Goal: Task Accomplishment & Management: Complete application form

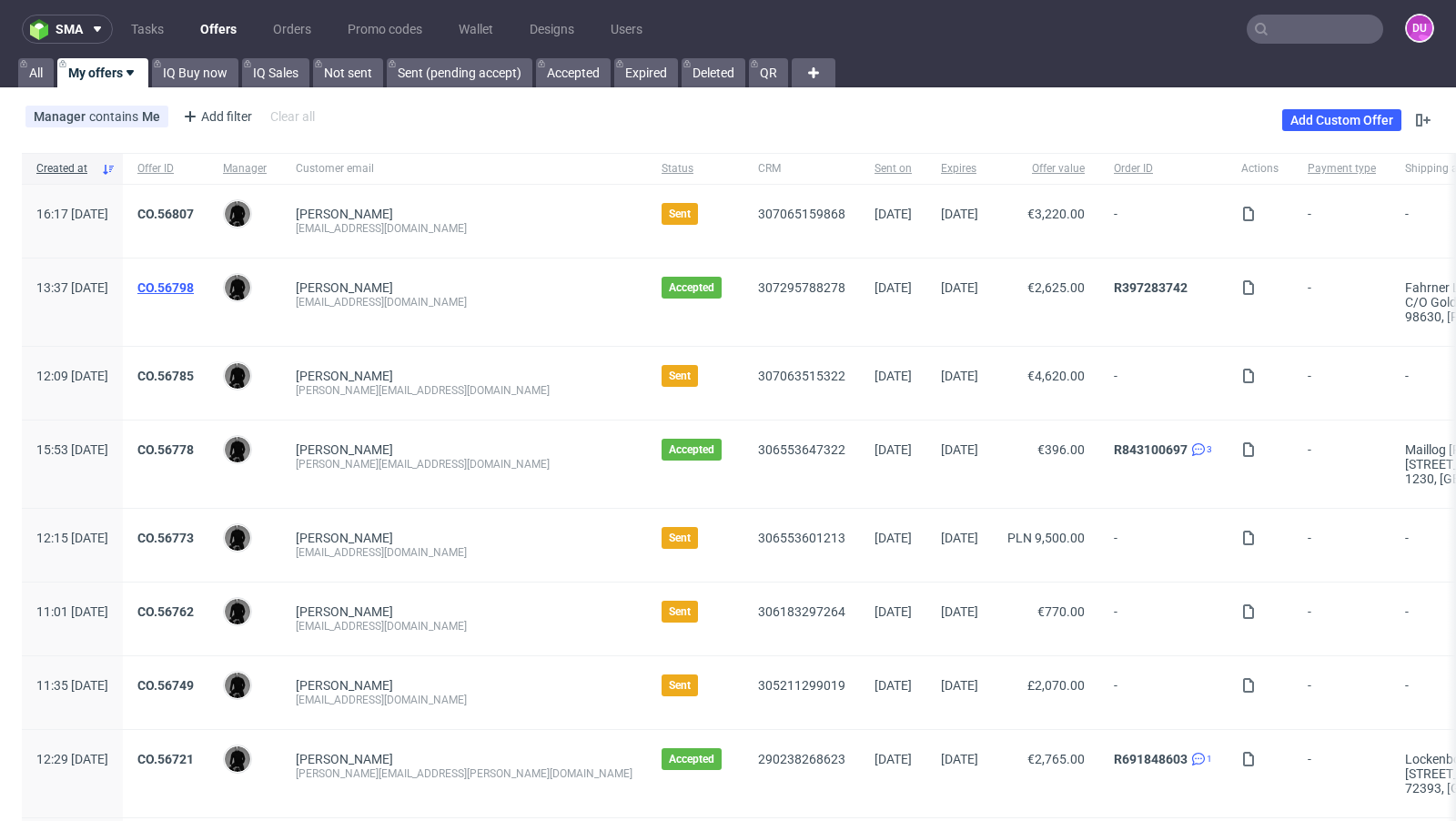
click at [194, 286] on link "CO.56798" at bounding box center [165, 287] width 56 height 15
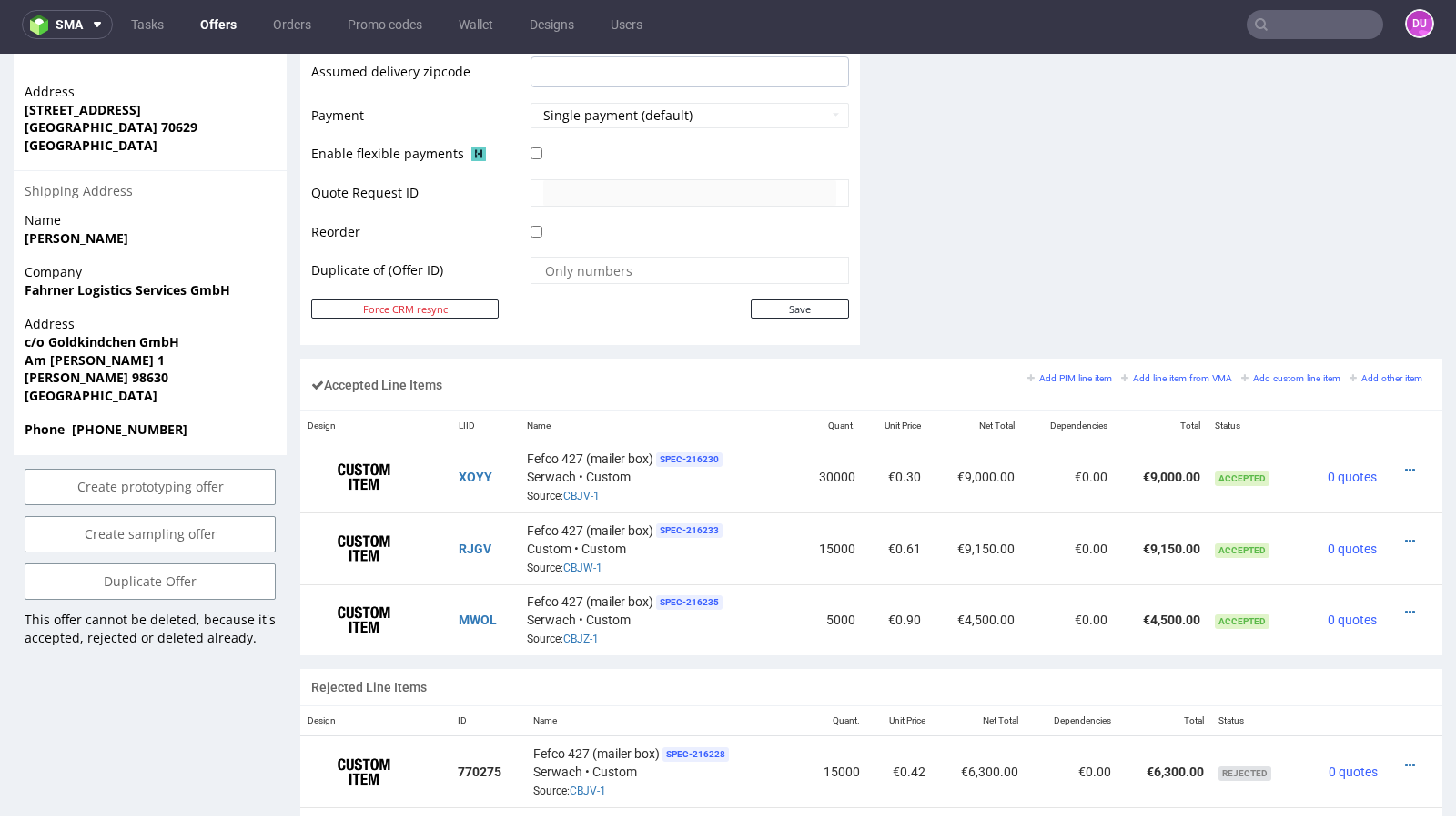
scroll to position [824, 0]
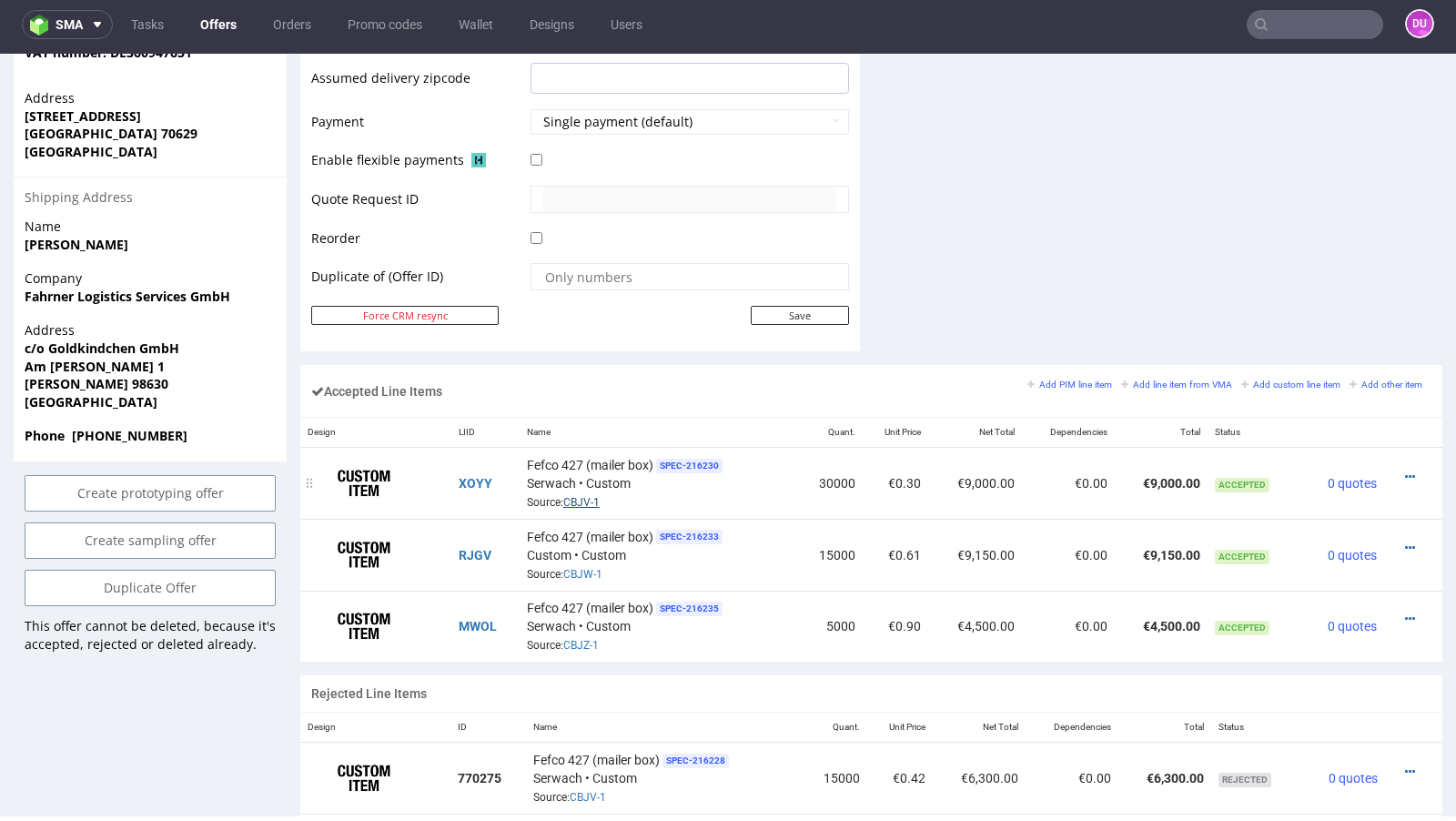
click at [592, 495] on link "CBJV-1" at bounding box center [582, 502] width 37 height 13
click at [583, 570] on link "CBJW-1" at bounding box center [583, 574] width 39 height 13
click at [584, 638] on link "CBJZ-1" at bounding box center [581, 645] width 36 height 13
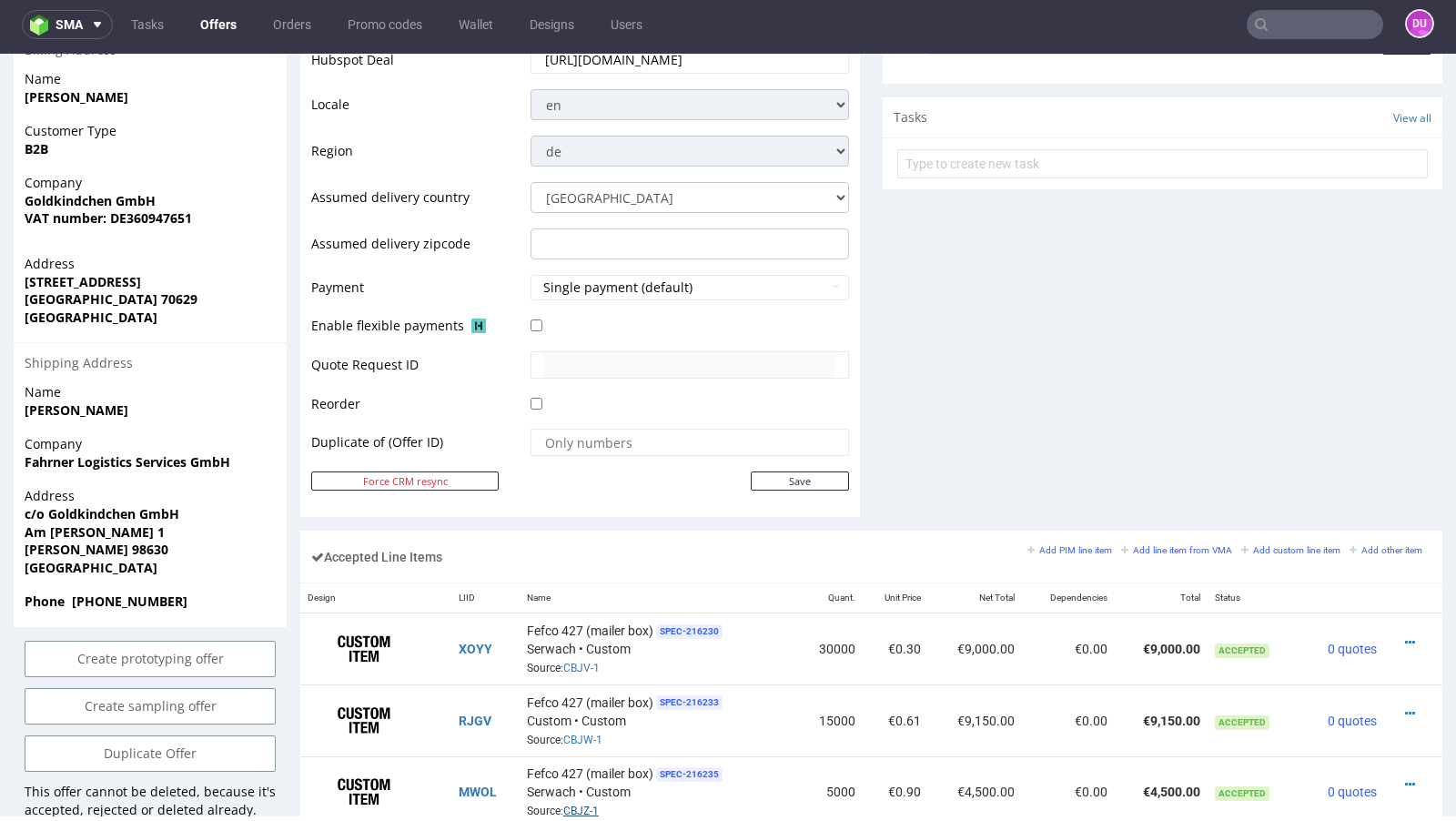
scroll to position [0, 0]
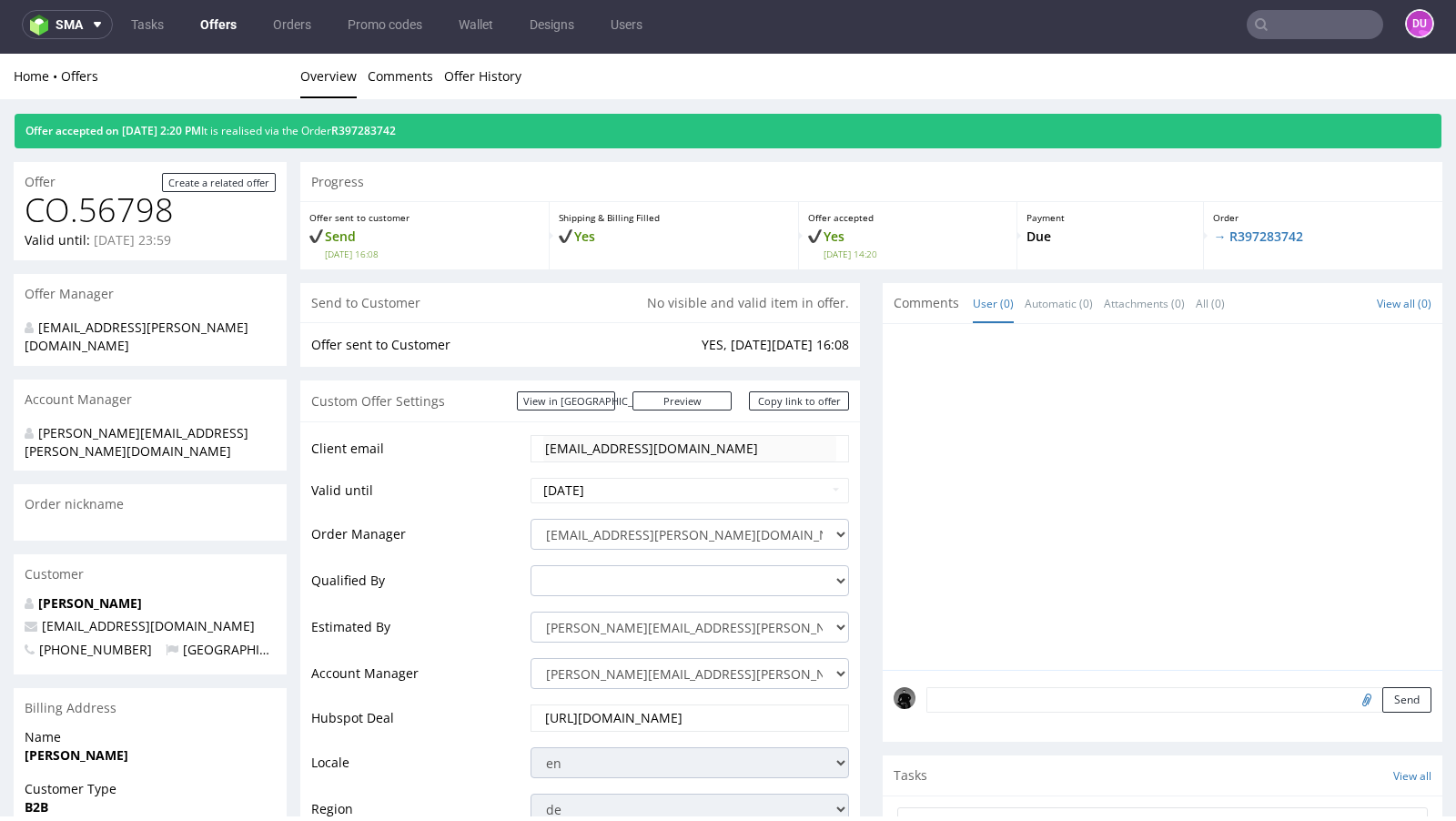
click at [214, 18] on link "Offers" at bounding box center [217, 25] width 58 height 29
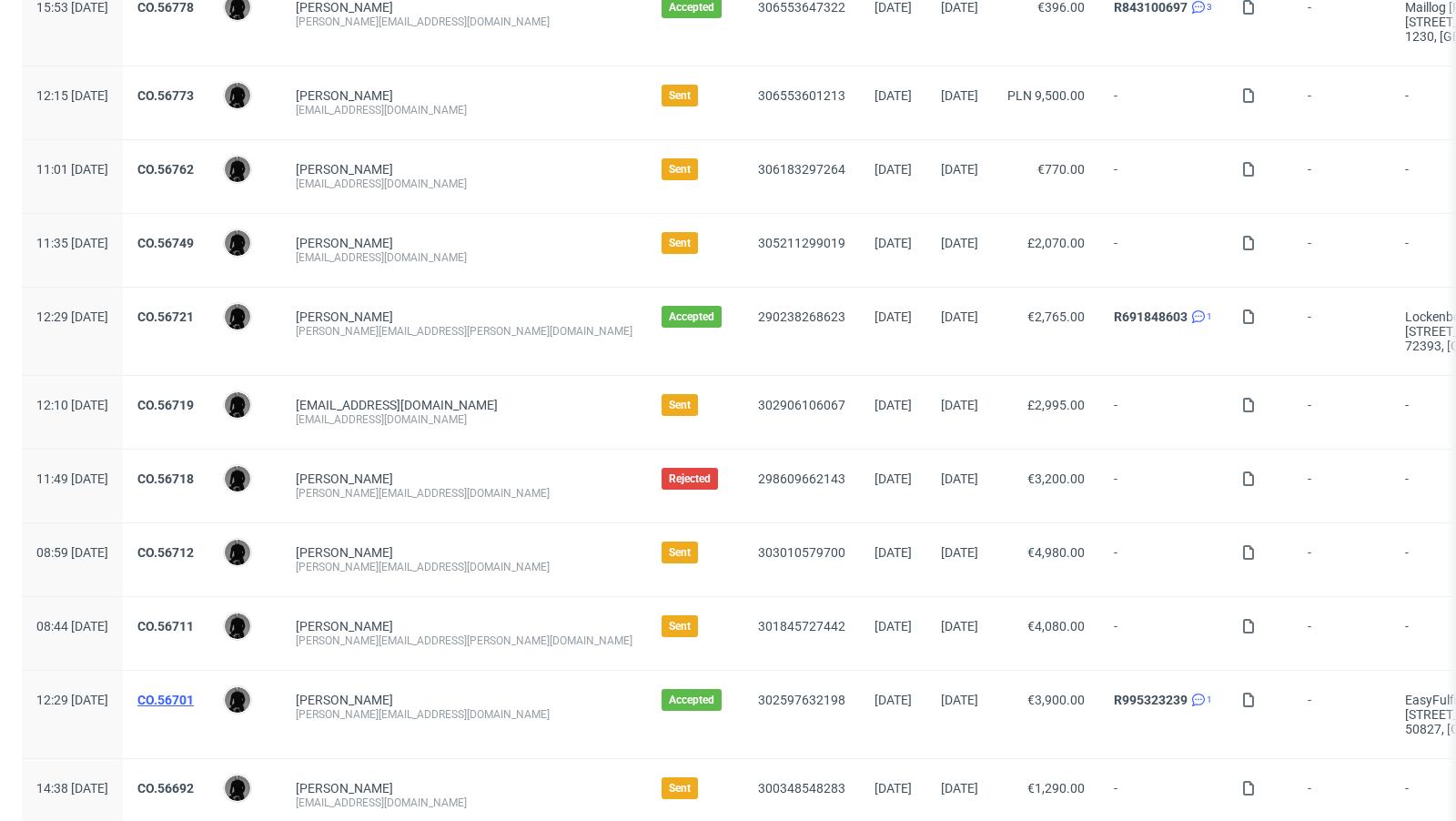
click at [194, 698] on link "CO.56701" at bounding box center [165, 700] width 56 height 15
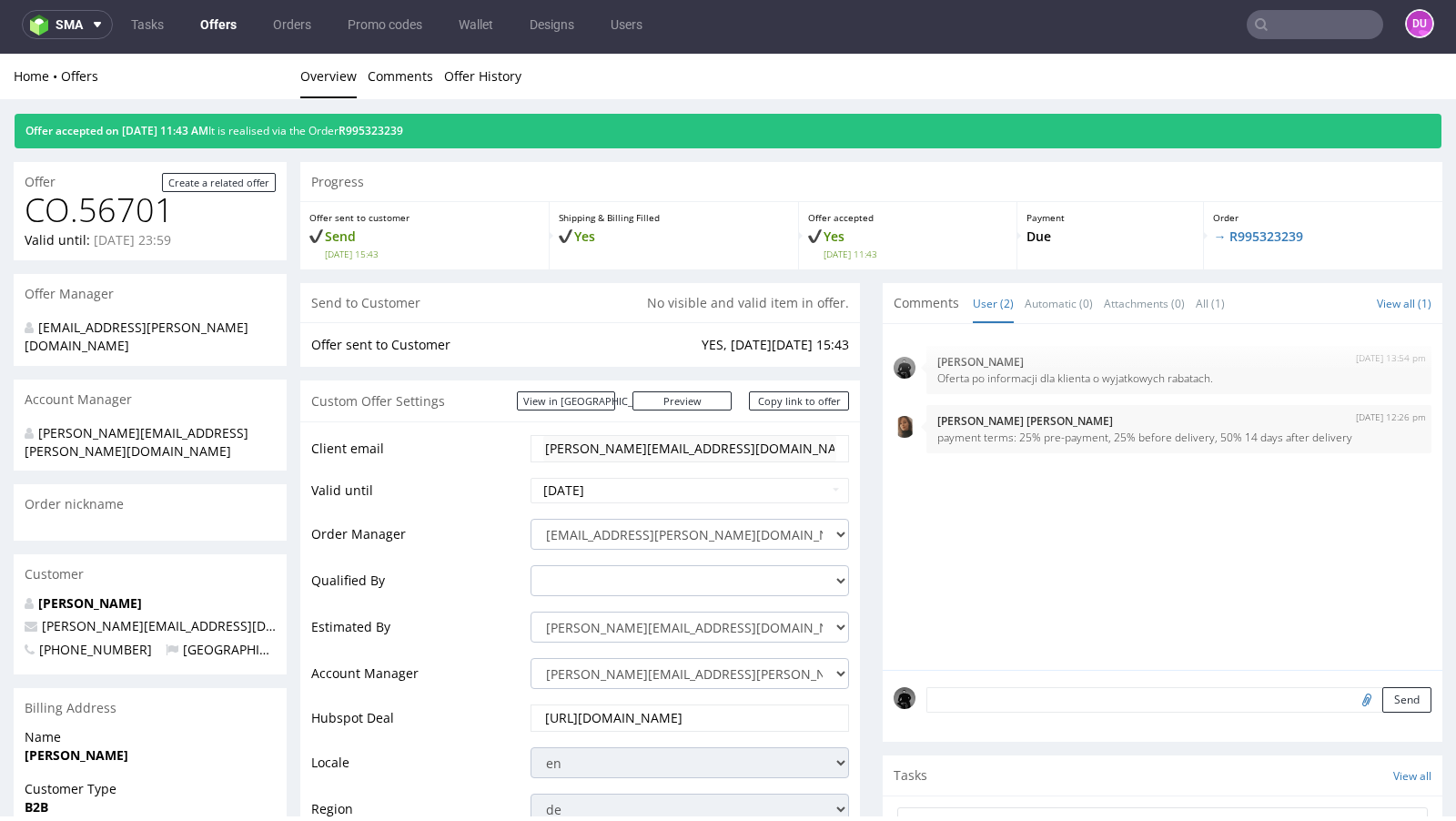
click at [225, 20] on link "Offers" at bounding box center [217, 25] width 58 height 29
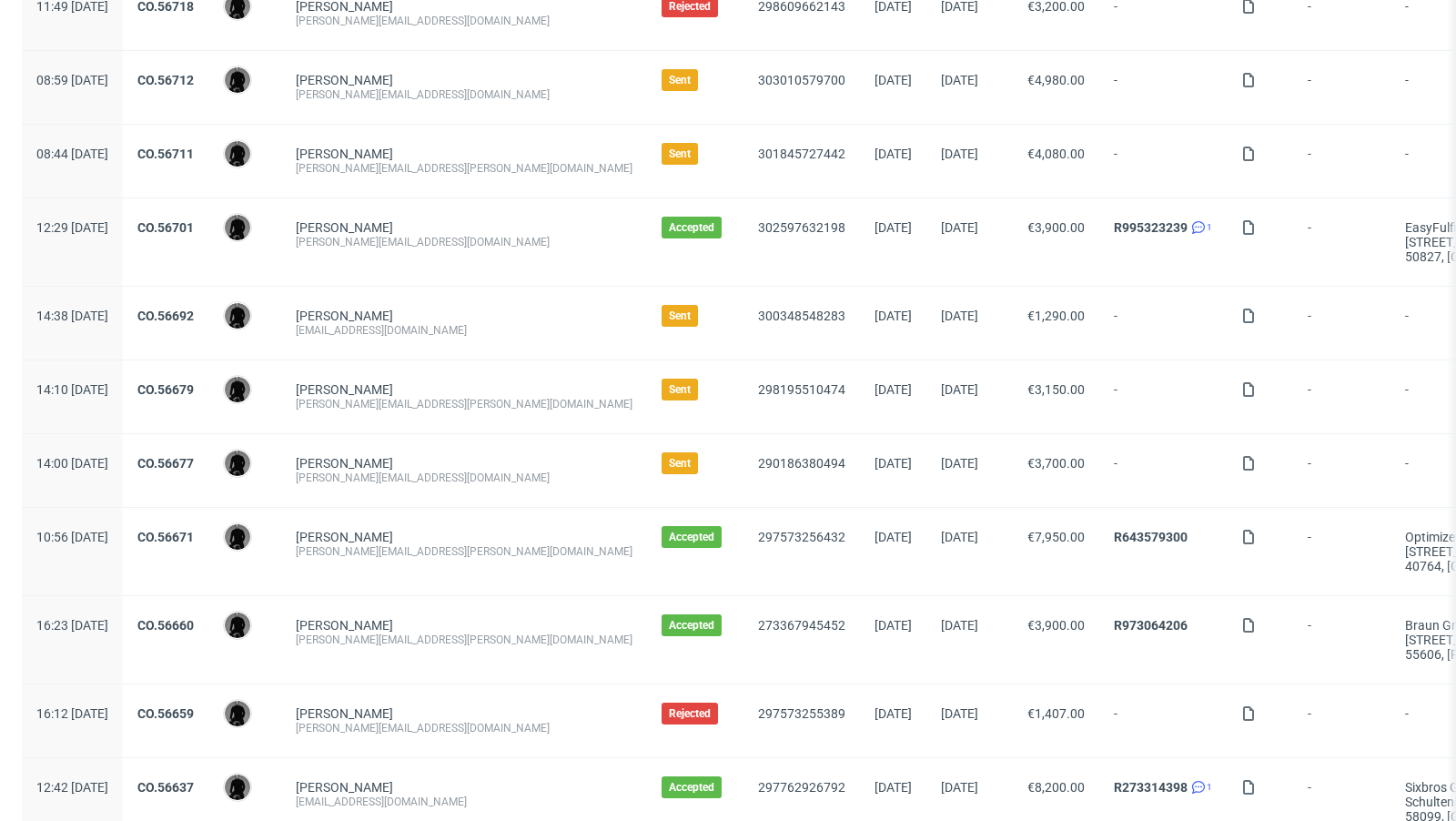
scroll to position [939, 0]
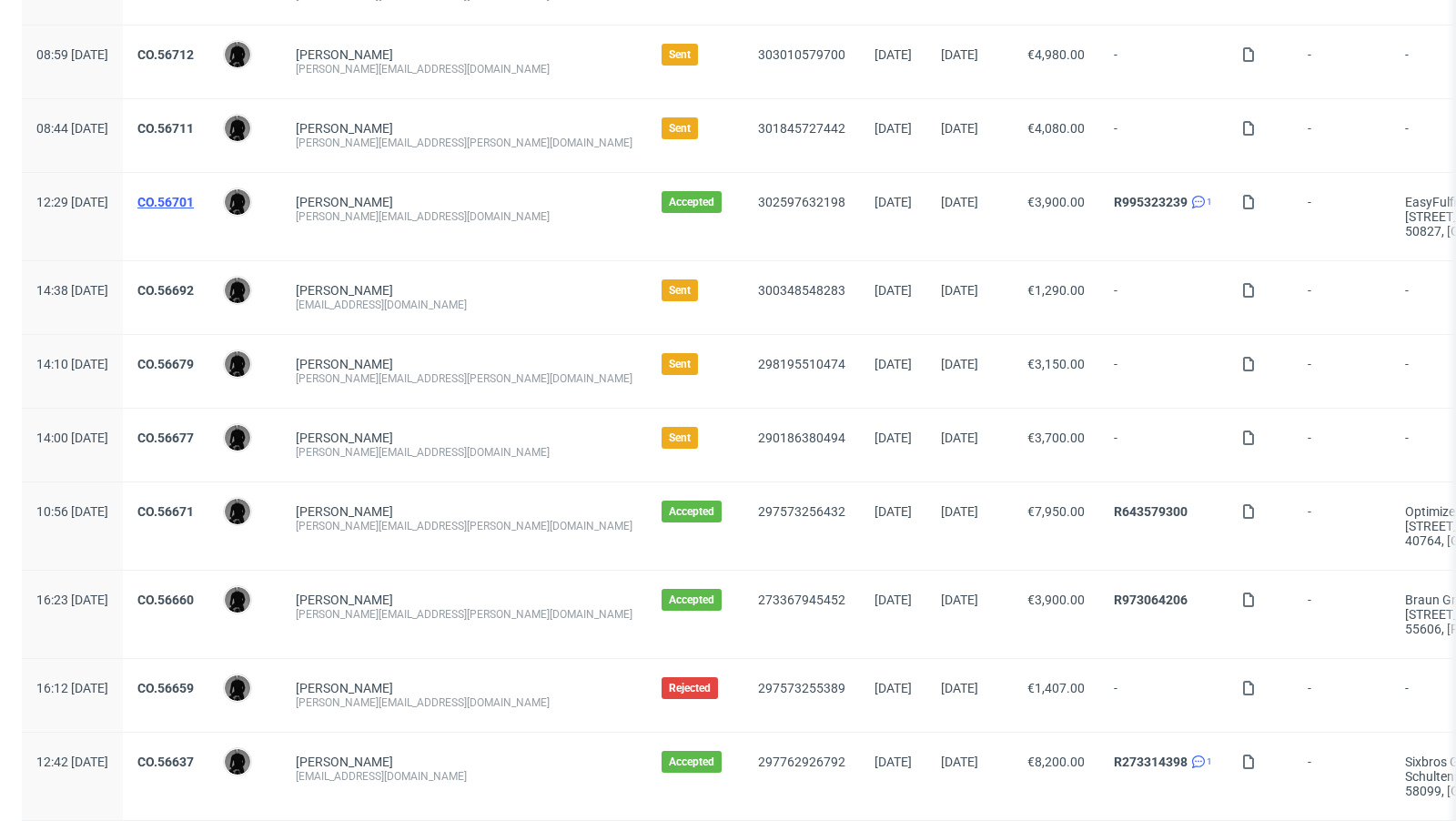
click at [194, 199] on link "CO.56701" at bounding box center [165, 202] width 56 height 15
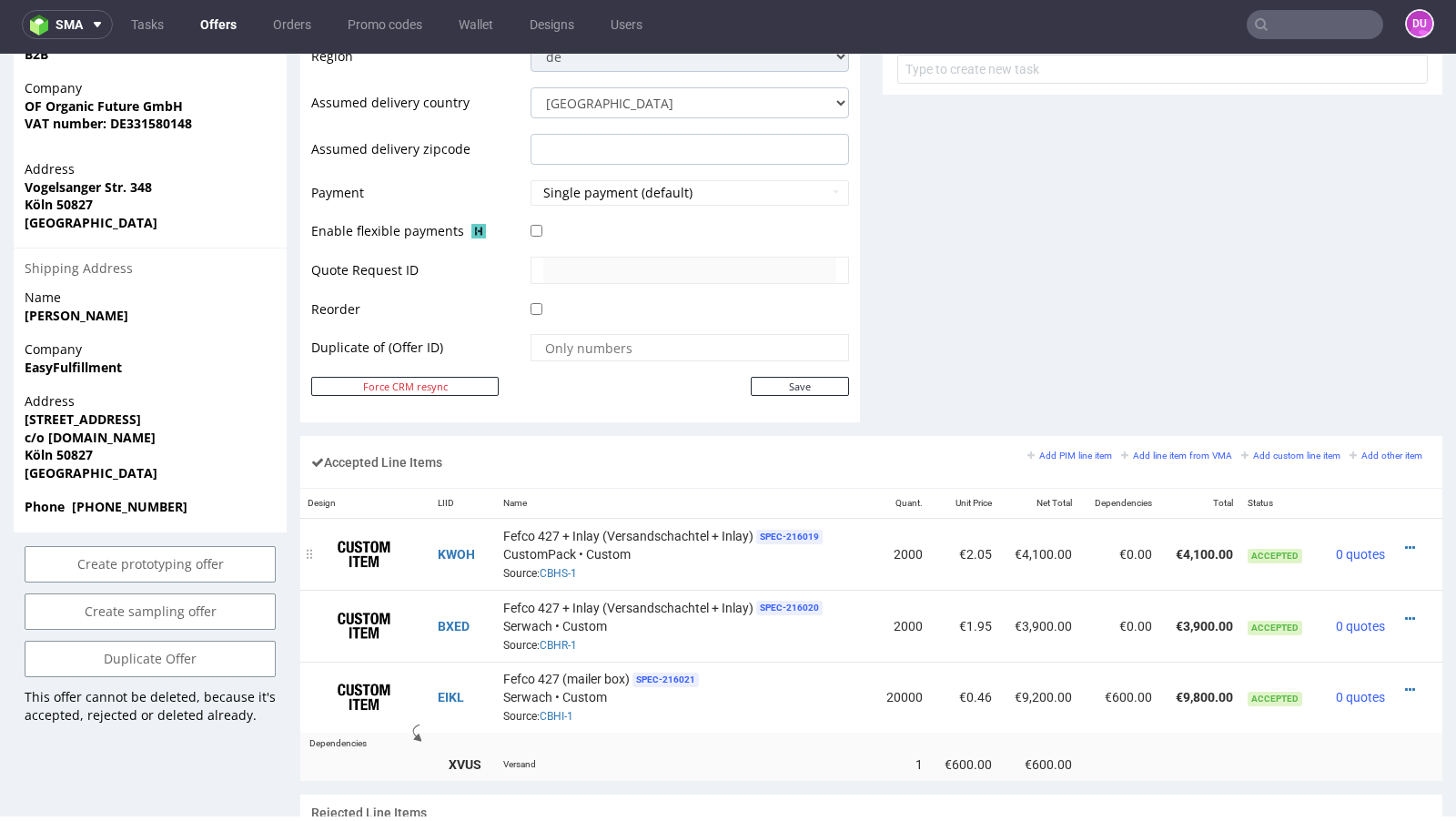
scroll to position [753, 0]
click at [1405, 611] on icon at bounding box center [1409, 617] width 10 height 13
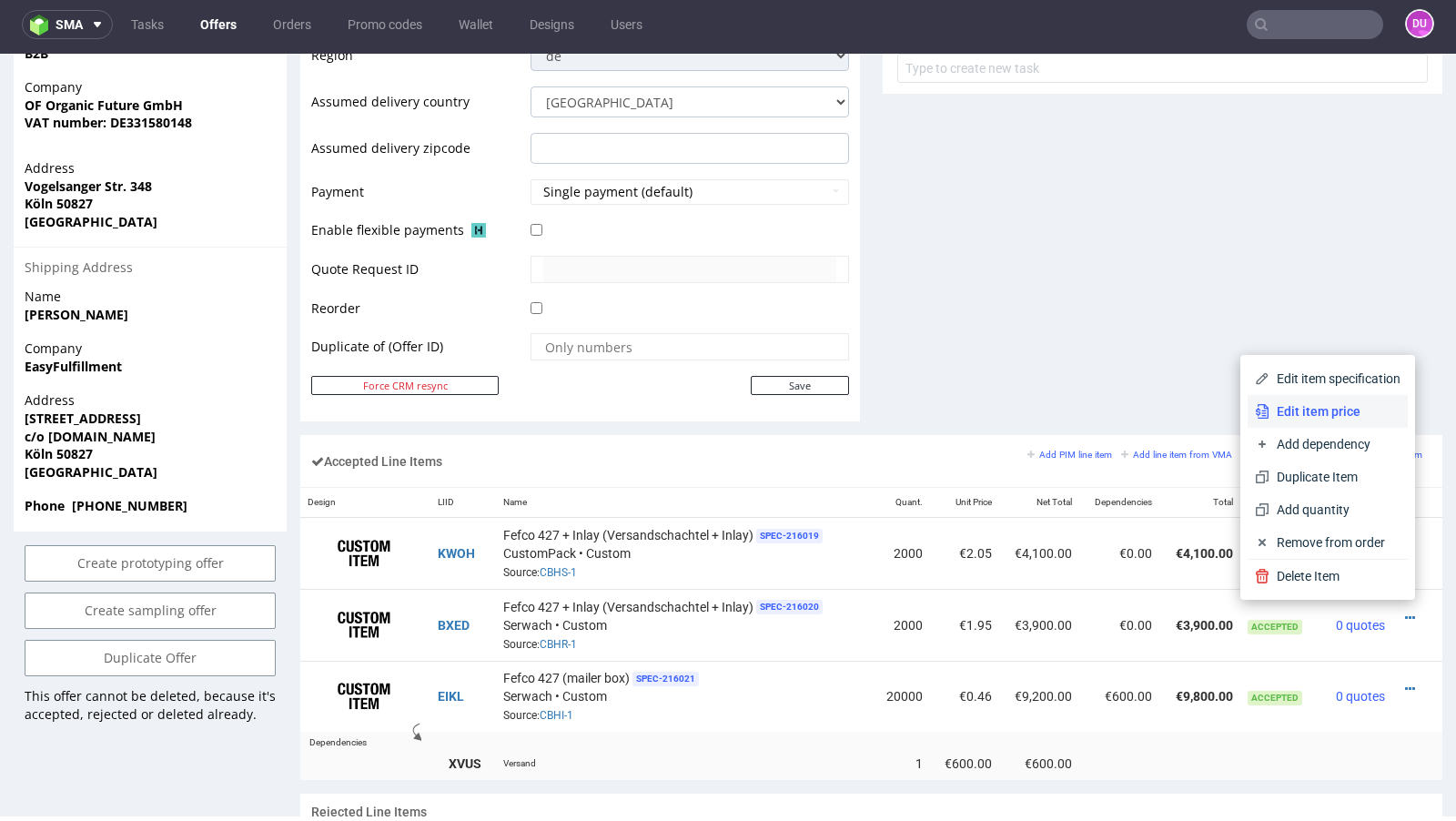
click at [1326, 411] on span "Edit item price" at bounding box center [1334, 411] width 131 height 18
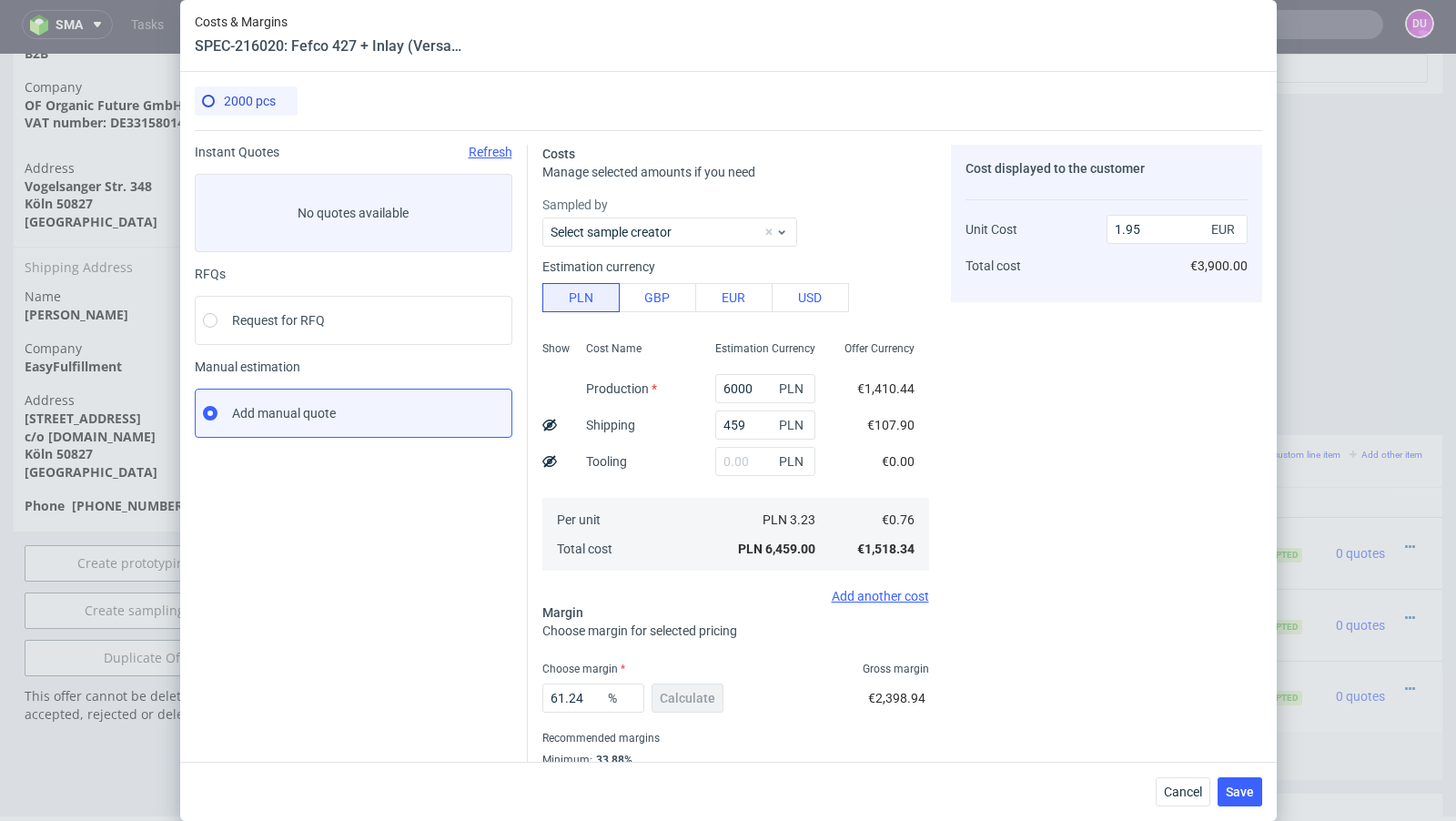
scroll to position [61, 0]
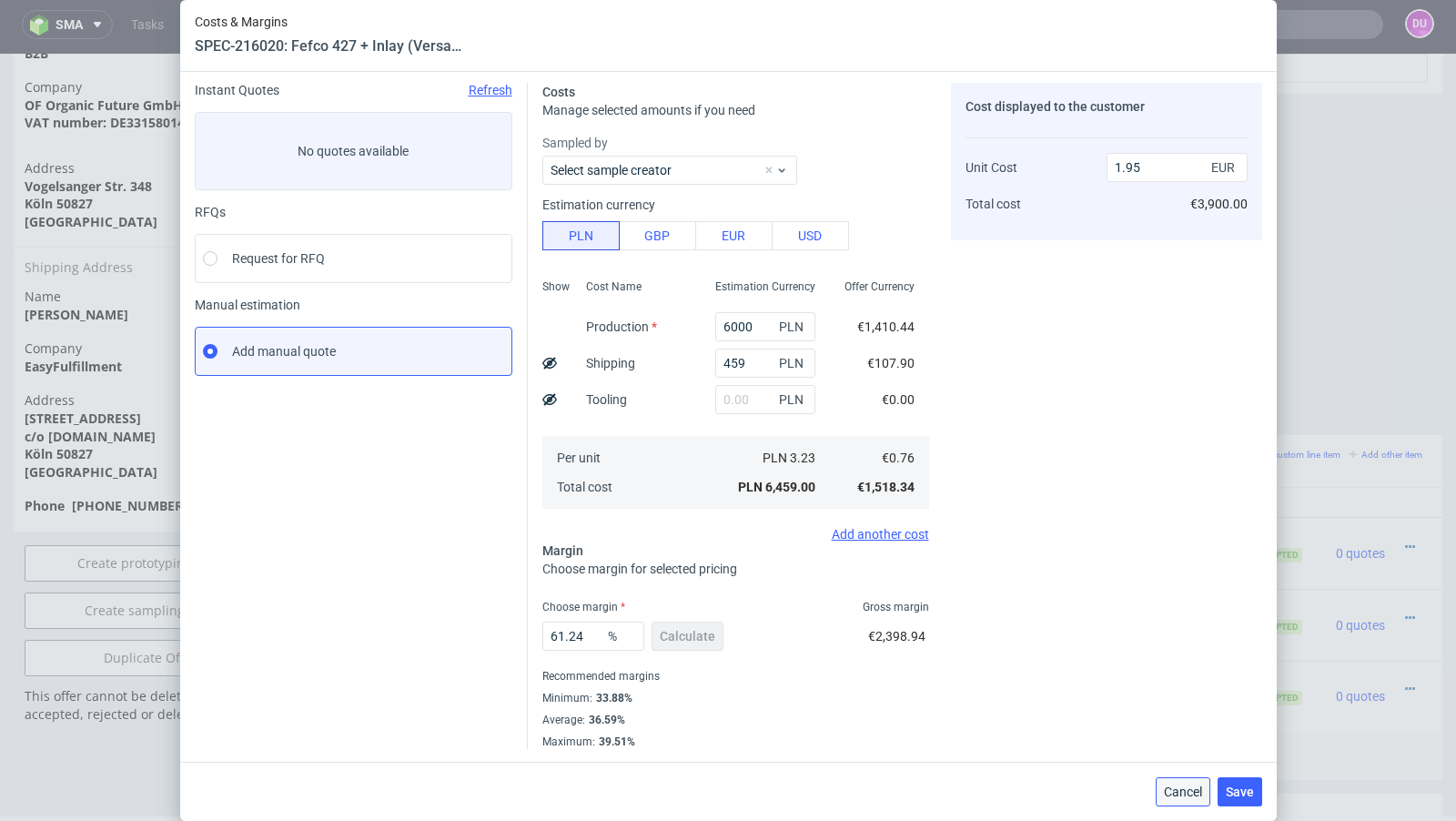
click at [1208, 793] on button "Cancel" at bounding box center [1183, 792] width 55 height 29
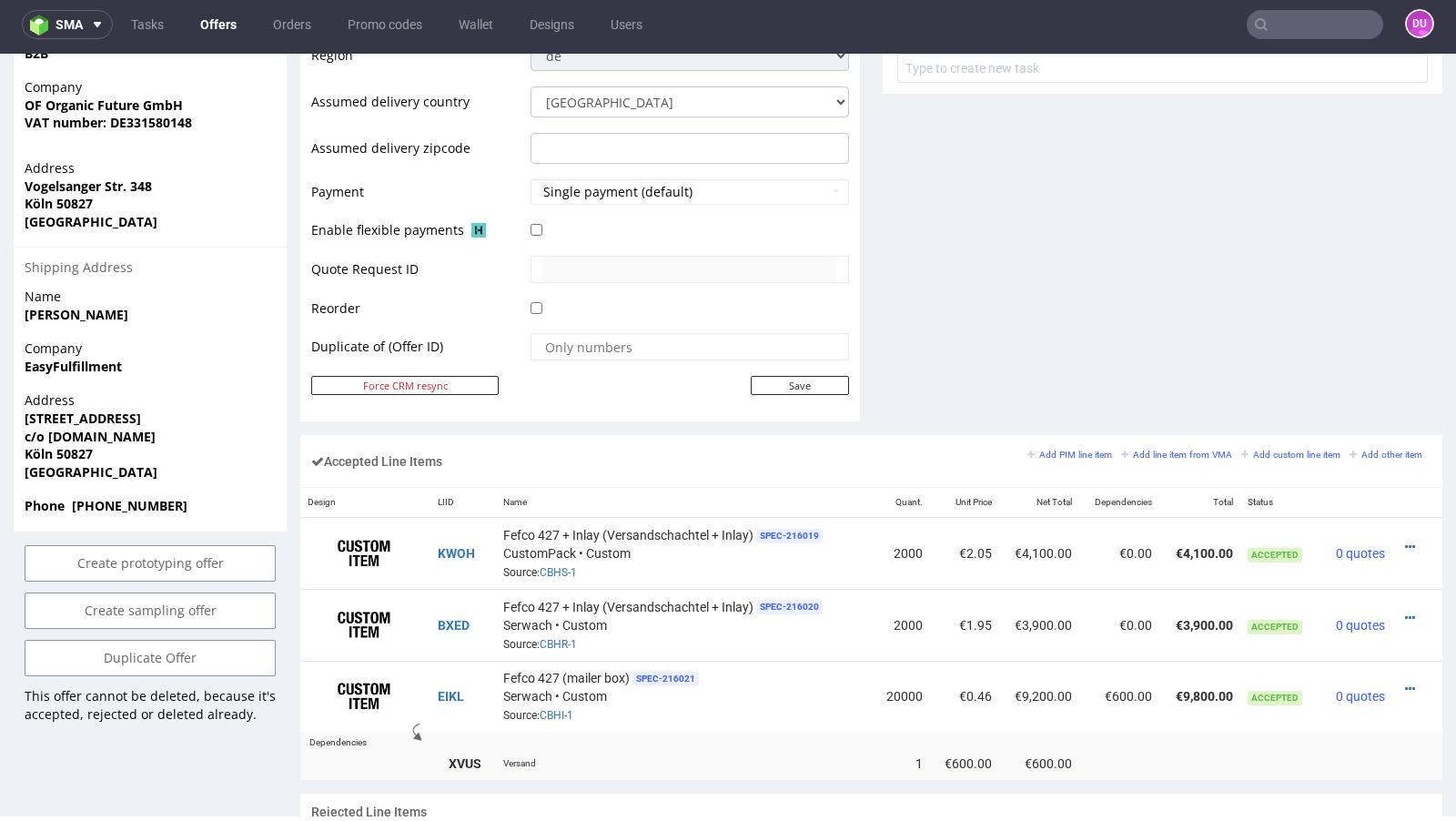
scroll to position [0, 0]
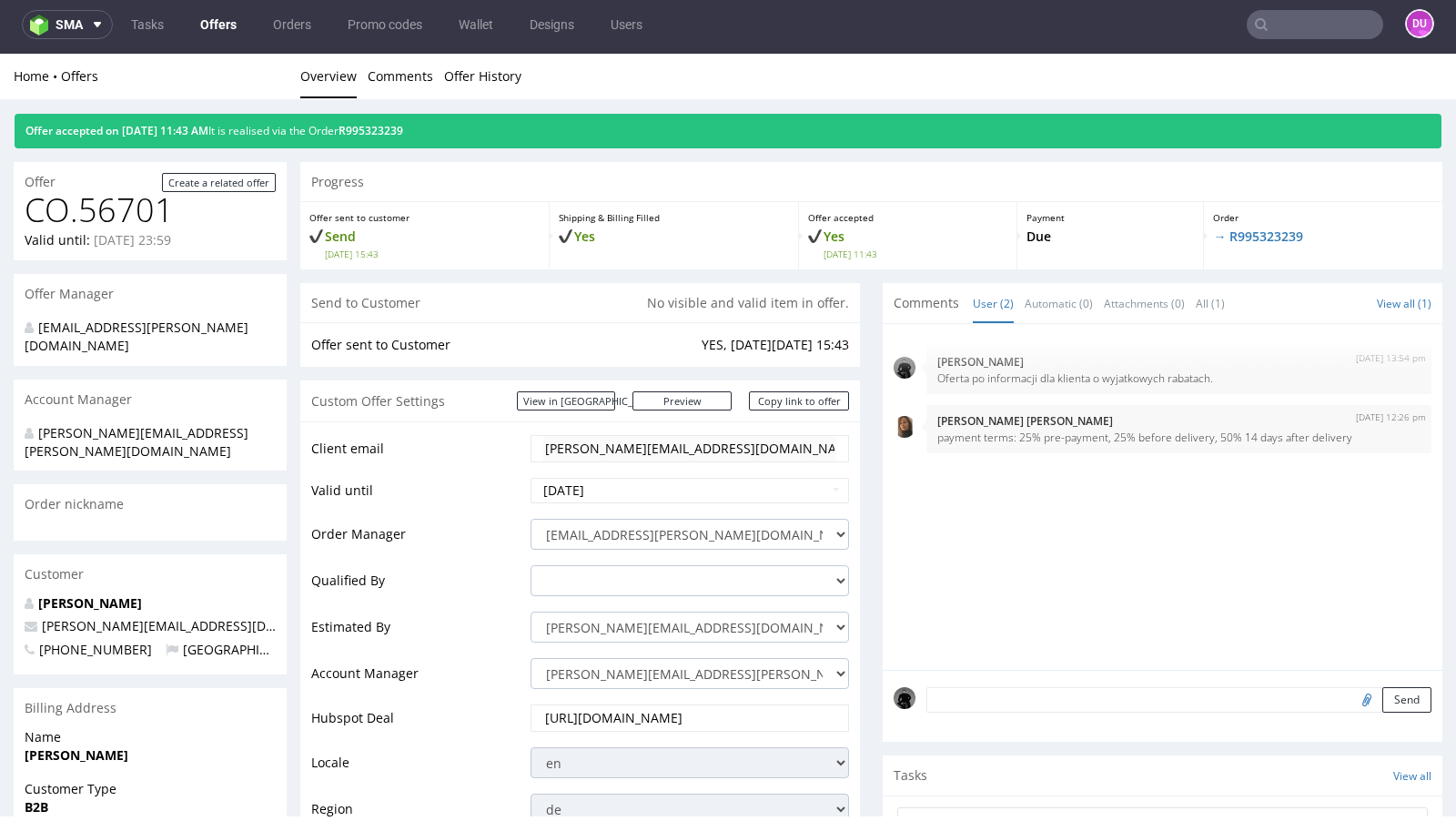
click at [198, 21] on link "Offers" at bounding box center [217, 25] width 58 height 29
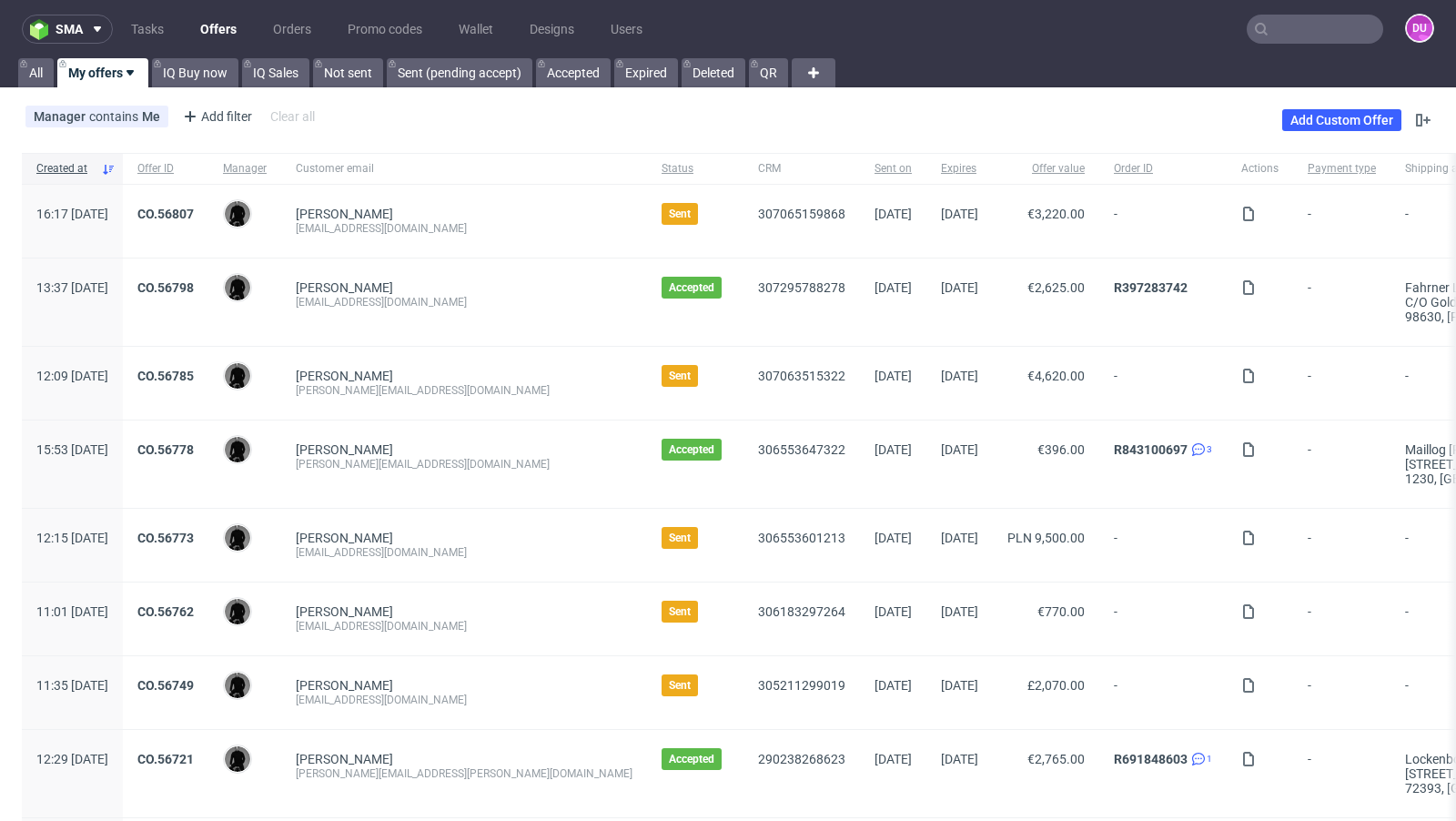
click at [1298, 28] on input "text" at bounding box center [1315, 29] width 137 height 29
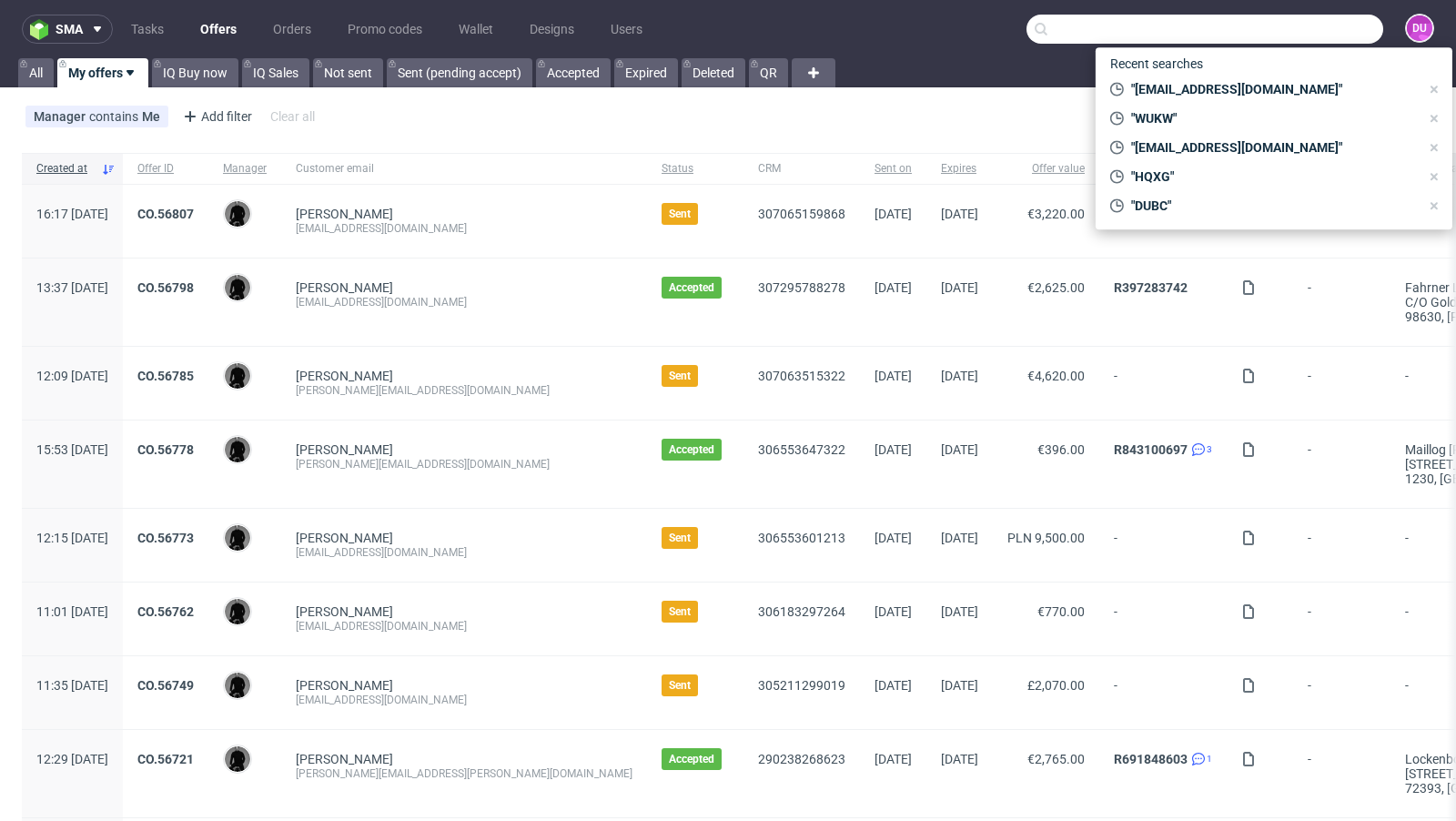
paste input "christof.mueller@schabi.ch"
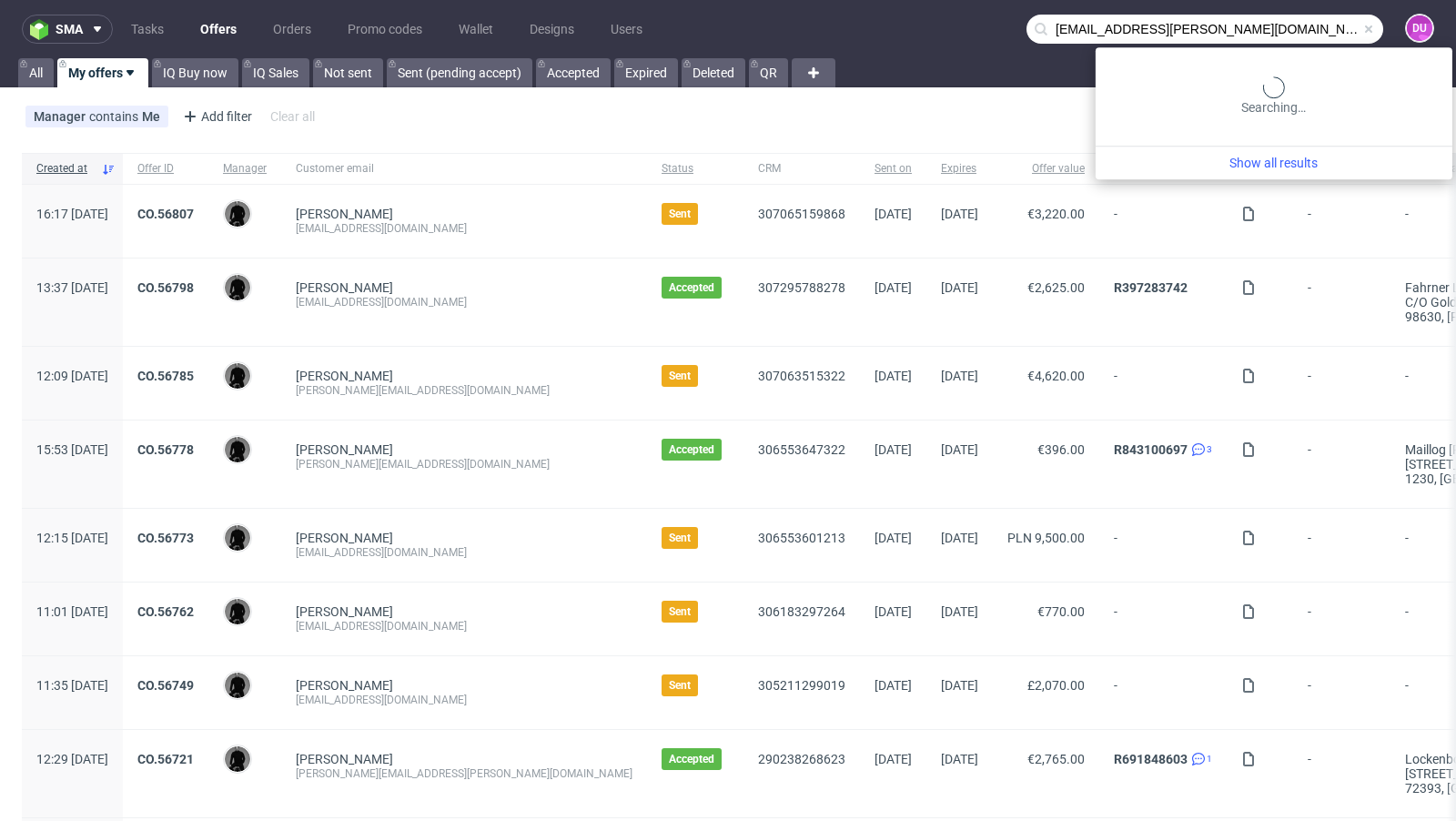
type input "christof.mueller@schabi.ch"
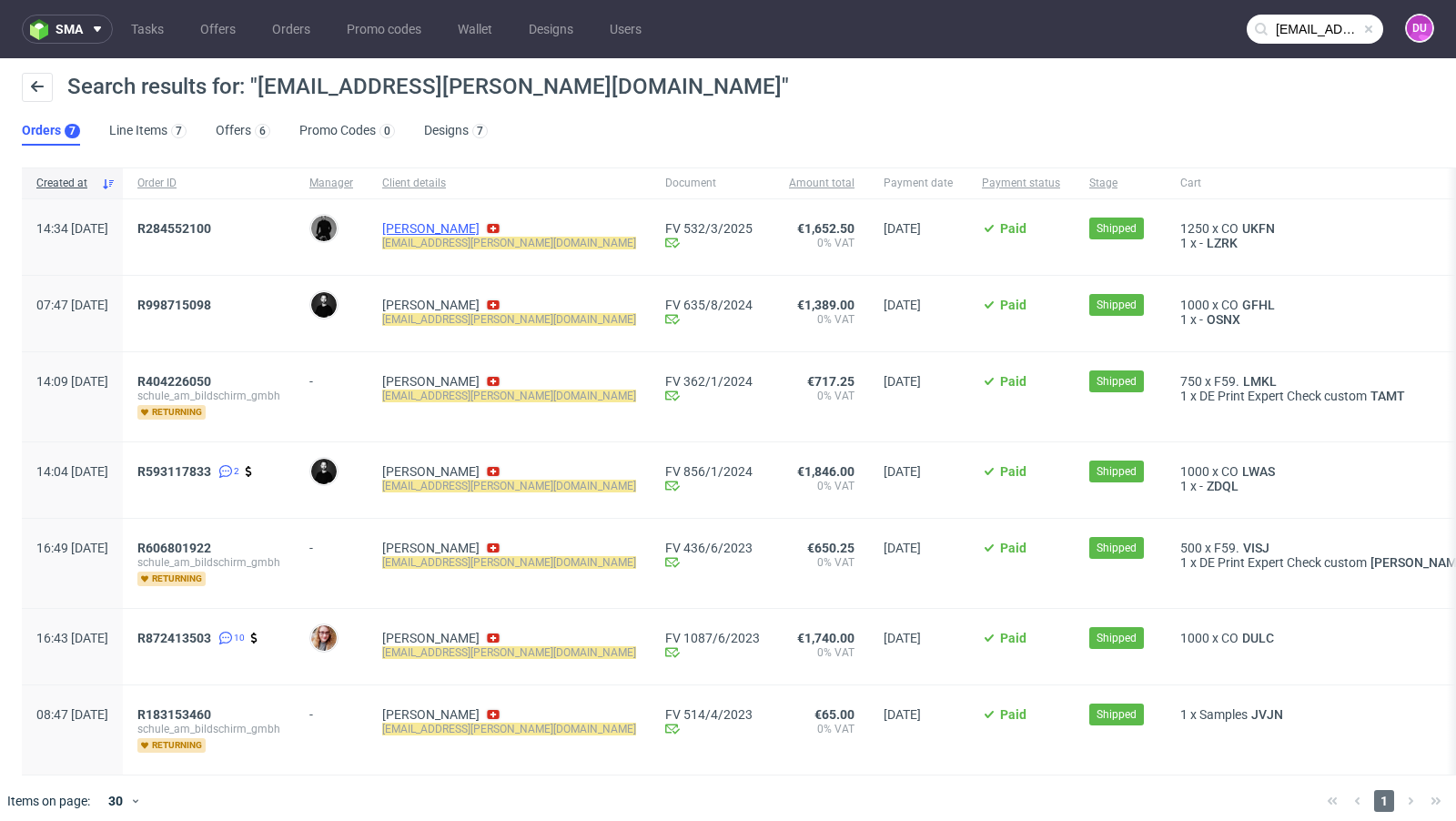
click at [480, 222] on link "Christof Müller" at bounding box center [431, 228] width 97 height 15
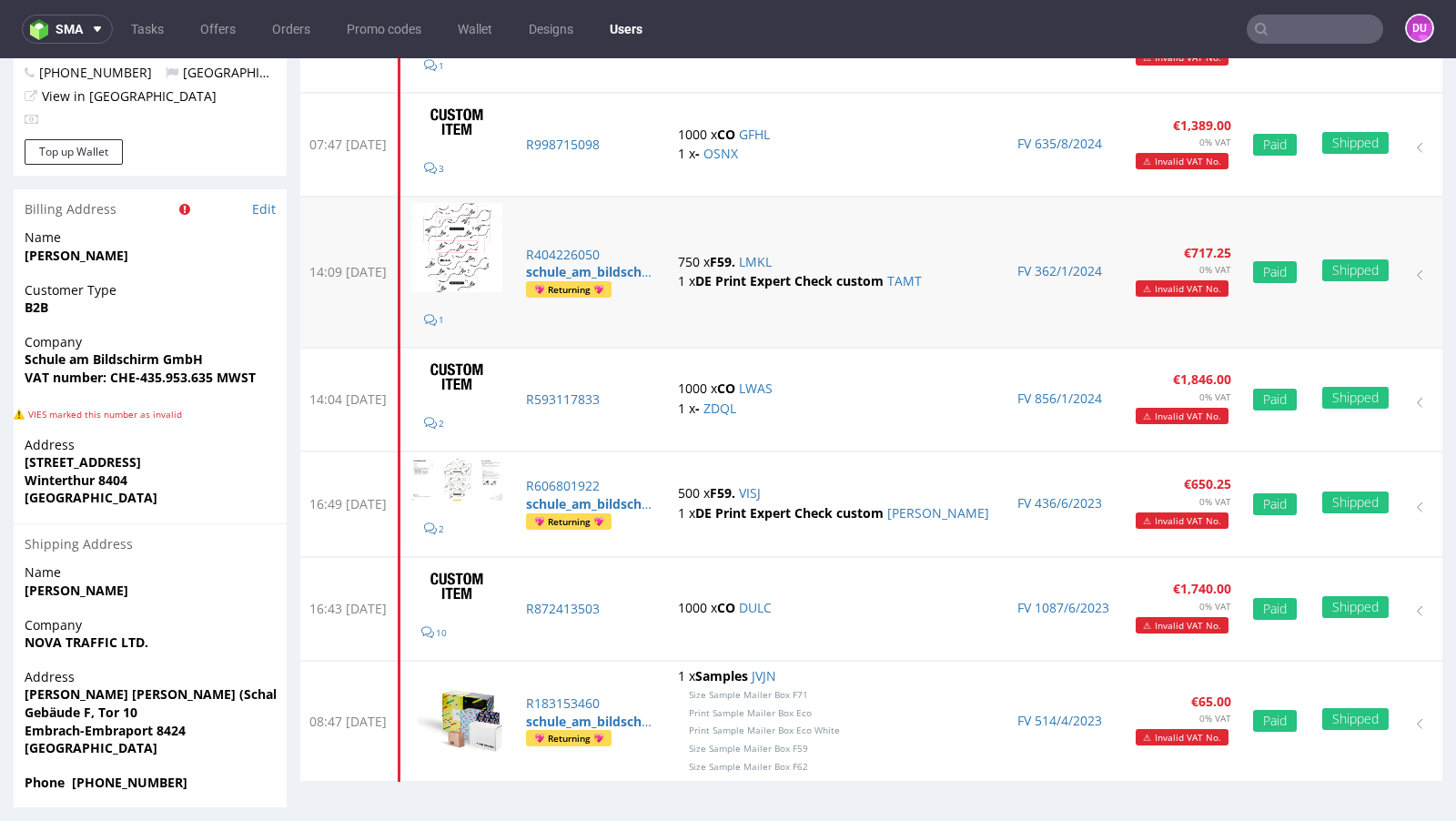
scroll to position [269, 0]
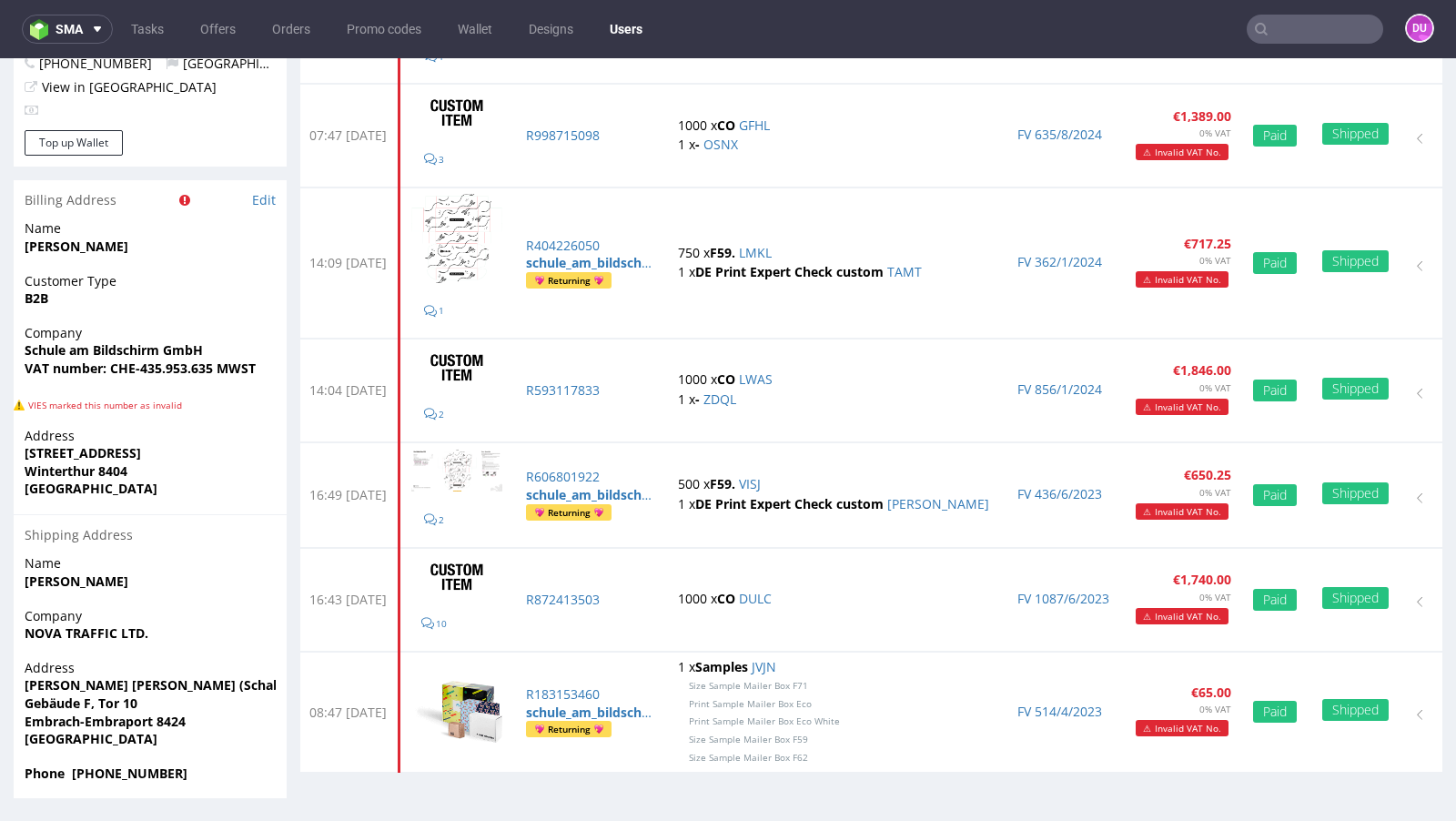
type input "christof.mueller@schabi.ch"
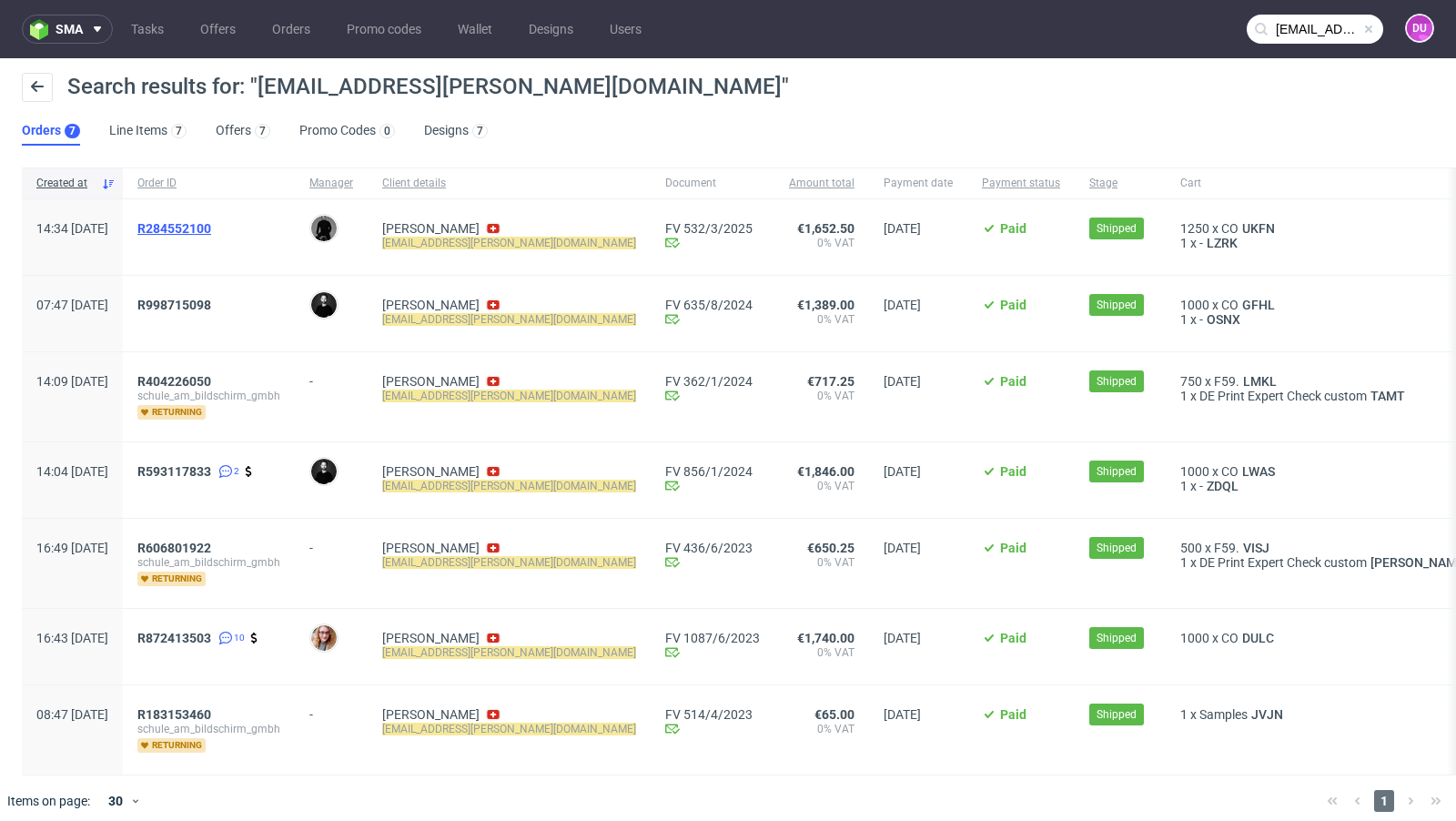
click at [211, 230] on span "R284552100" at bounding box center [174, 228] width 73 height 15
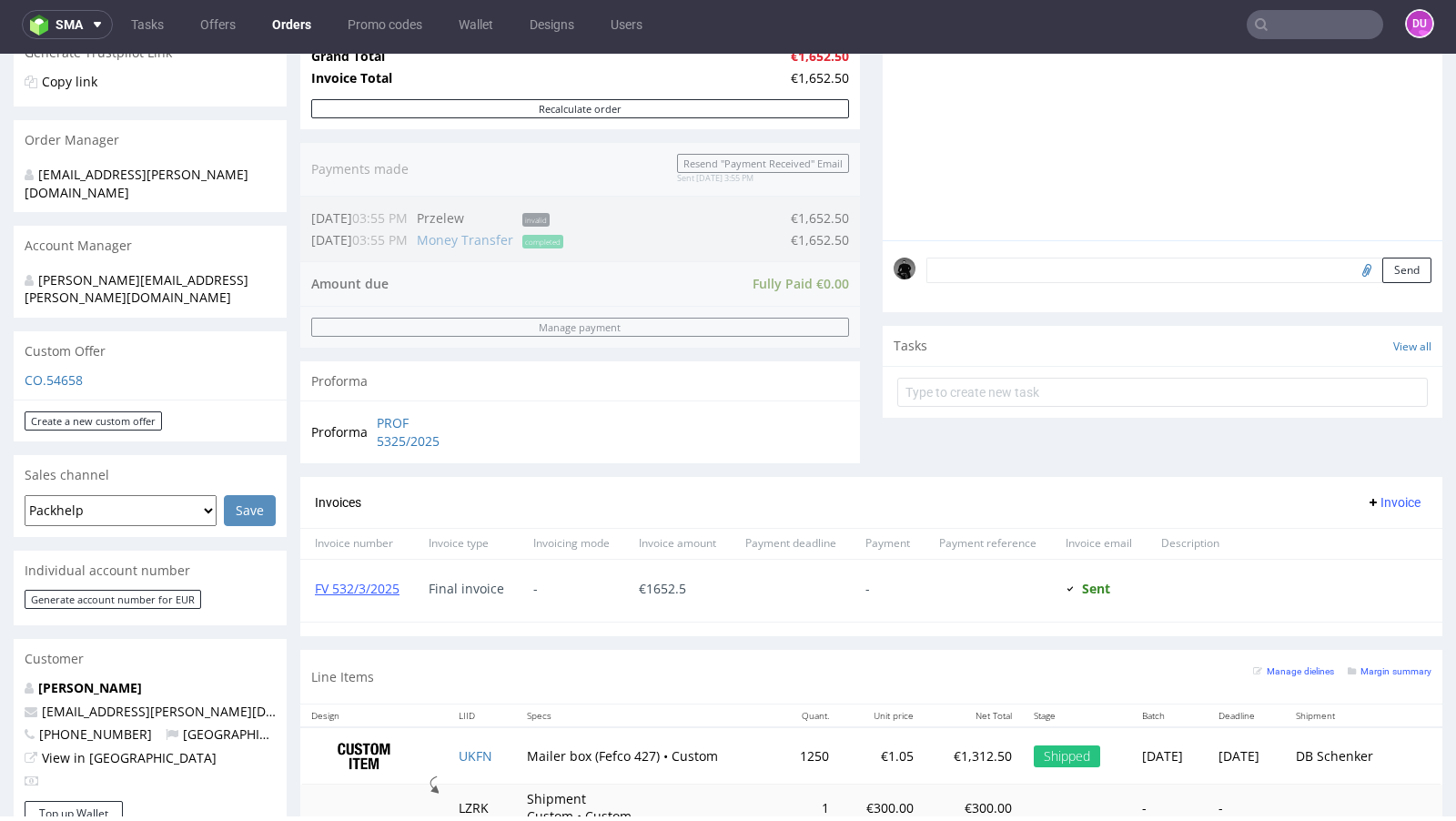
scroll to position [361, 0]
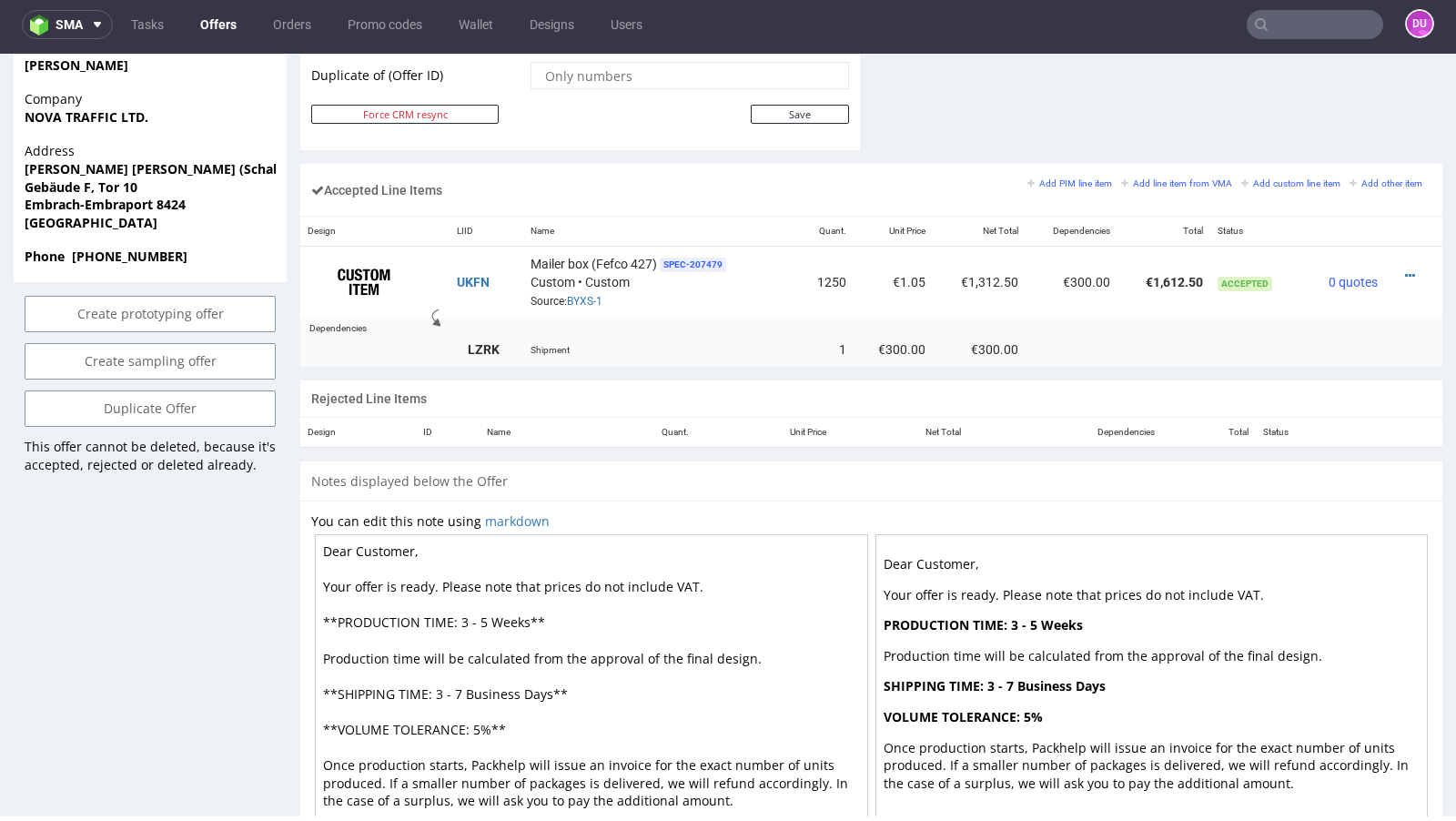
scroll to position [1042, 0]
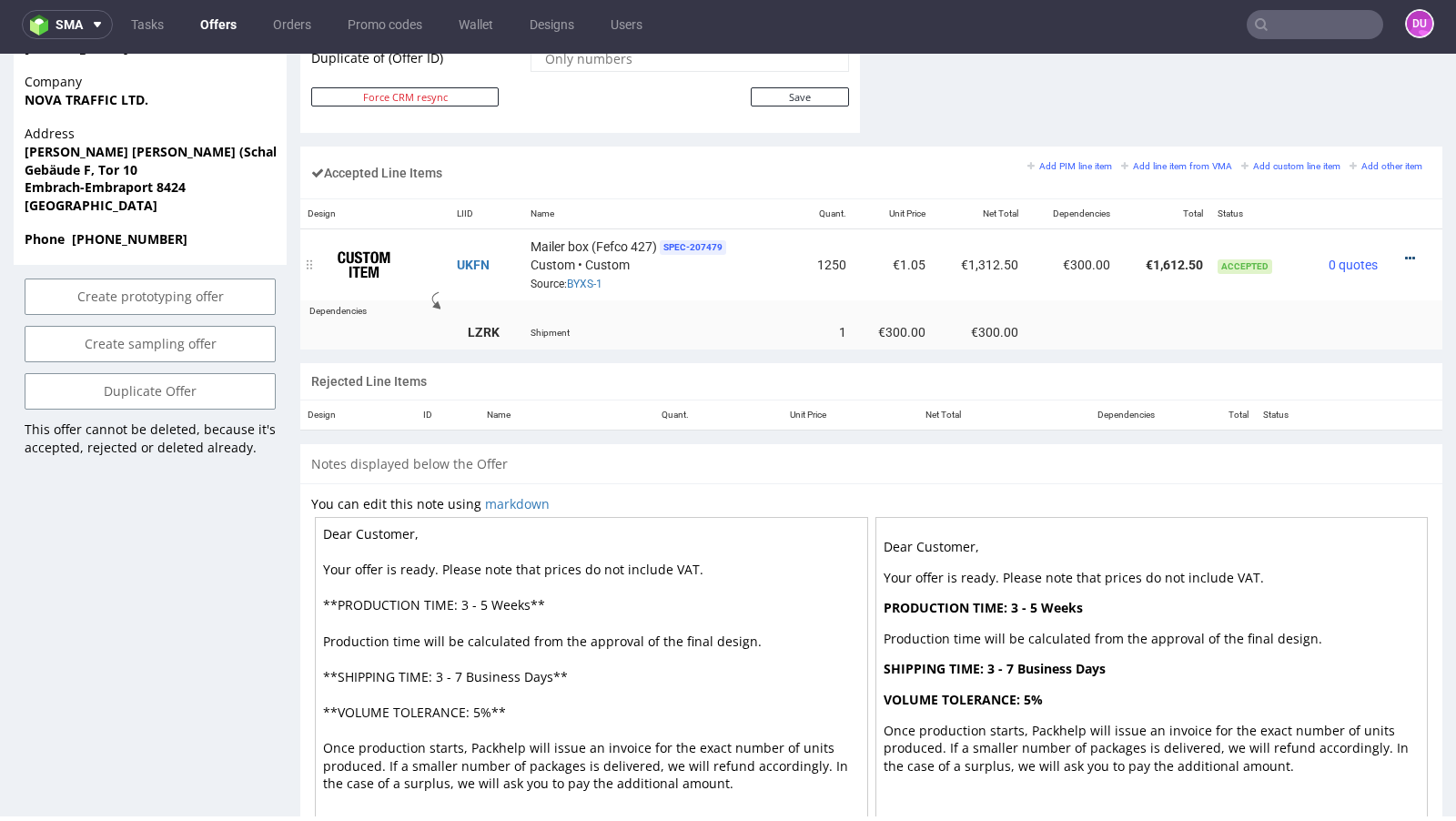
click at [1405, 252] on icon at bounding box center [1409, 259] width 10 height 13
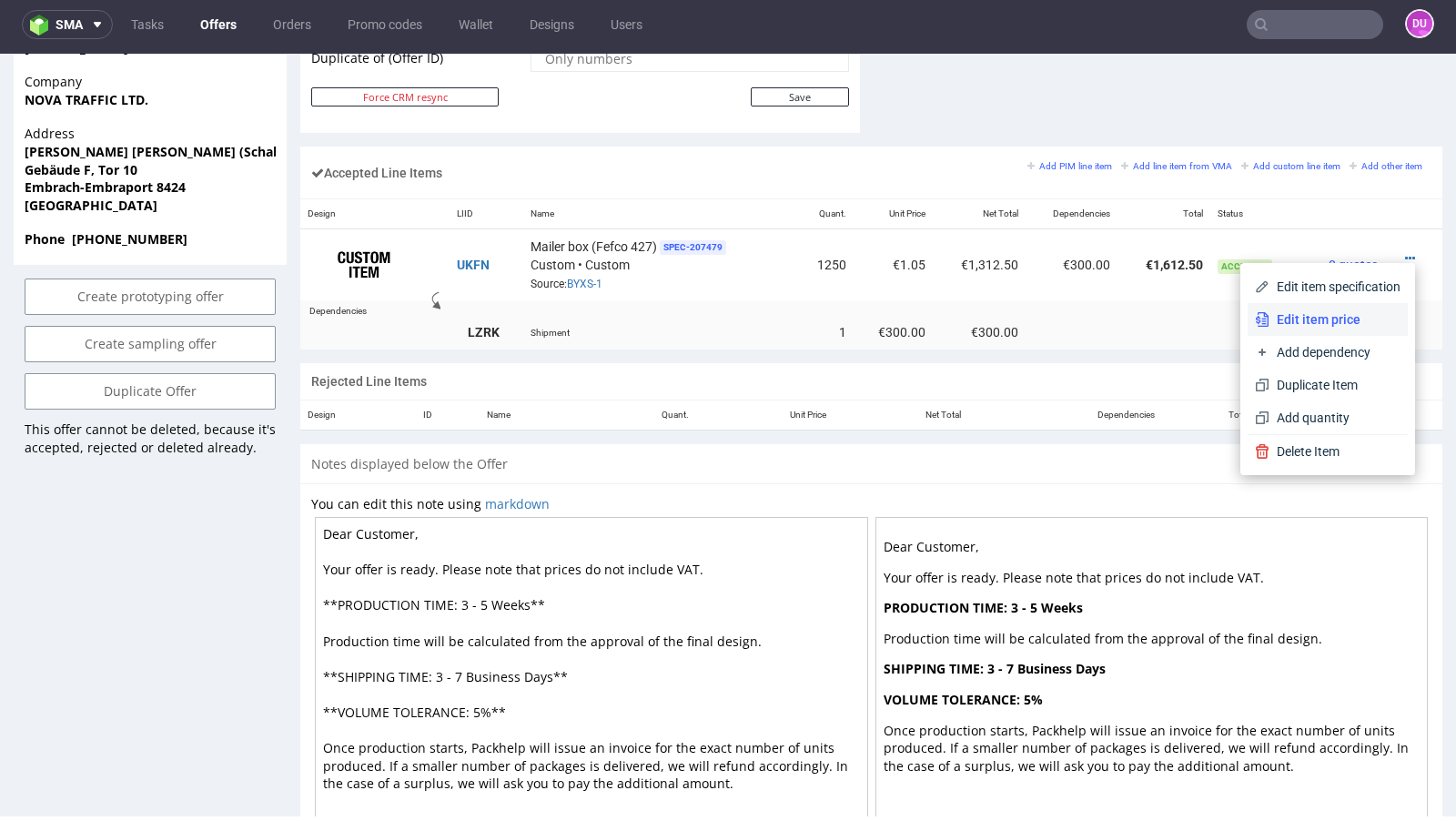
click at [1310, 310] on span "Edit item price" at bounding box center [1334, 319] width 131 height 18
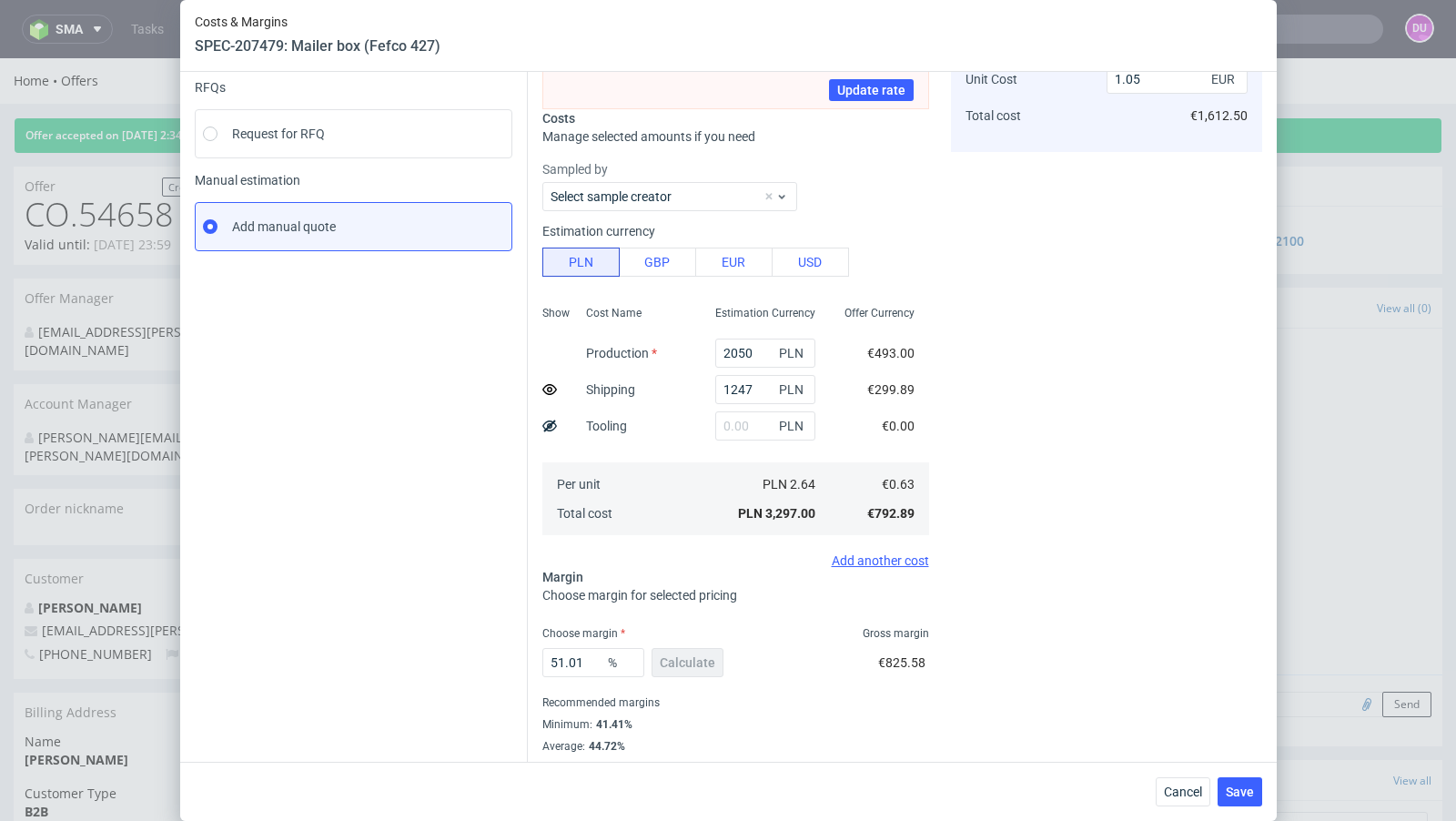
scroll to position [212, 0]
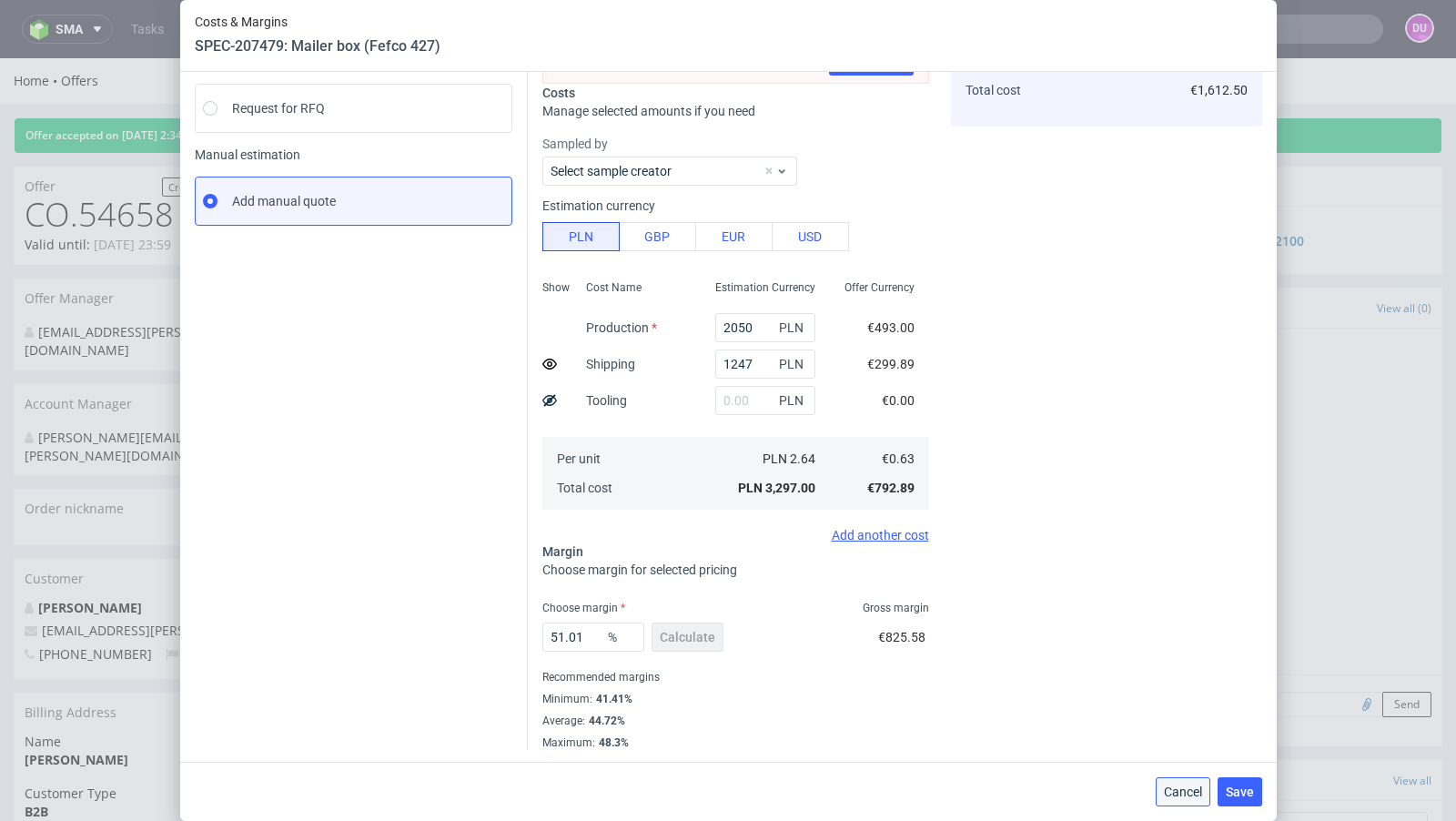
click at [1169, 783] on button "Cancel" at bounding box center [1183, 792] width 55 height 29
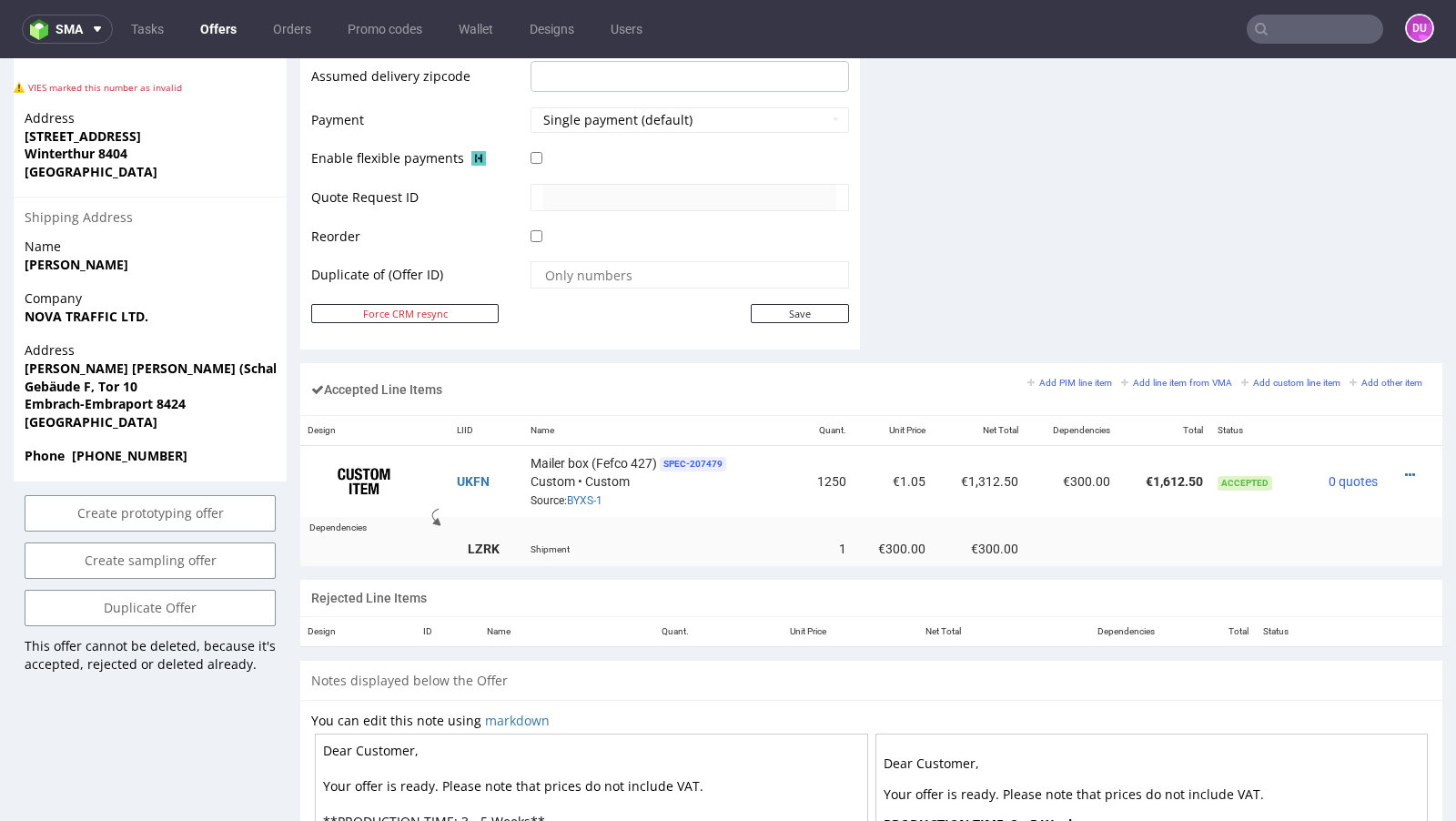
scroll to position [834, 0]
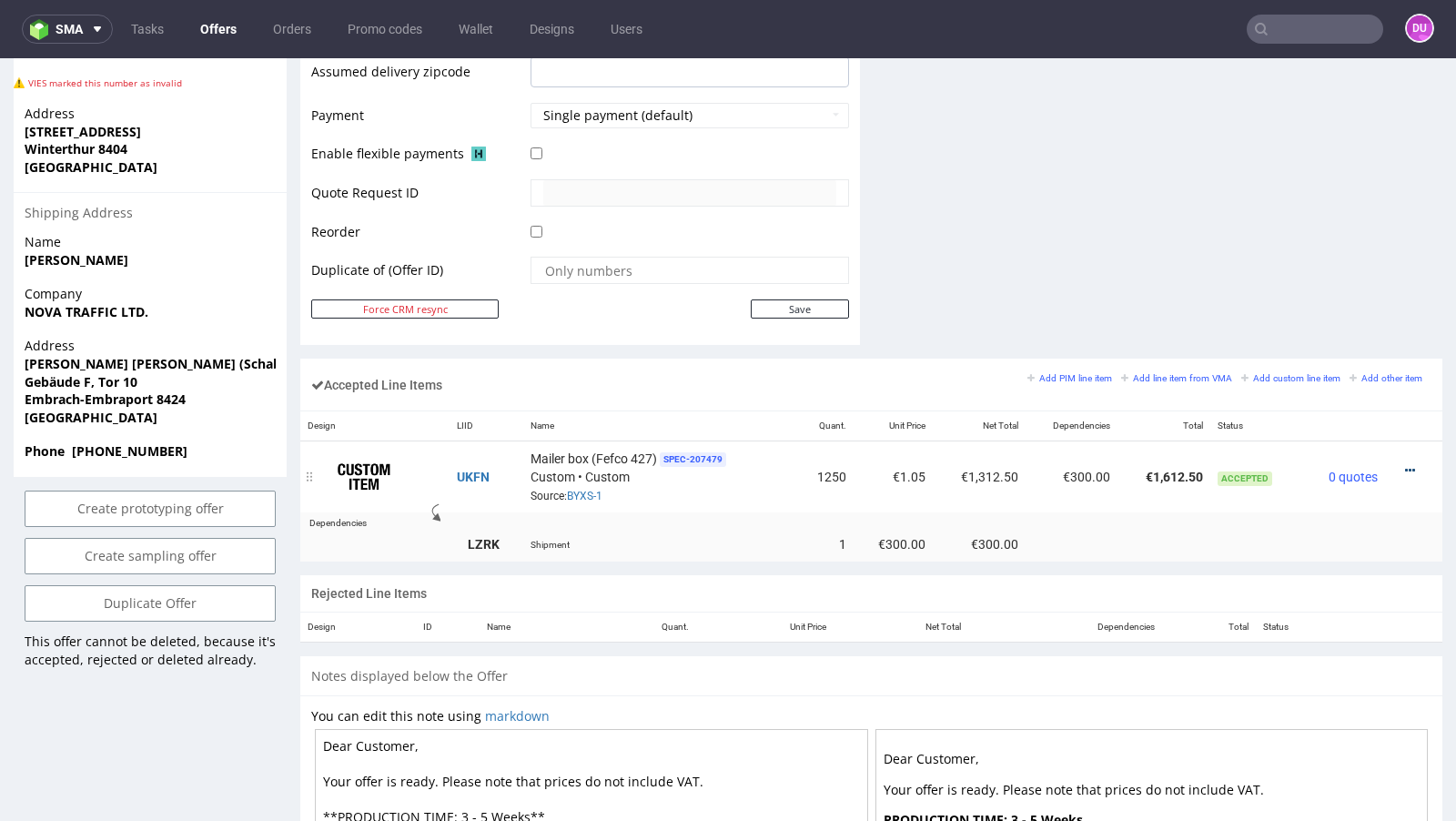
click at [1405, 464] on icon at bounding box center [1409, 471] width 10 height 13
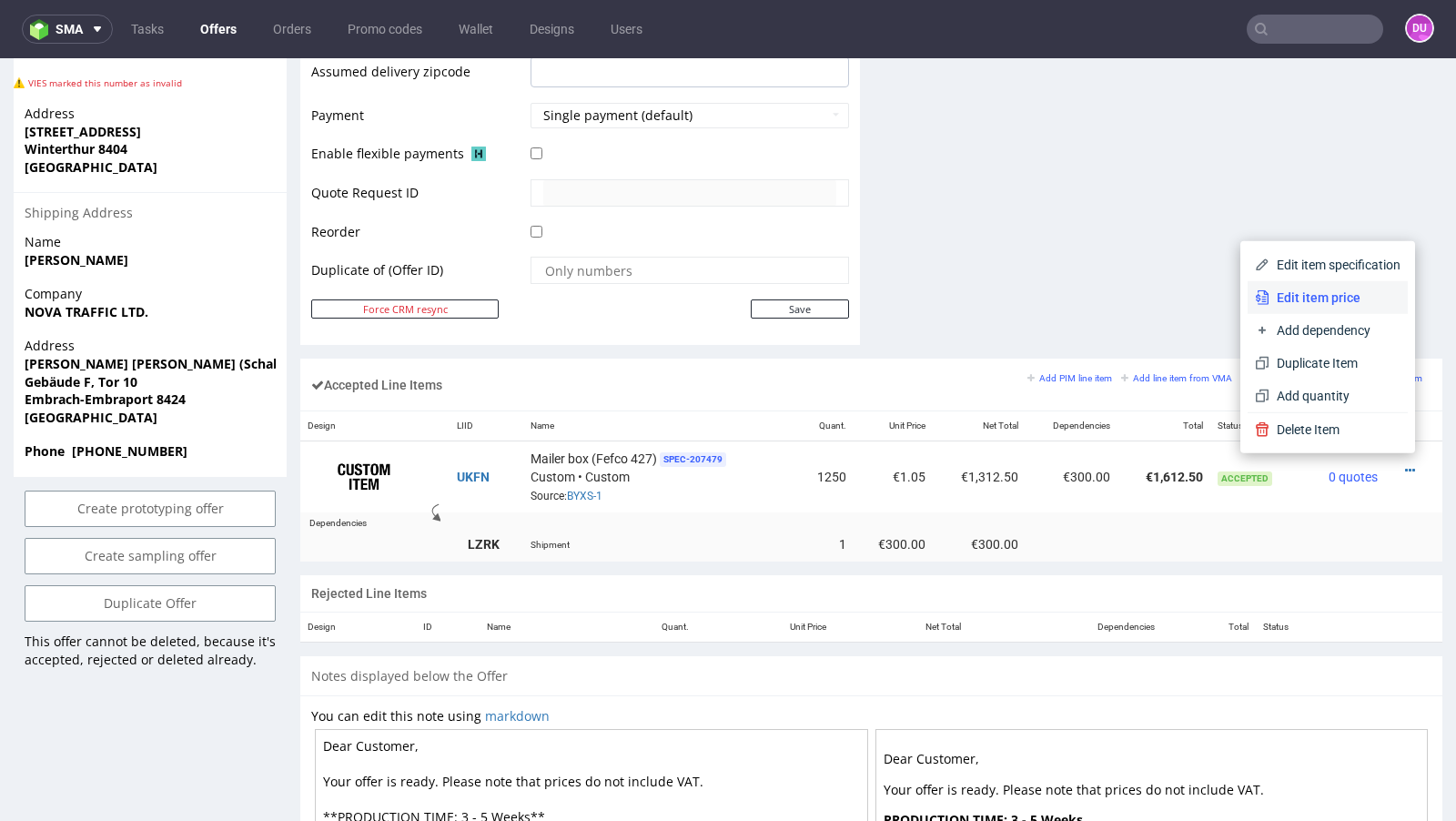
click at [1306, 290] on span "Edit item price" at bounding box center [1334, 297] width 131 height 18
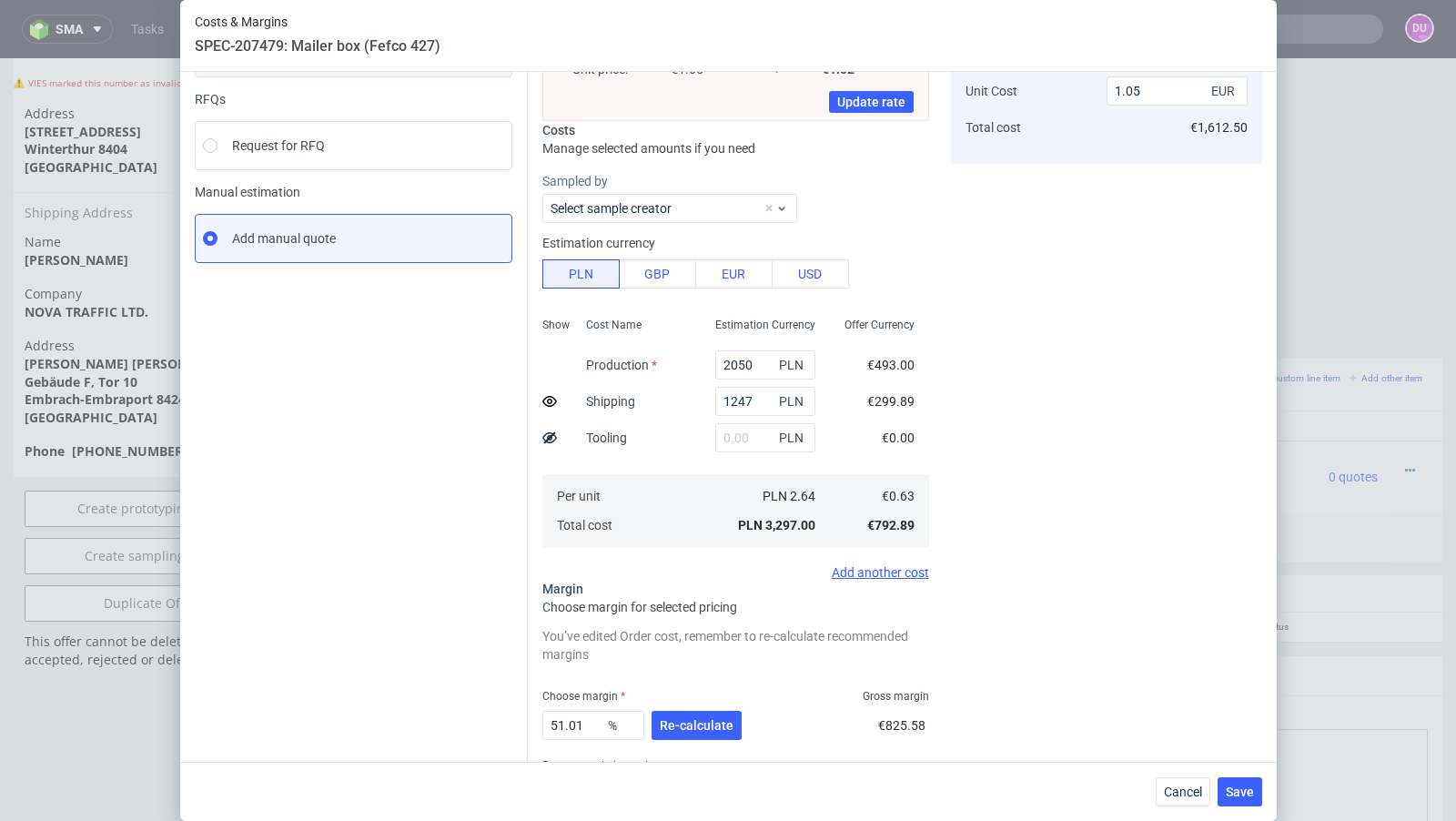
scroll to position [263, 0]
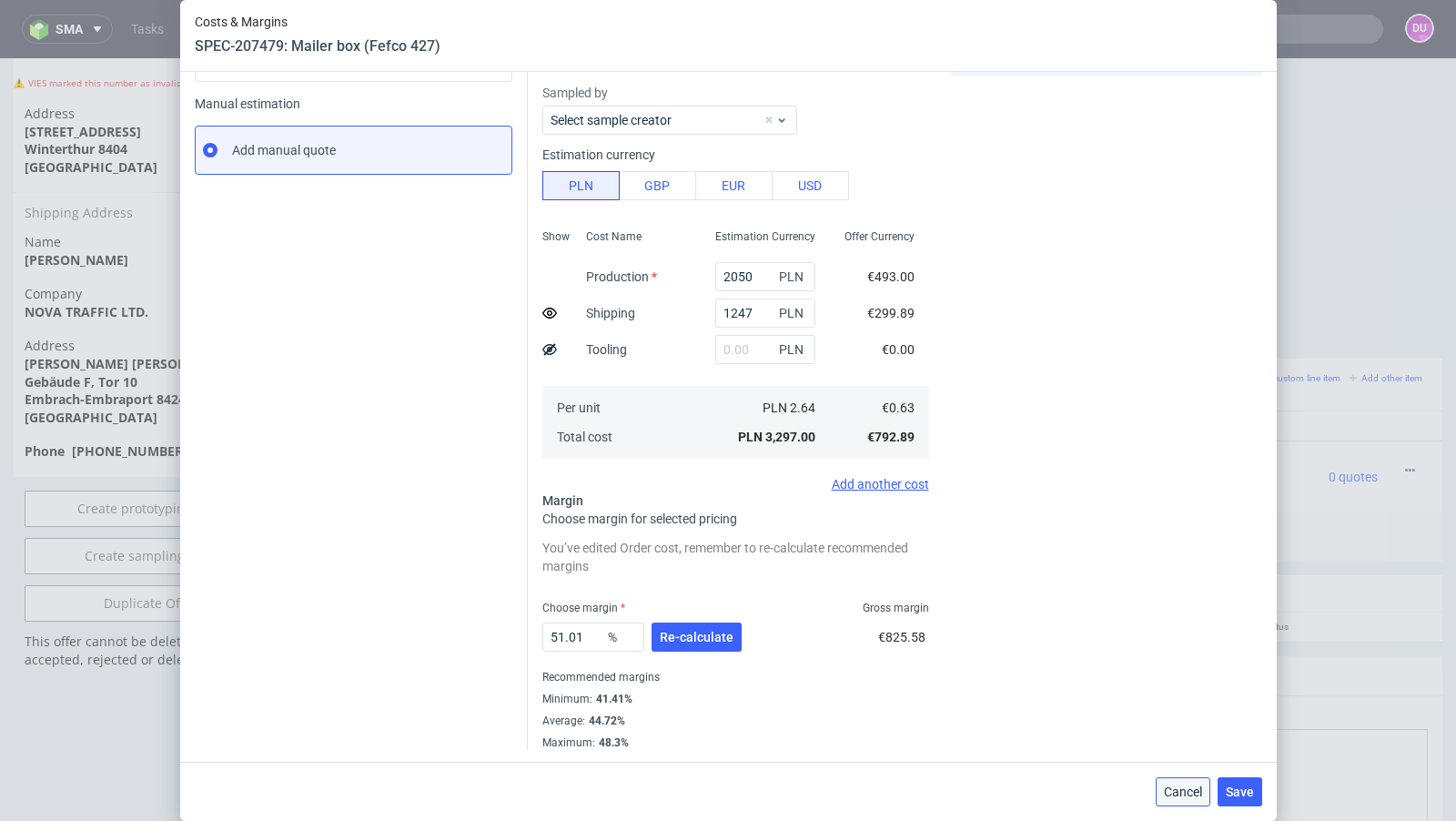
click at [1180, 798] on span "Cancel" at bounding box center [1183, 792] width 39 height 13
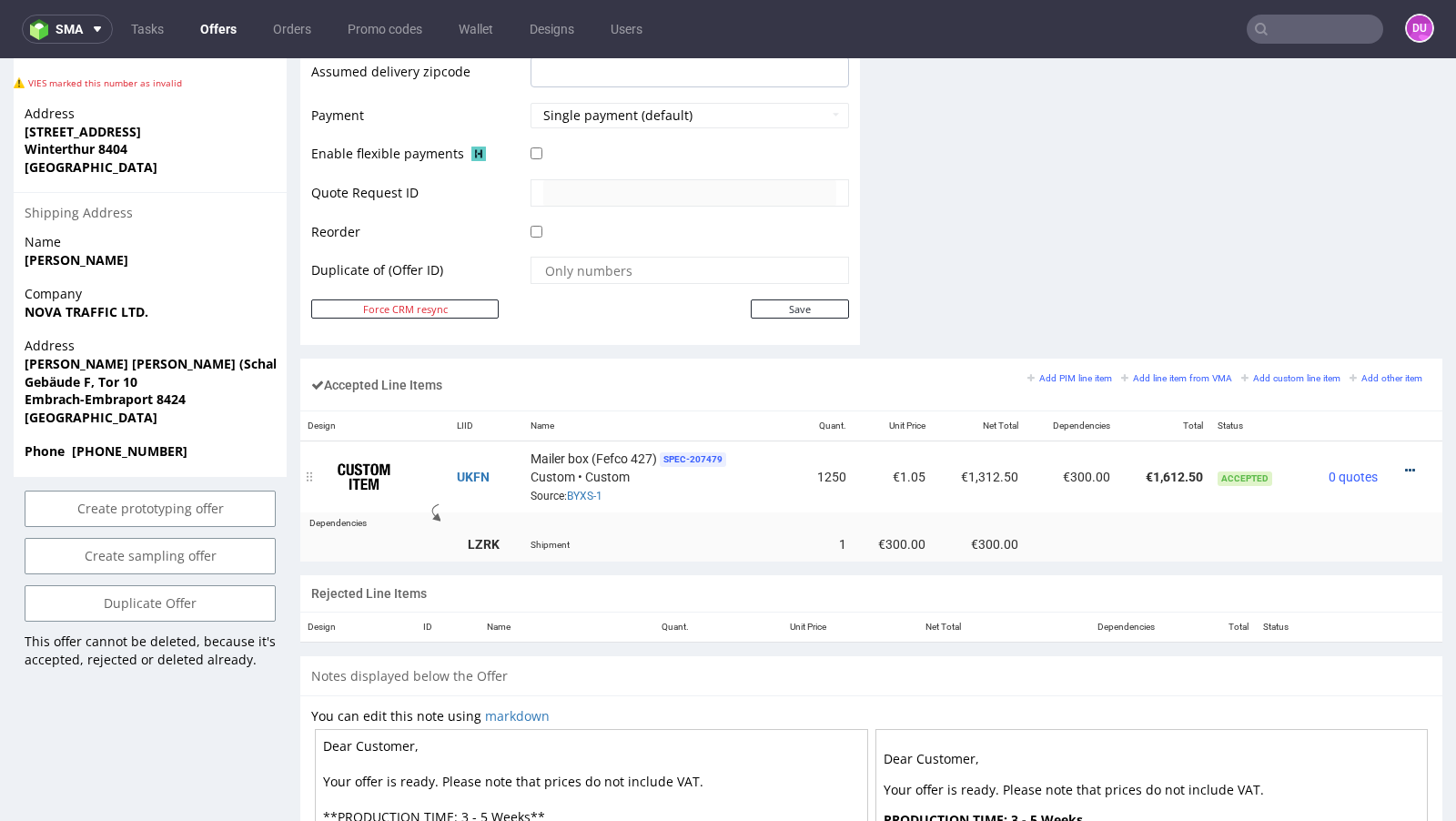
click at [1405, 464] on icon at bounding box center [1409, 471] width 10 height 13
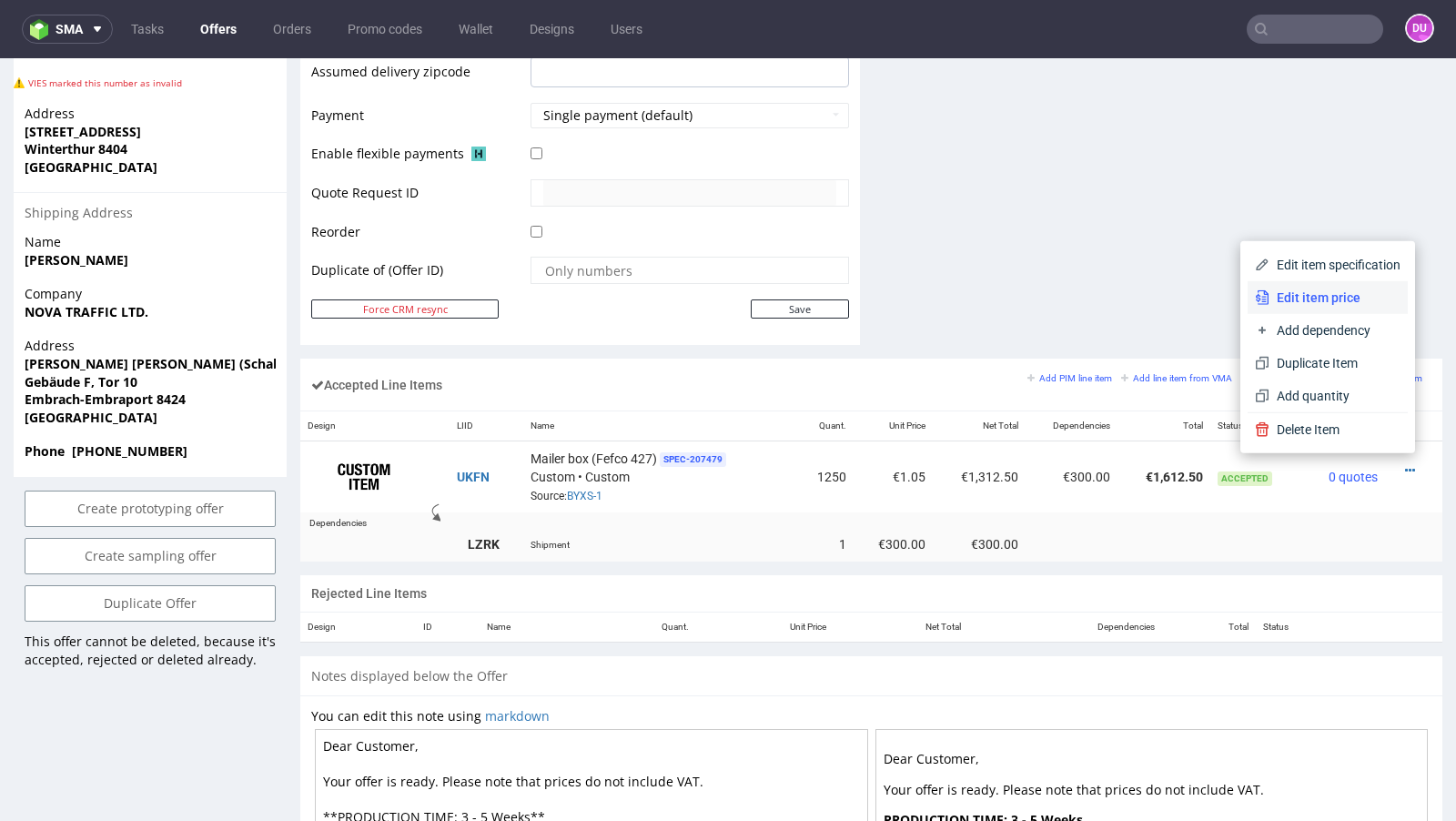
click at [1320, 308] on li "Edit item price" at bounding box center [1328, 297] width 161 height 33
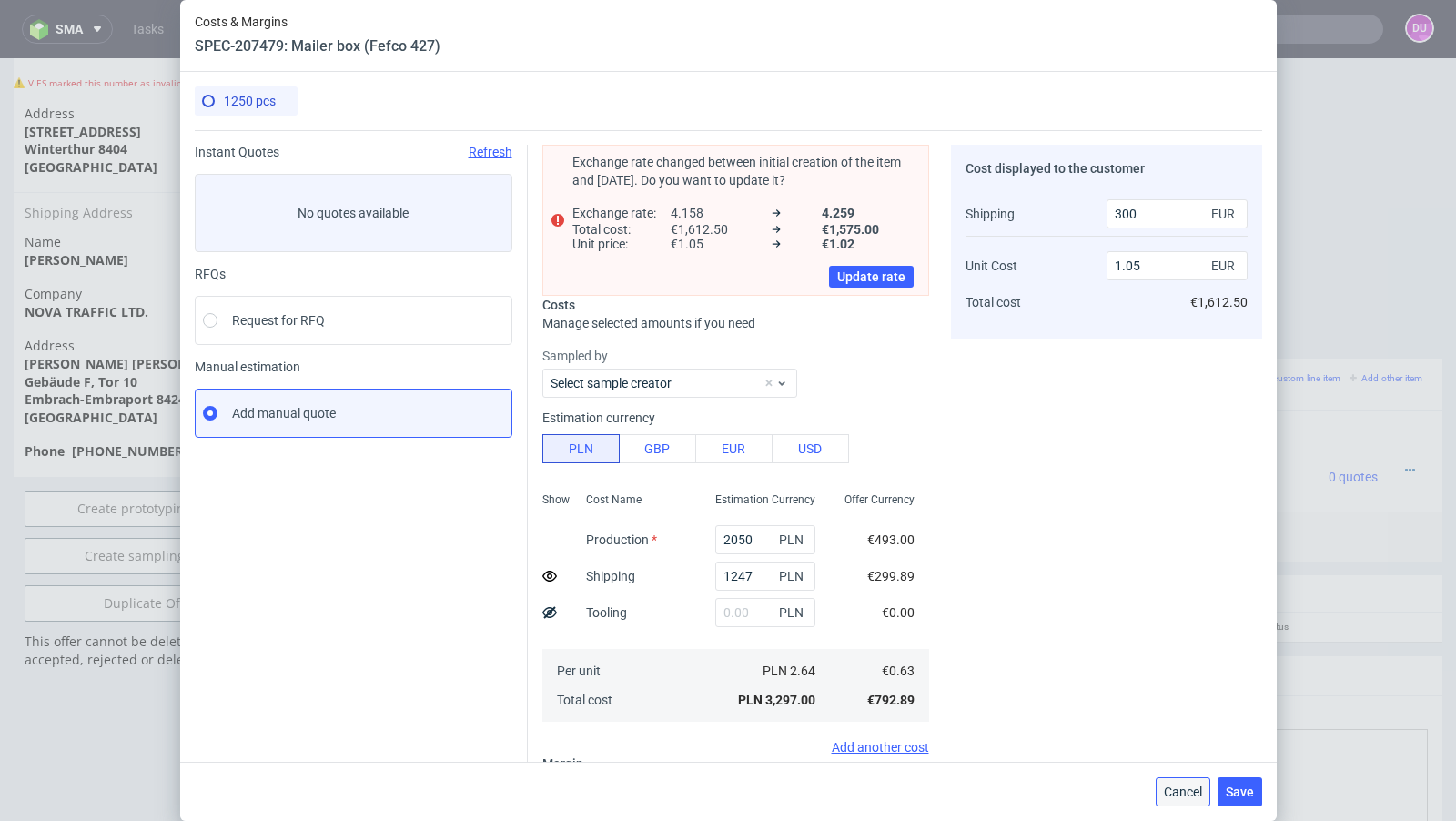
click at [1163, 787] on span "Cancel" at bounding box center [1183, 792] width 39 height 13
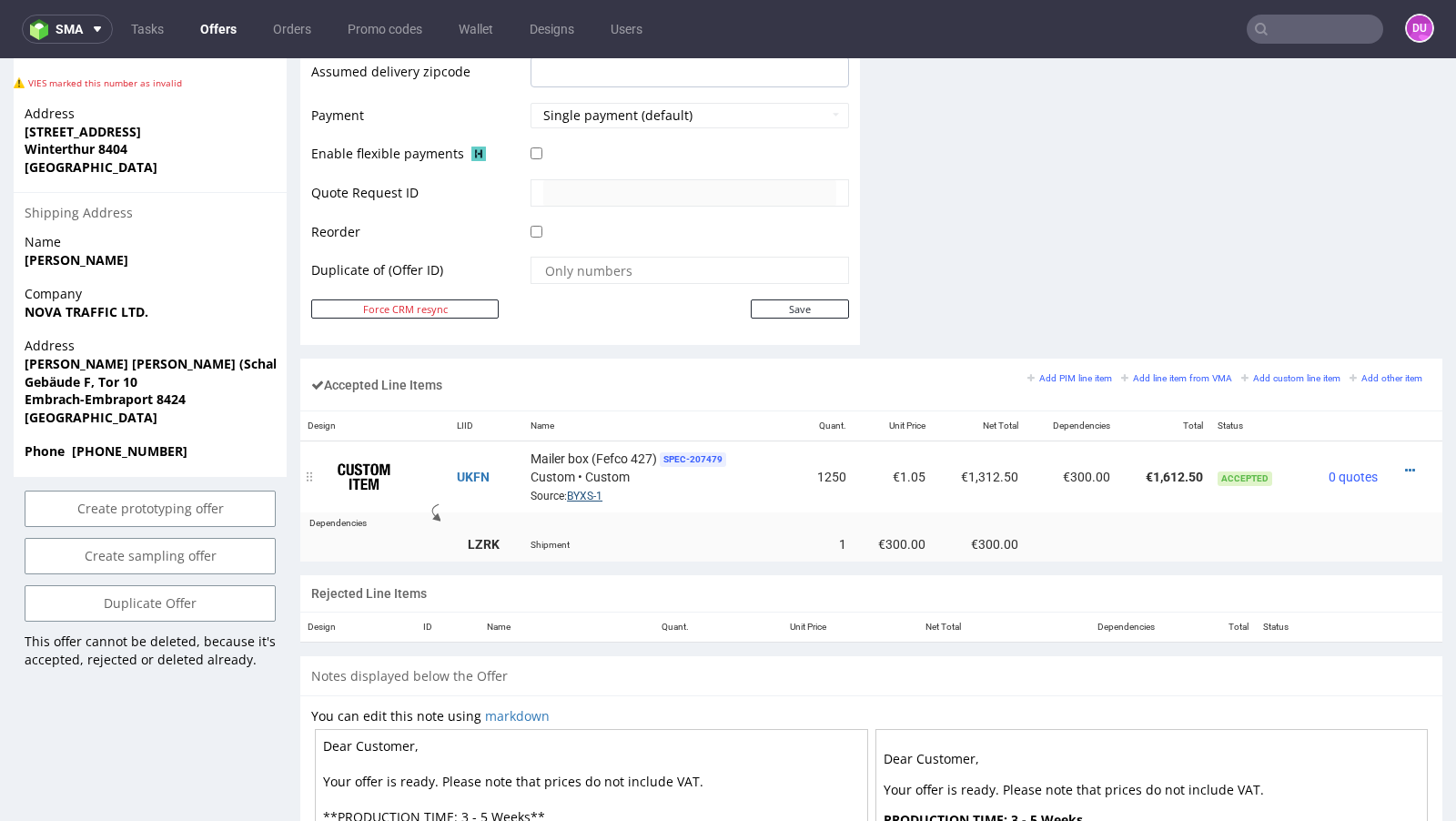
click at [579, 490] on link "BYXS-1" at bounding box center [584, 496] width 36 height 13
click at [596, 491] on link "BYXS-1" at bounding box center [584, 496] width 36 height 13
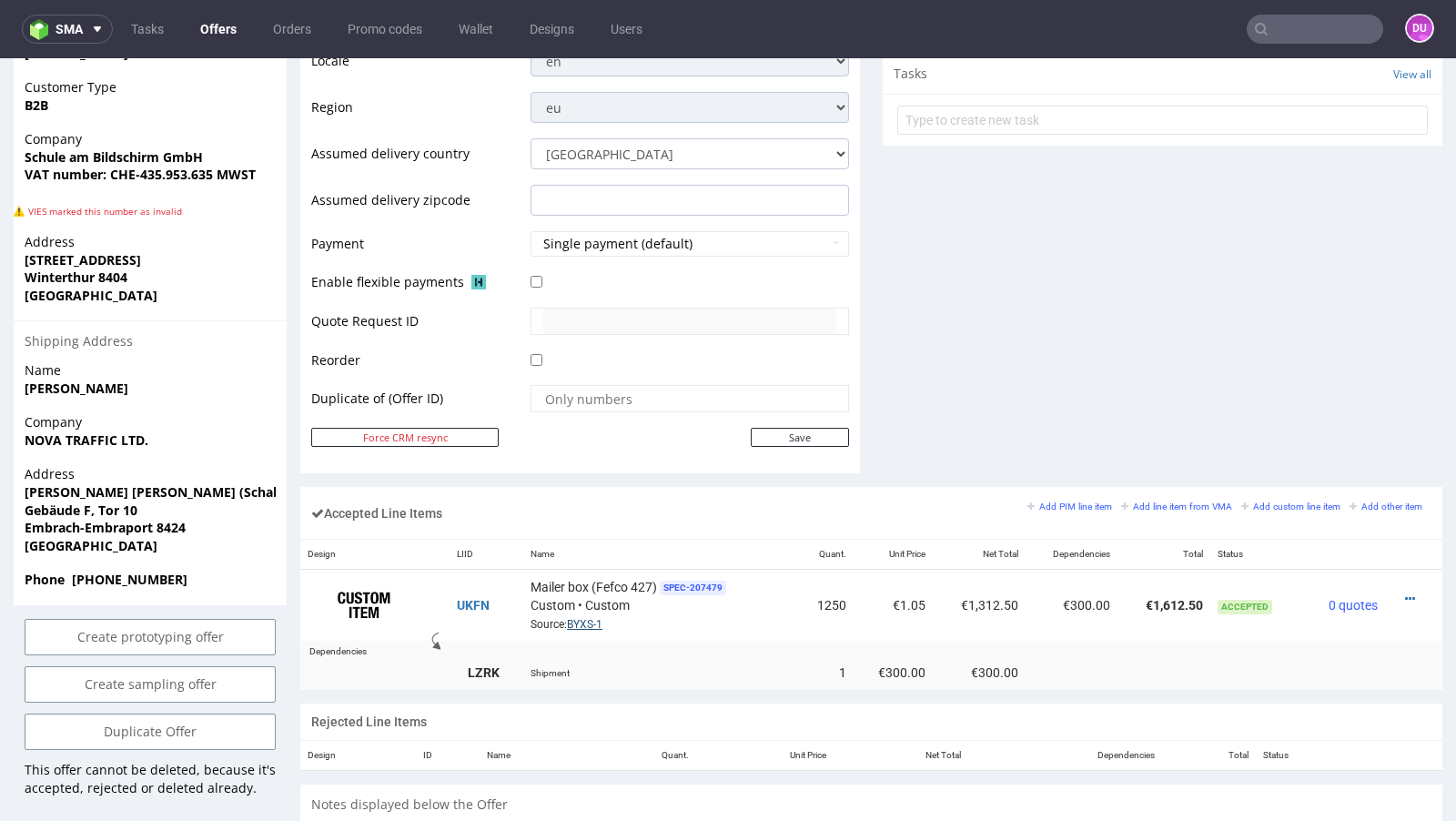
scroll to position [741, 0]
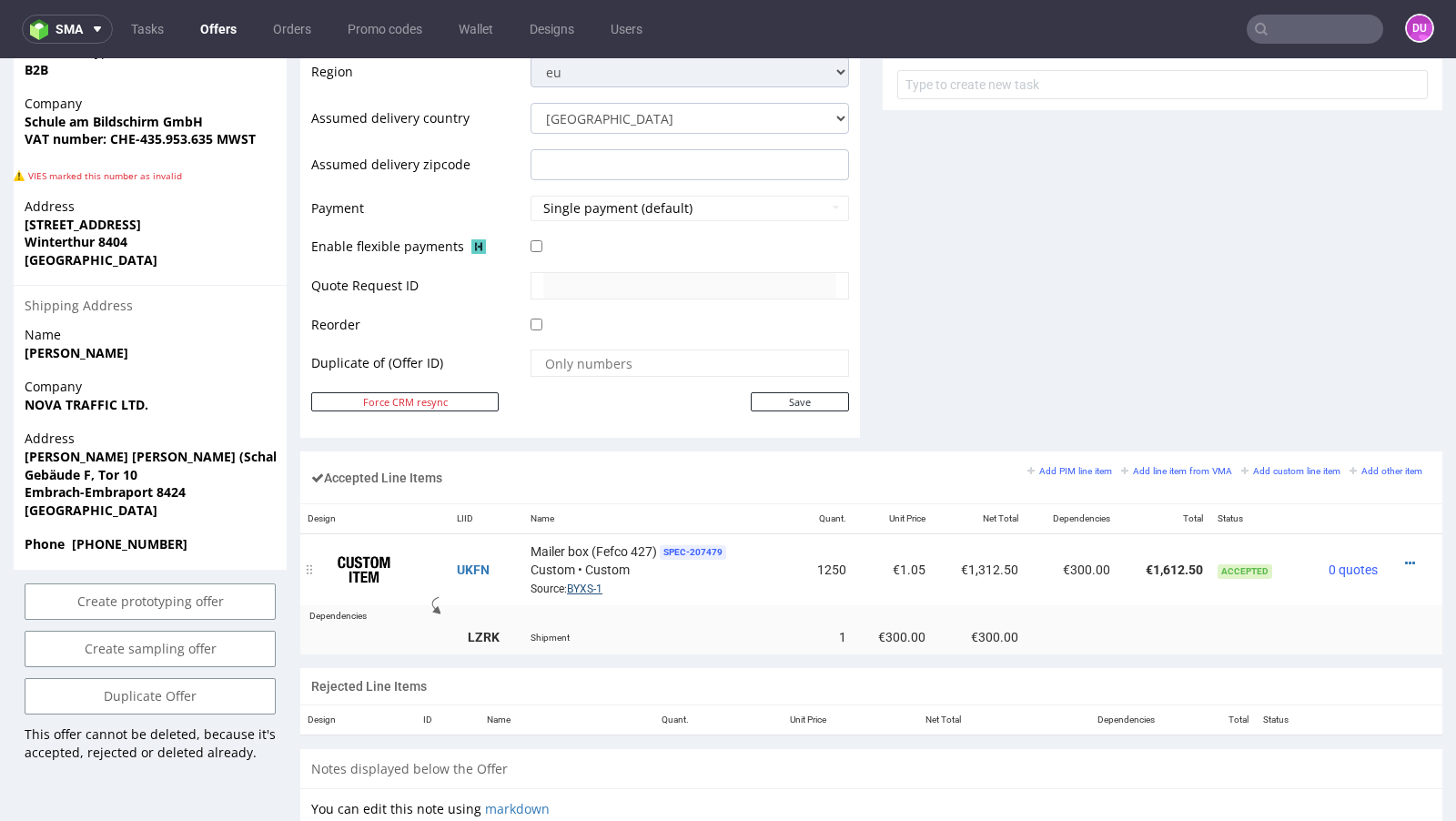
click at [584, 585] on link "BYXS-1" at bounding box center [584, 589] width 36 height 13
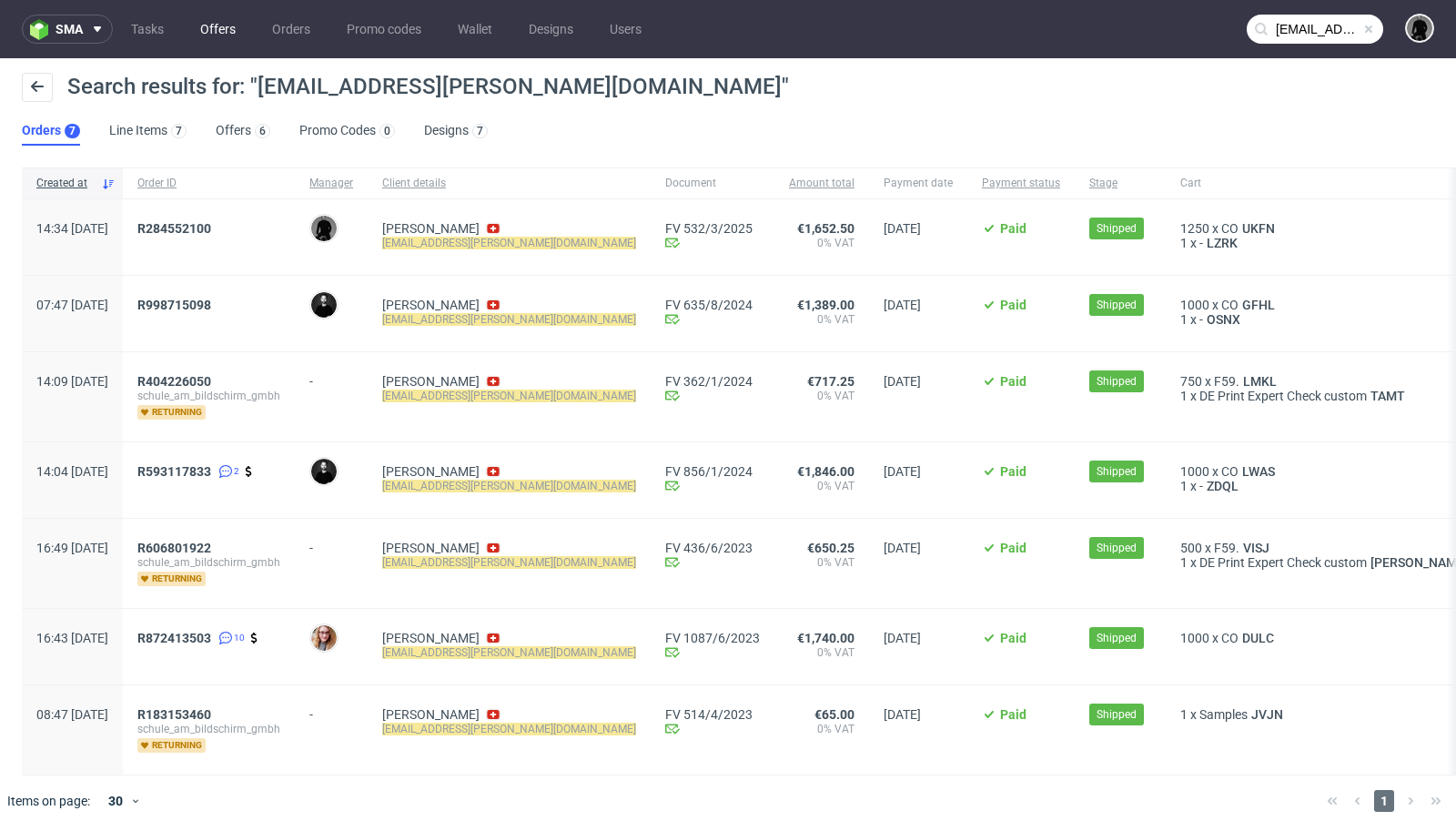
click at [222, 37] on link "Offers" at bounding box center [217, 29] width 57 height 29
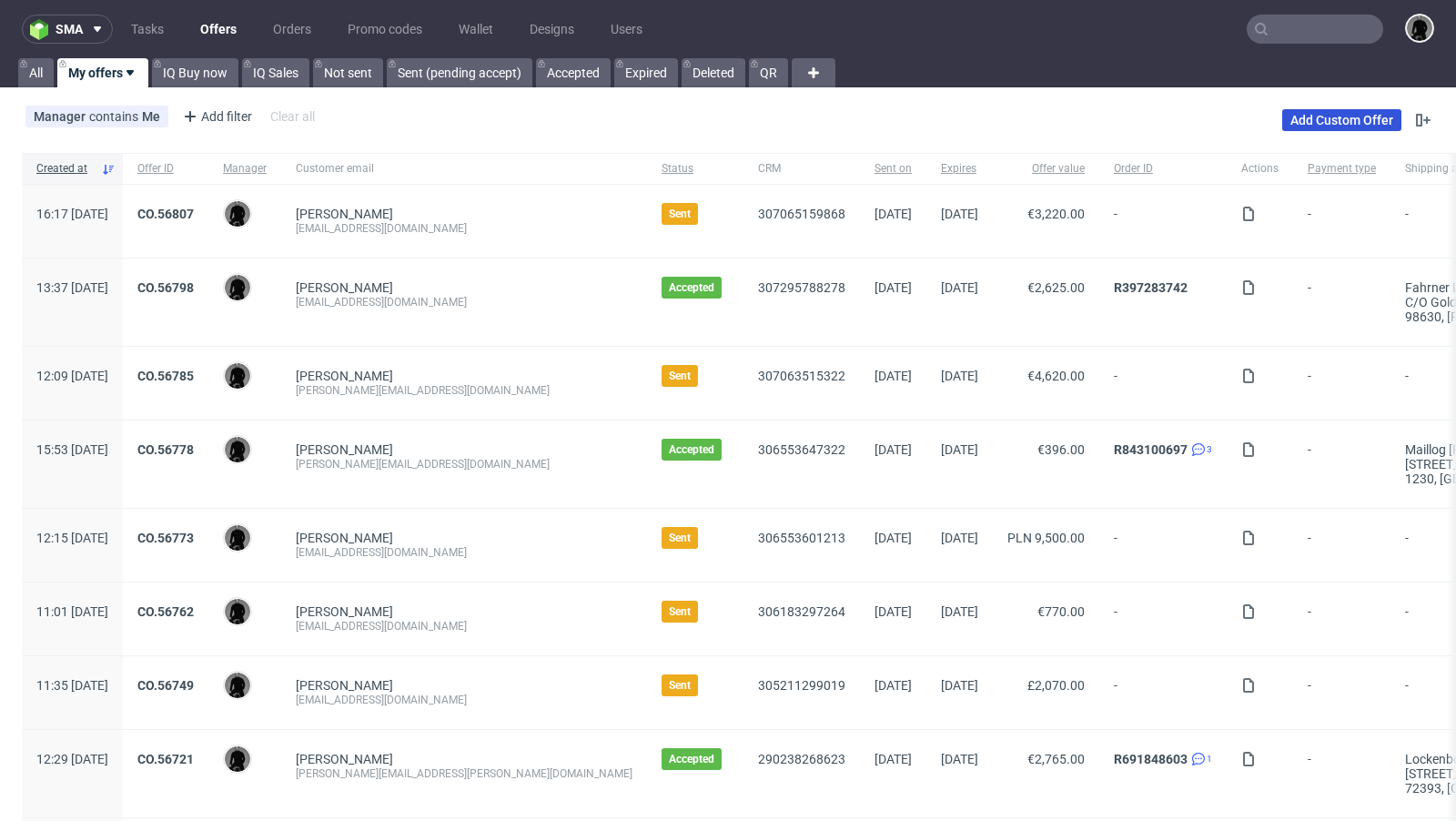
click at [1282, 116] on link "Add Custom Offer" at bounding box center [1341, 120] width 119 height 22
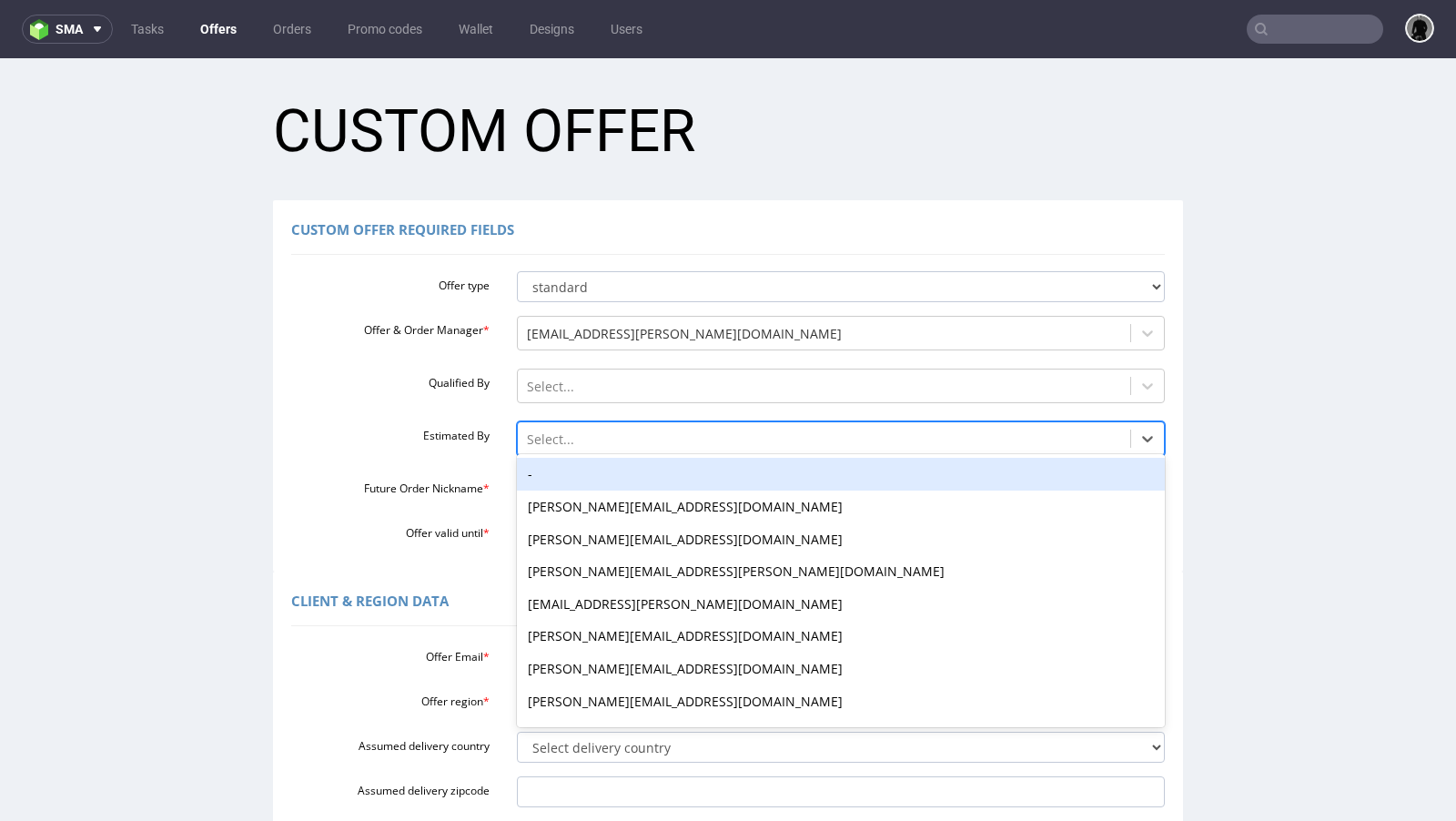
click at [560, 431] on div at bounding box center [824, 439] width 595 height 22
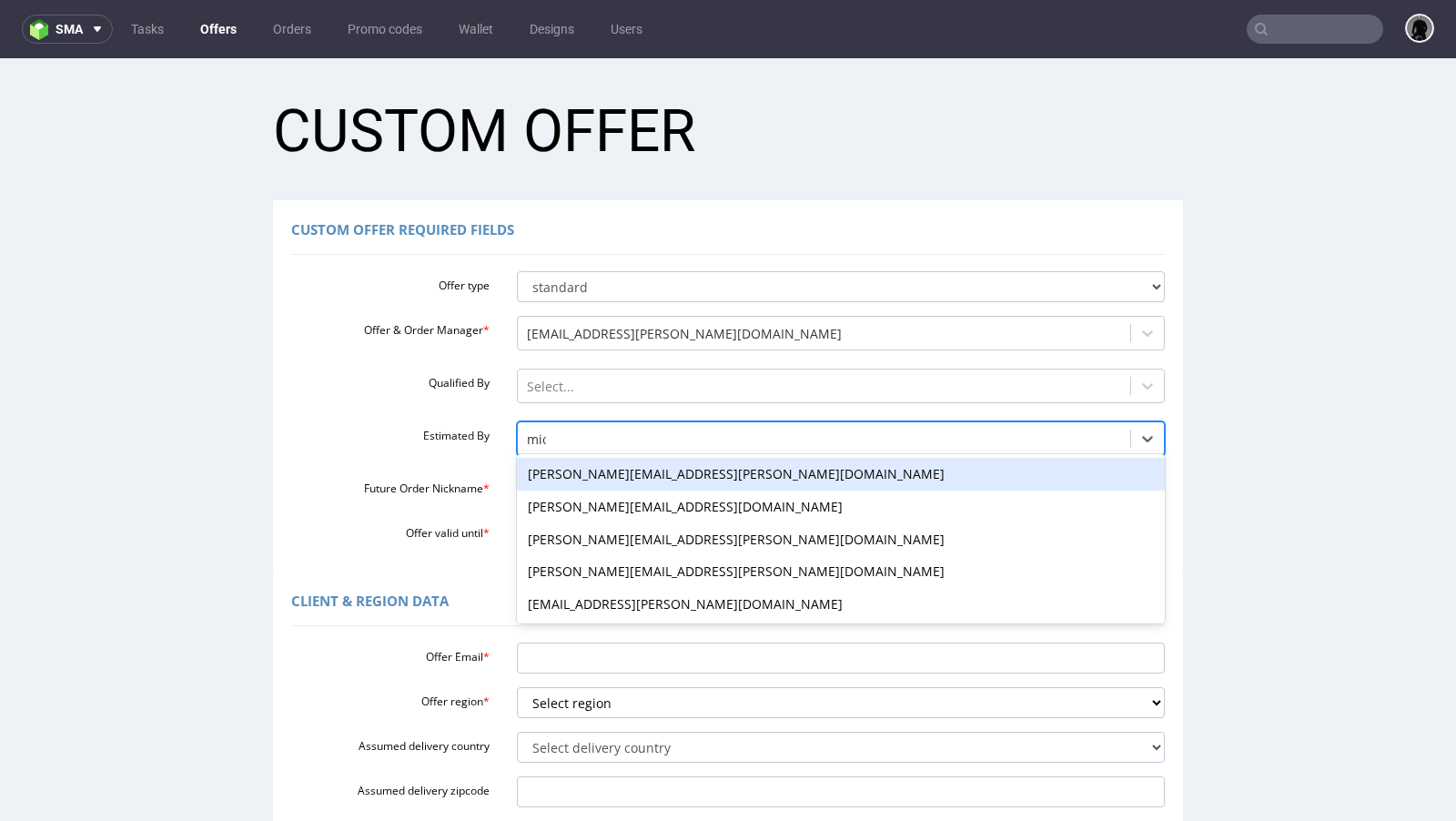
type input "mich"
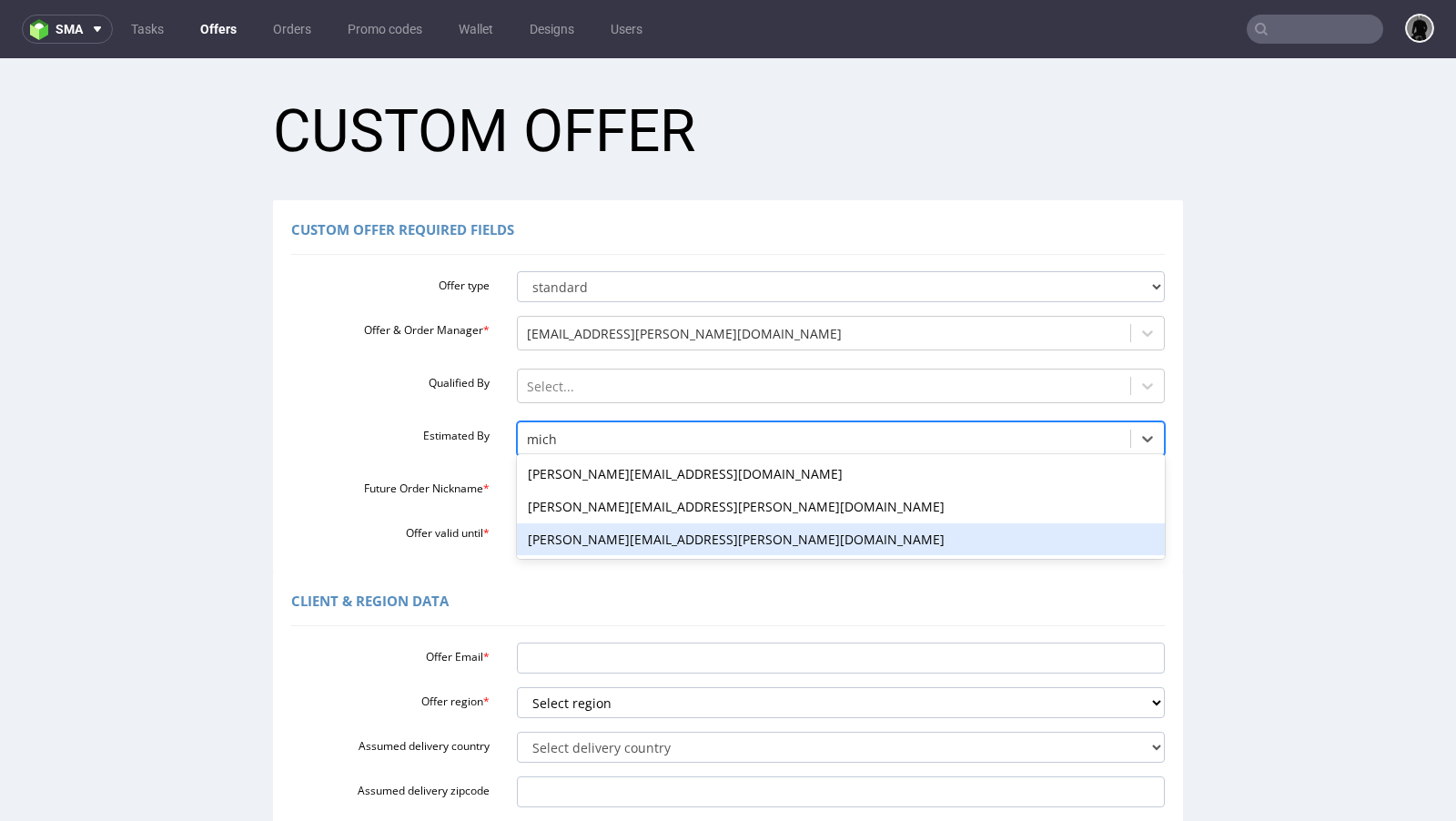
click at [567, 541] on div "michal.palasek@packhelp.com" at bounding box center [840, 539] width 649 height 33
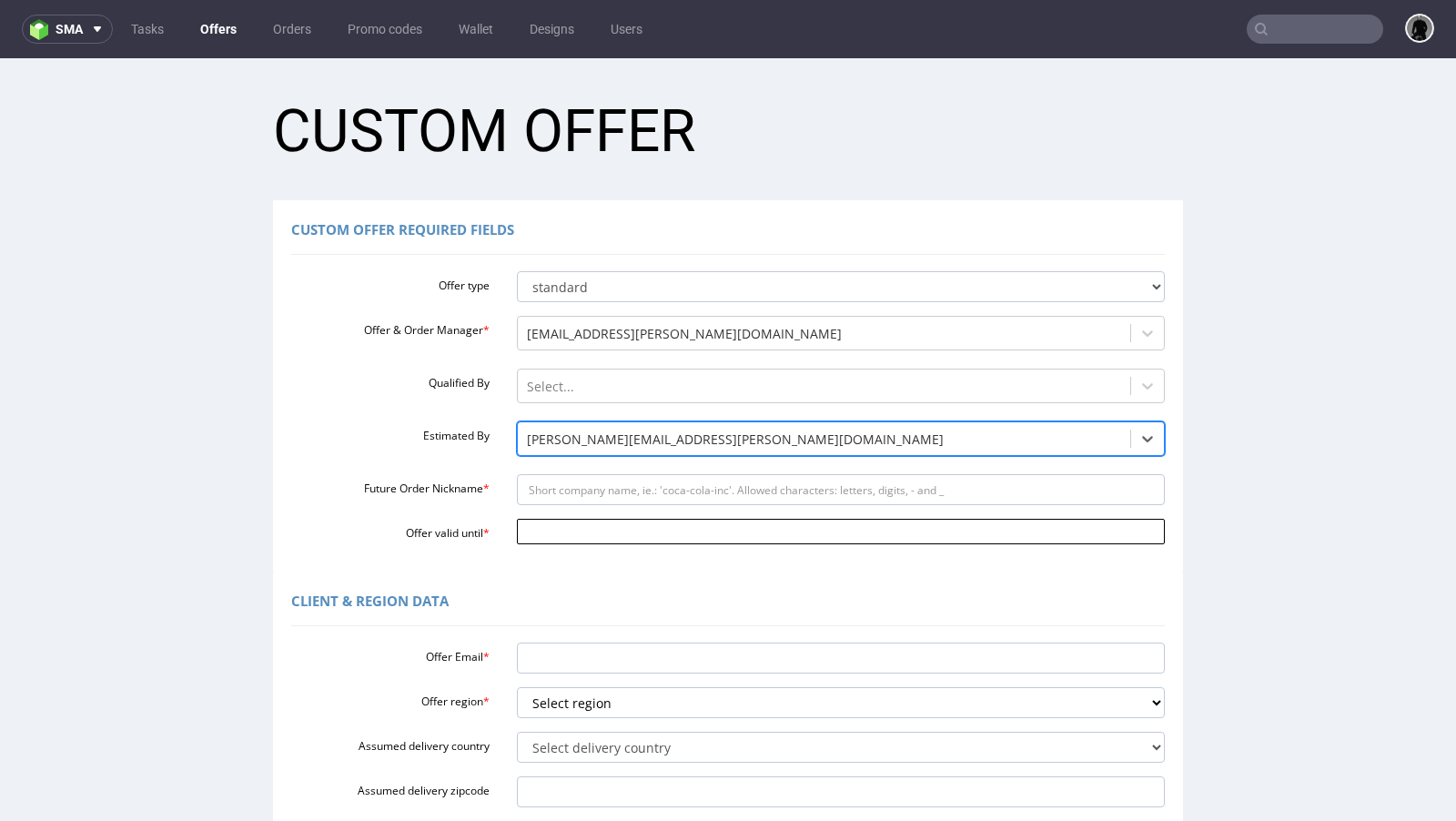
click at [599, 531] on input "Offer valid until *" at bounding box center [840, 531] width 649 height 26
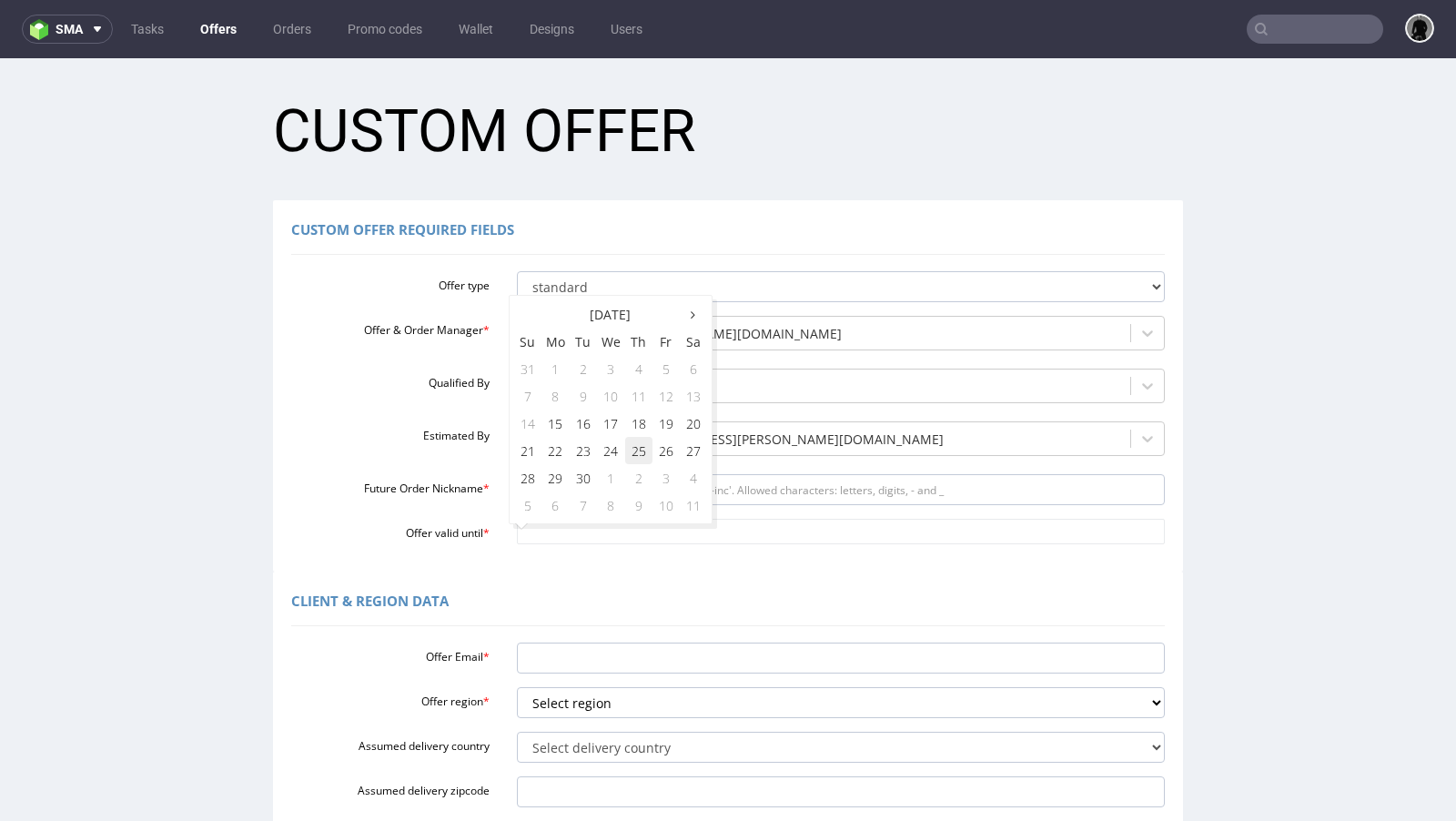
click at [627, 450] on td "25" at bounding box center [639, 450] width 28 height 28
type input "[DATE]"
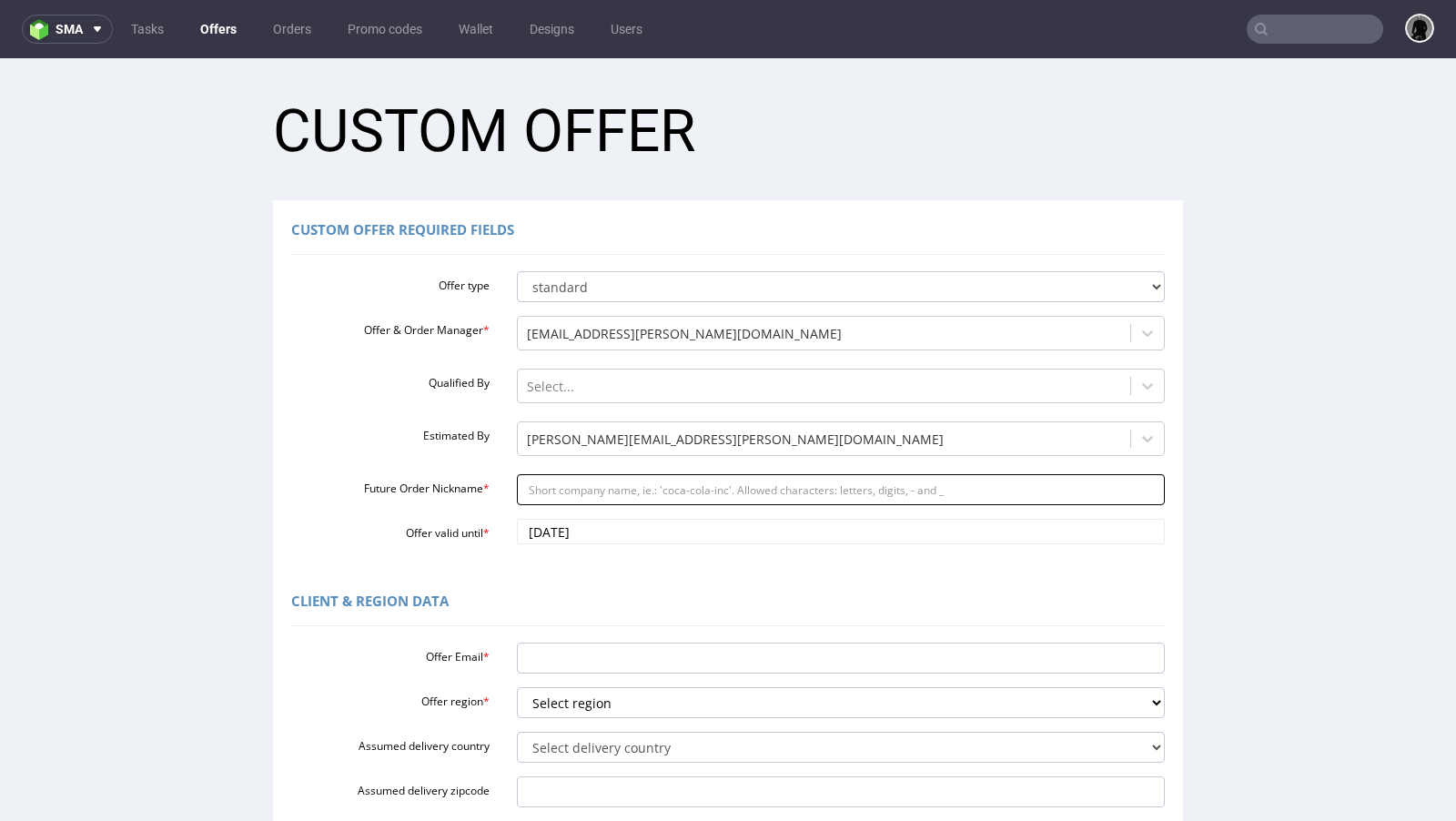
click at [588, 484] on input "Future Order Nickname *" at bounding box center [840, 490] width 649 height 31
paste input "christofmuellerschabich"
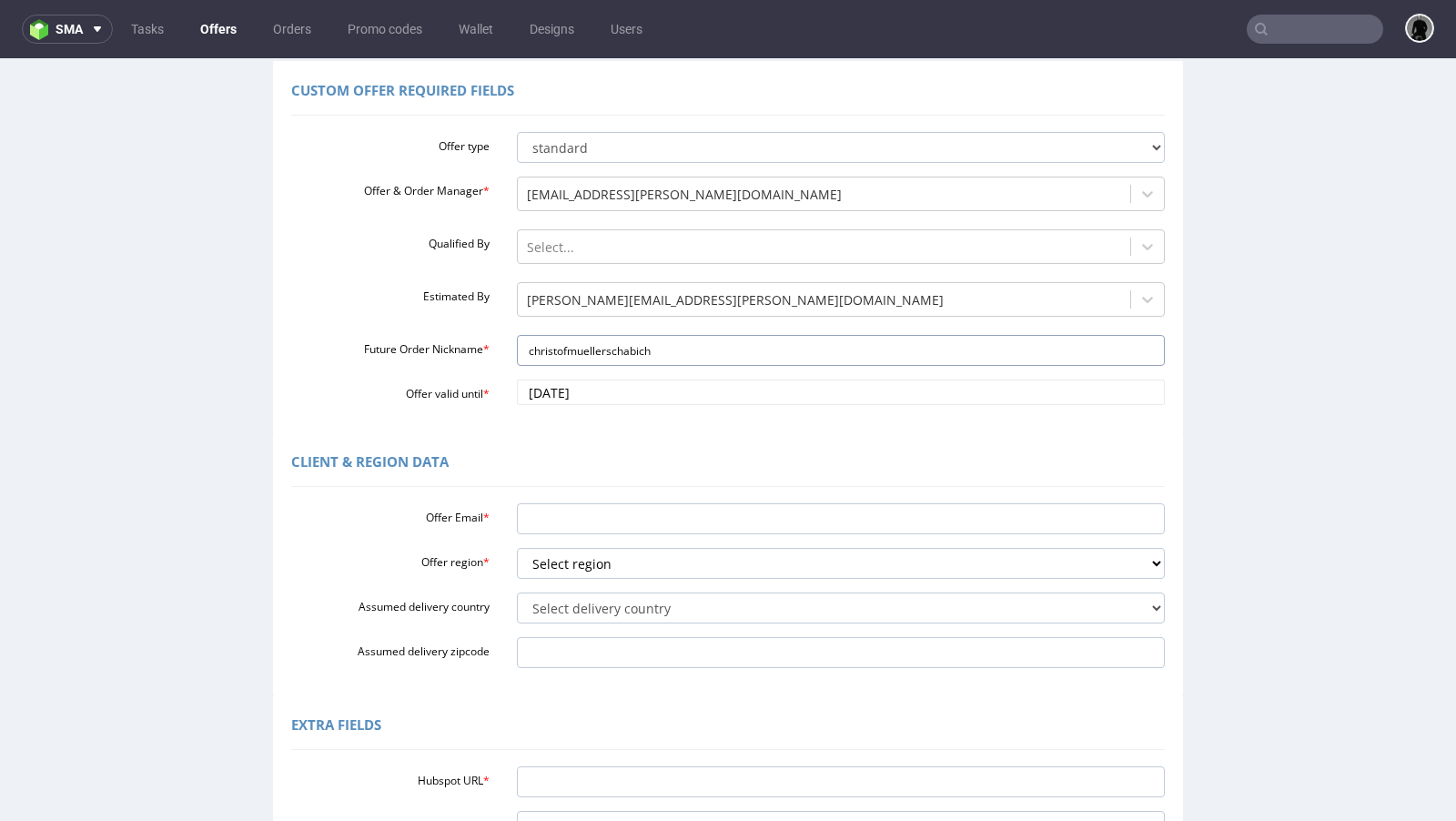
scroll to position [147, 0]
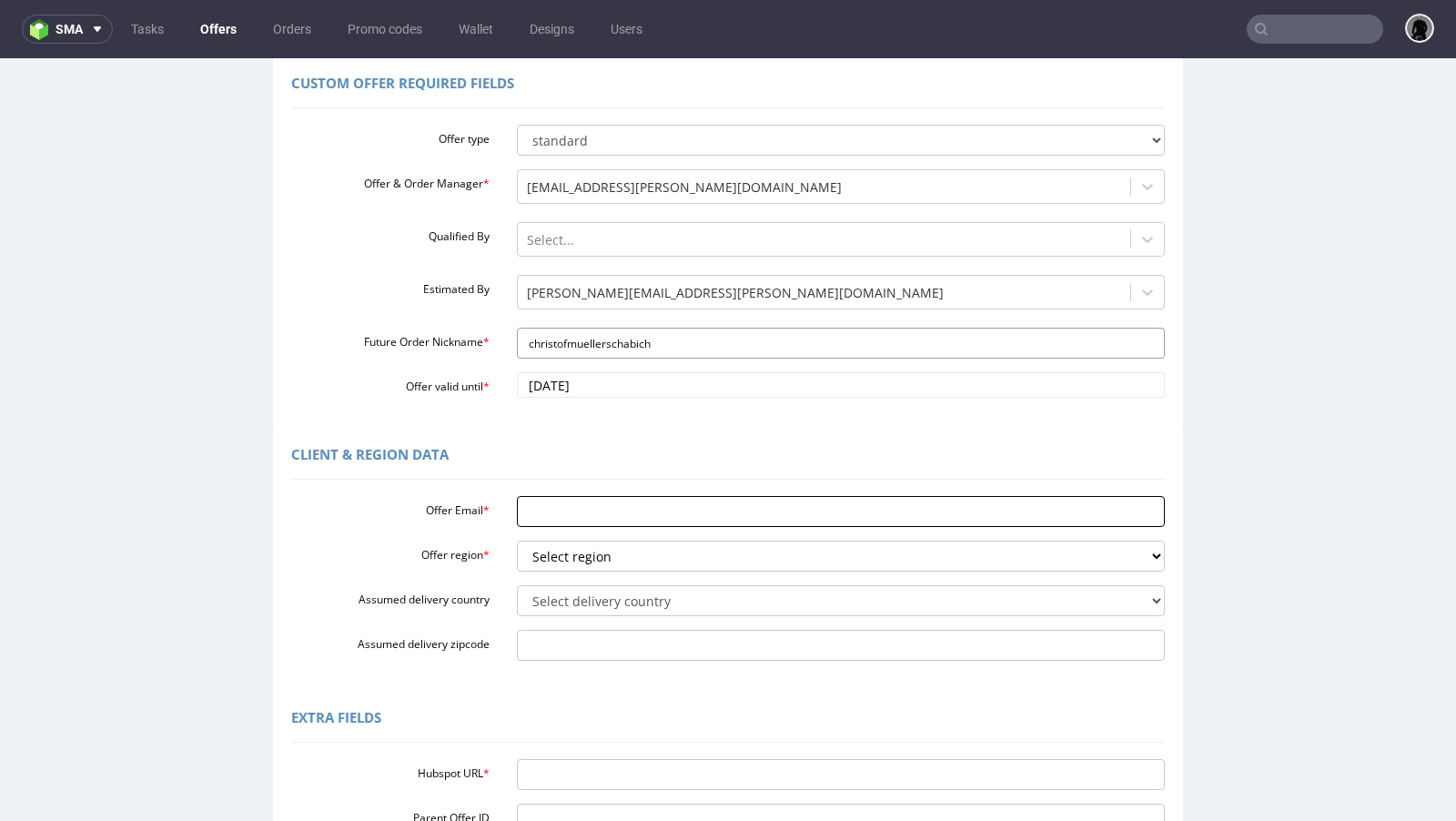
type input "christofmuellerschabich"
click at [569, 516] on input "Offer Email *" at bounding box center [840, 511] width 649 height 31
paste input "[EMAIL_ADDRESS][PERSON_NAME][DOMAIN_NAME]"
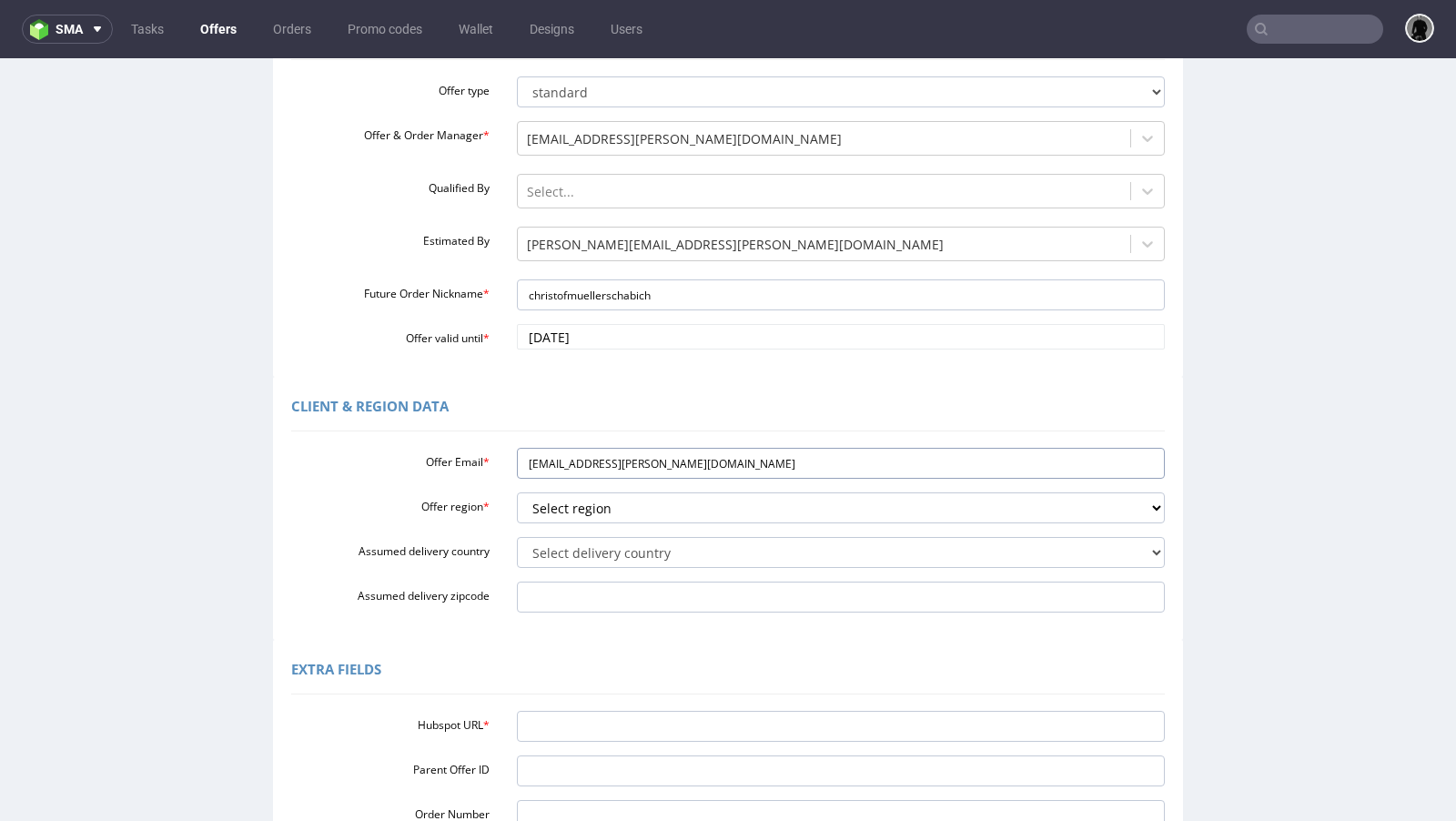
scroll to position [207, 0]
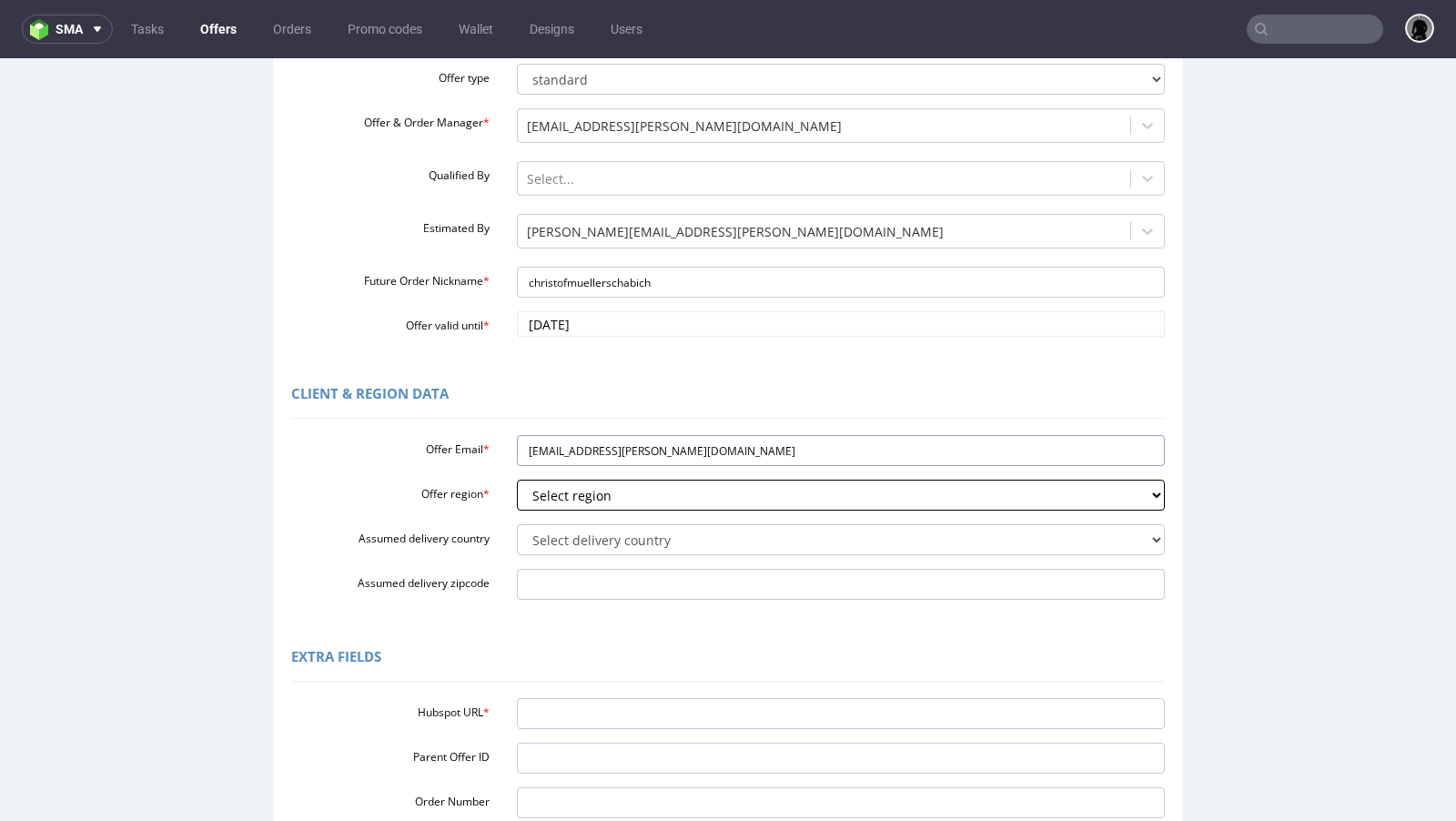
type input "[EMAIL_ADDRESS][PERSON_NAME][DOMAIN_NAME]"
click at [595, 494] on select "Select region eu gb de pl fr it es" at bounding box center [840, 495] width 649 height 31
click at [587, 493] on select "Select region eu gb de pl fr it es" at bounding box center [840, 495] width 649 height 31
select select "eu"
click at [517, 480] on select "Select region eu gb de pl fr it es" at bounding box center [840, 495] width 649 height 31
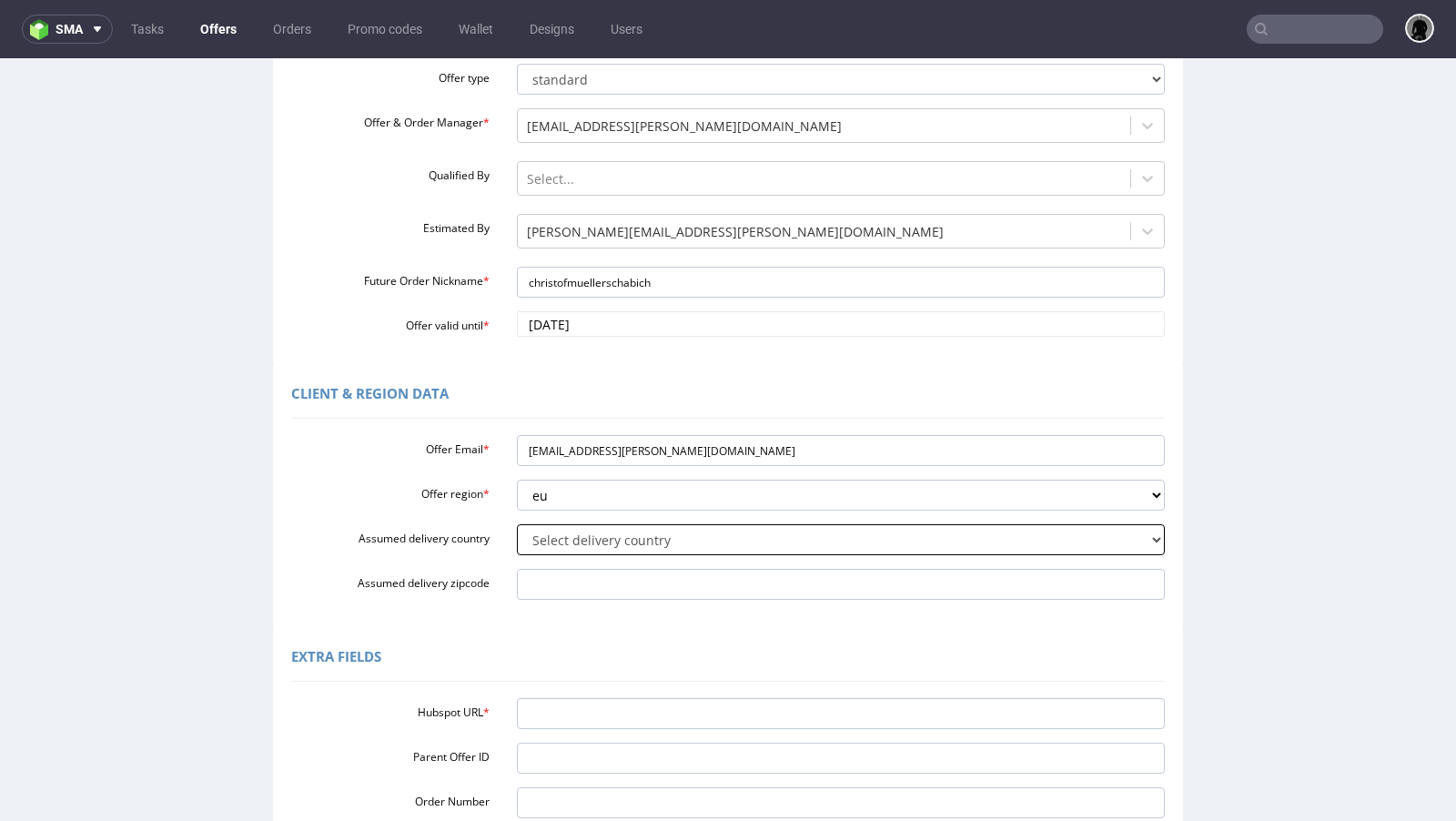
click at [569, 550] on select "Select delivery country Andorra Afghanistan Anguilla Albania Armenia Antarctica…" at bounding box center [840, 539] width 649 height 31
select select "43"
click at [517, 524] on select "Select delivery country Andorra Afghanistan Anguilla Albania Armenia Antarctica…" at bounding box center [840, 539] width 649 height 31
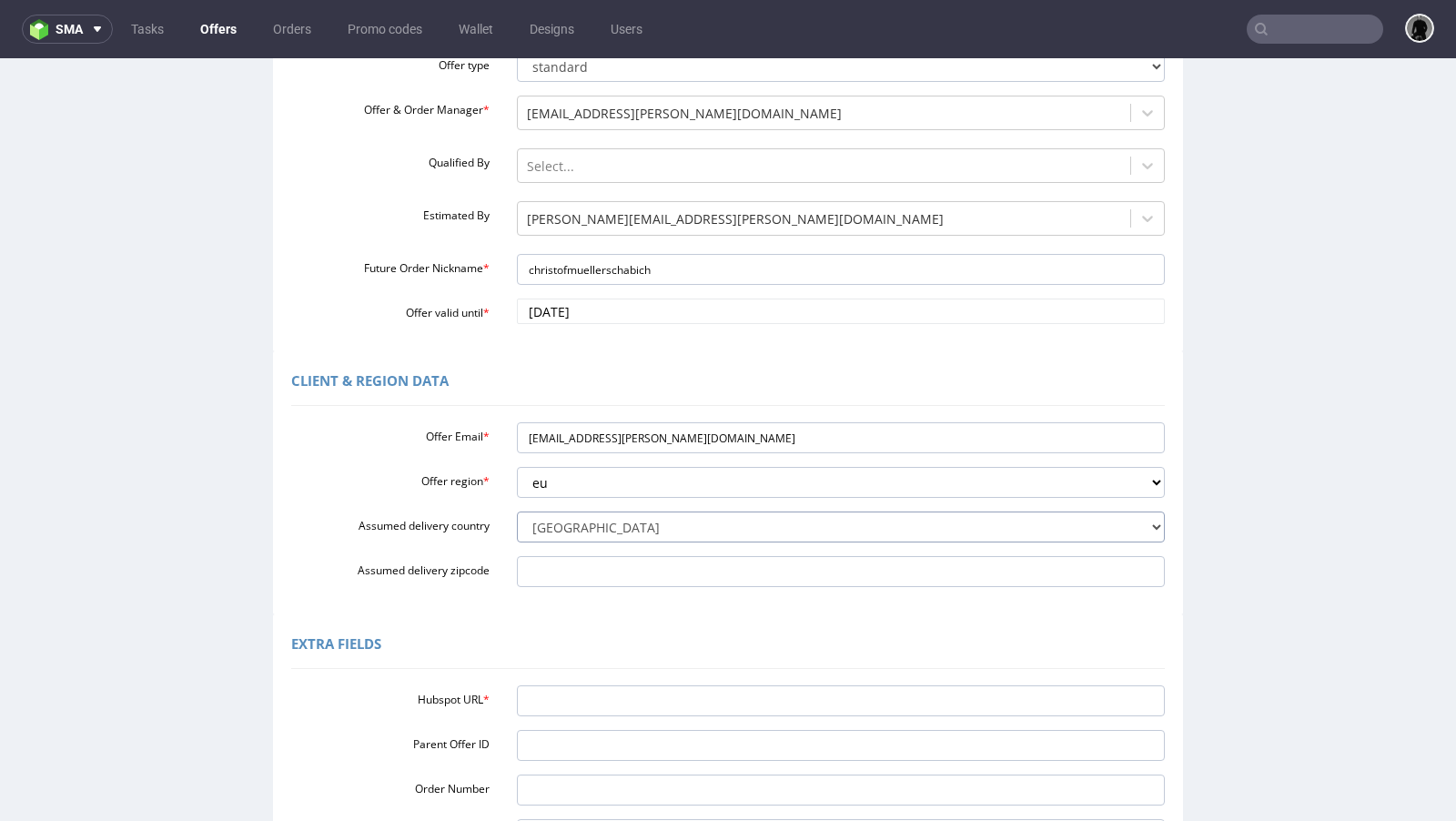
scroll to position [221, 0]
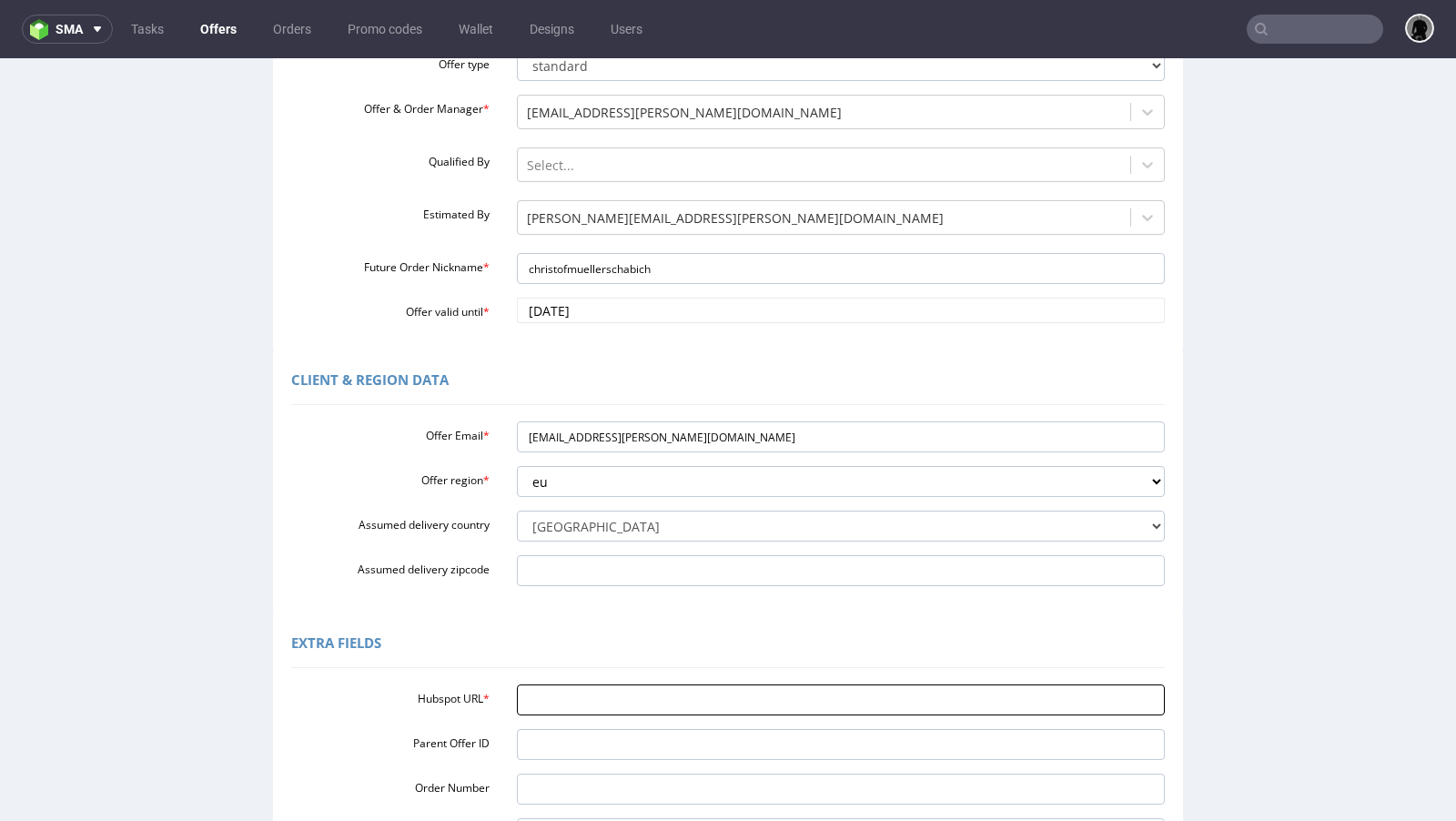
click at [569, 696] on input "Hubspot URL *" at bounding box center [840, 700] width 649 height 31
paste input "[URL][DOMAIN_NAME]"
type input "[URL][DOMAIN_NAME]"
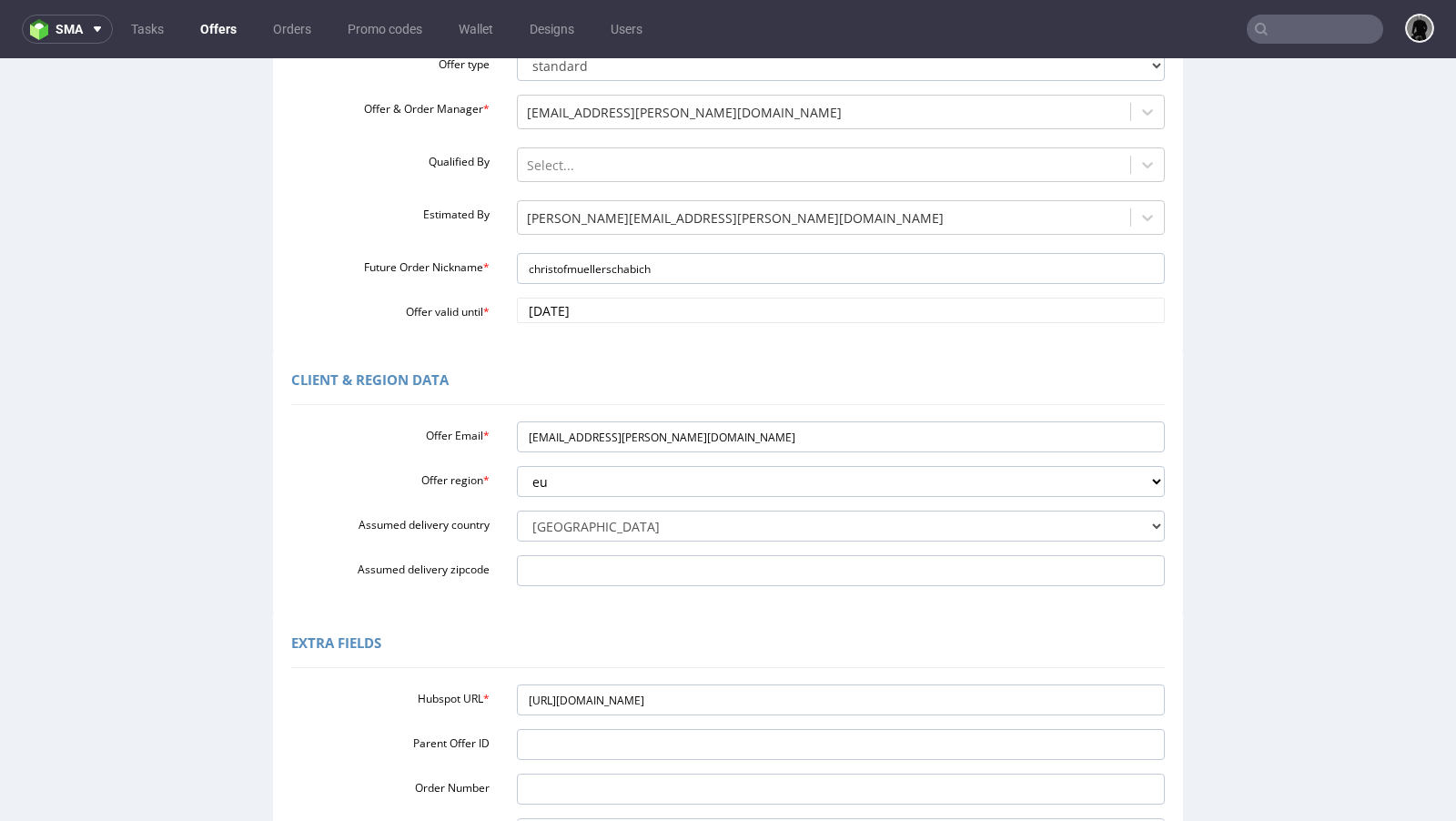
click at [578, 611] on div "Client & Region data Offer Email * christof.mueller@schabi.ch Offer region * Se…" at bounding box center [728, 482] width 910 height 263
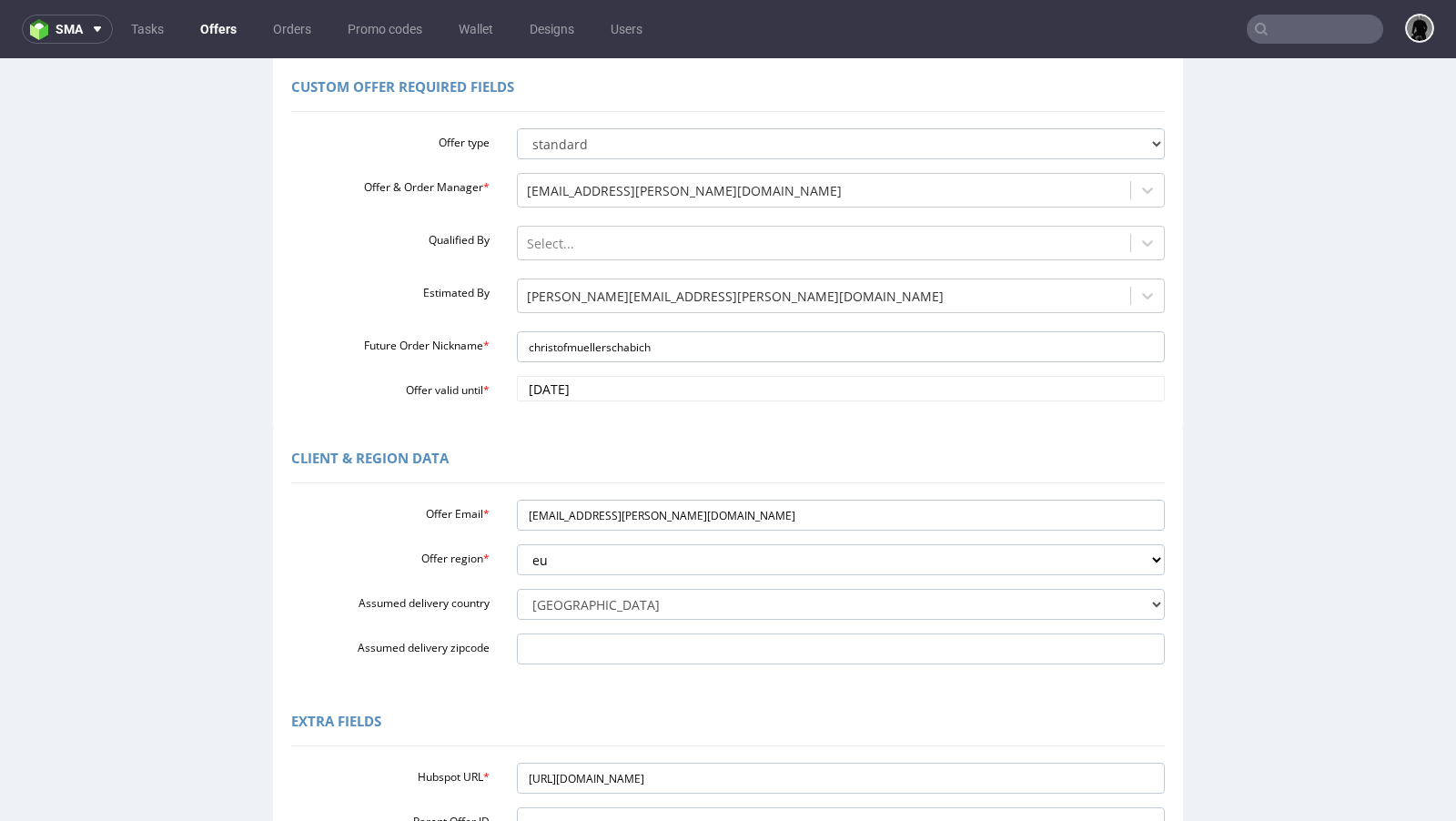
scroll to position [452, 0]
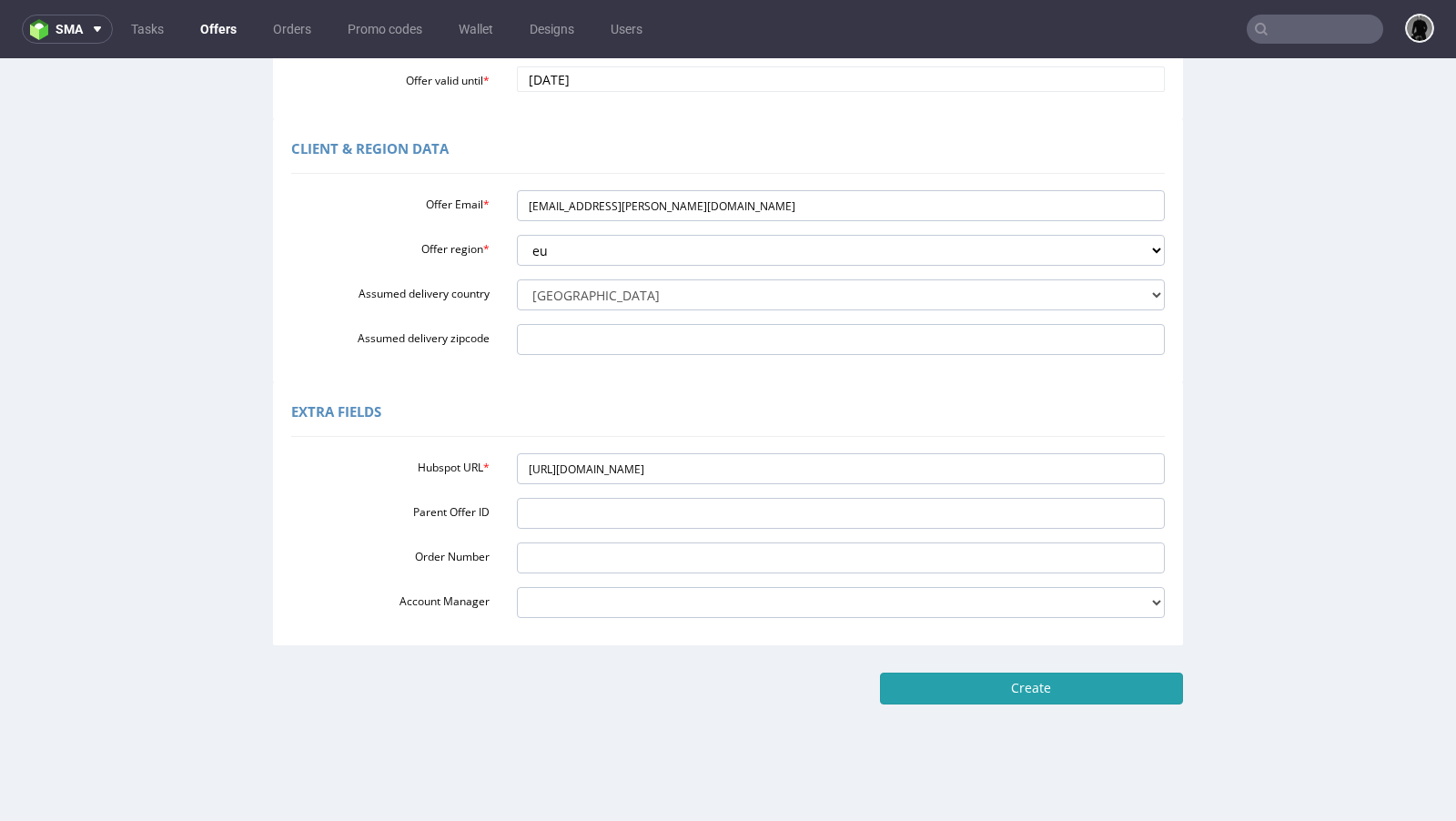
click at [978, 693] on input "Create" at bounding box center [1031, 688] width 303 height 31
type input "Please wait..."
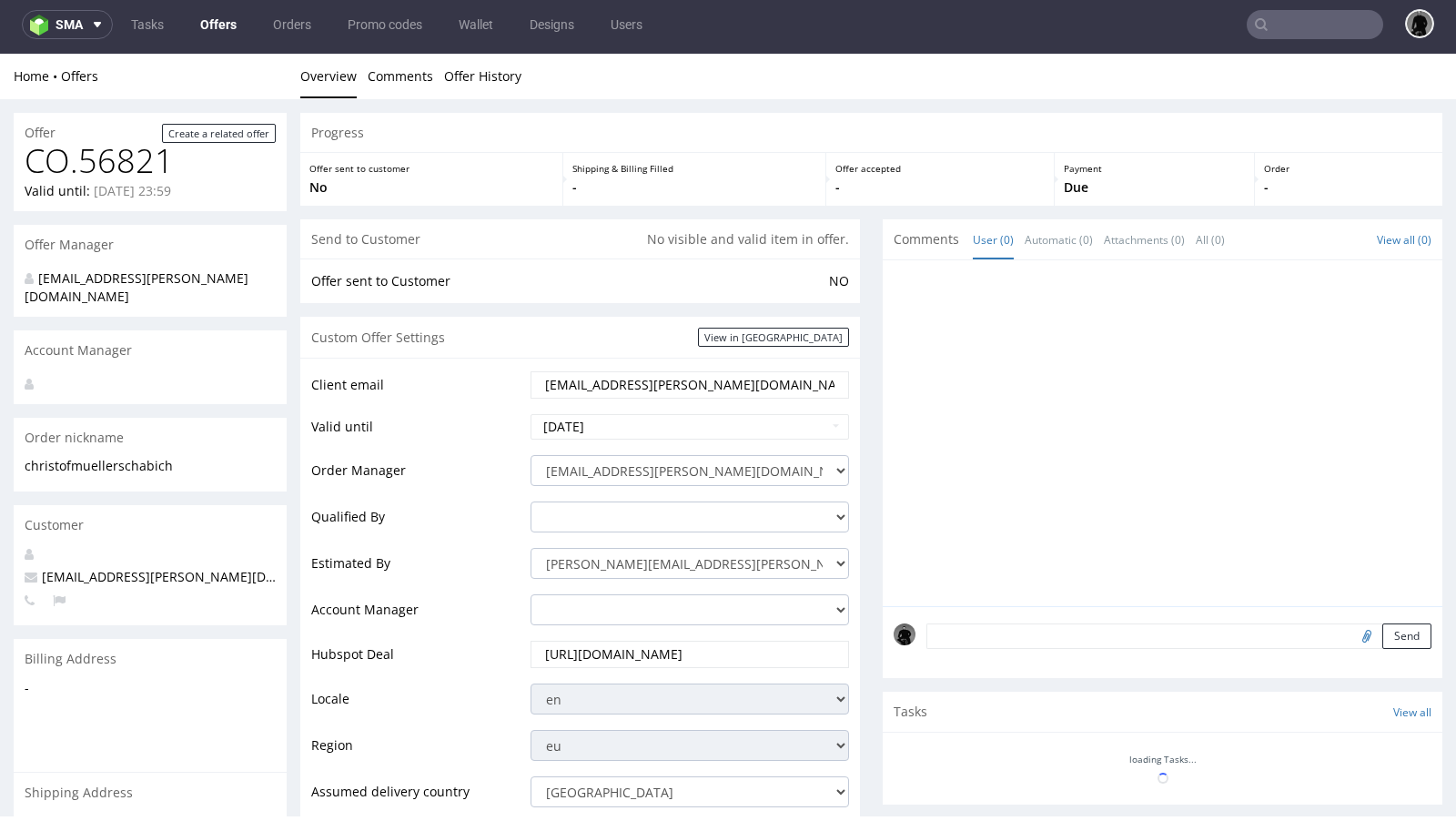
scroll to position [577, 0]
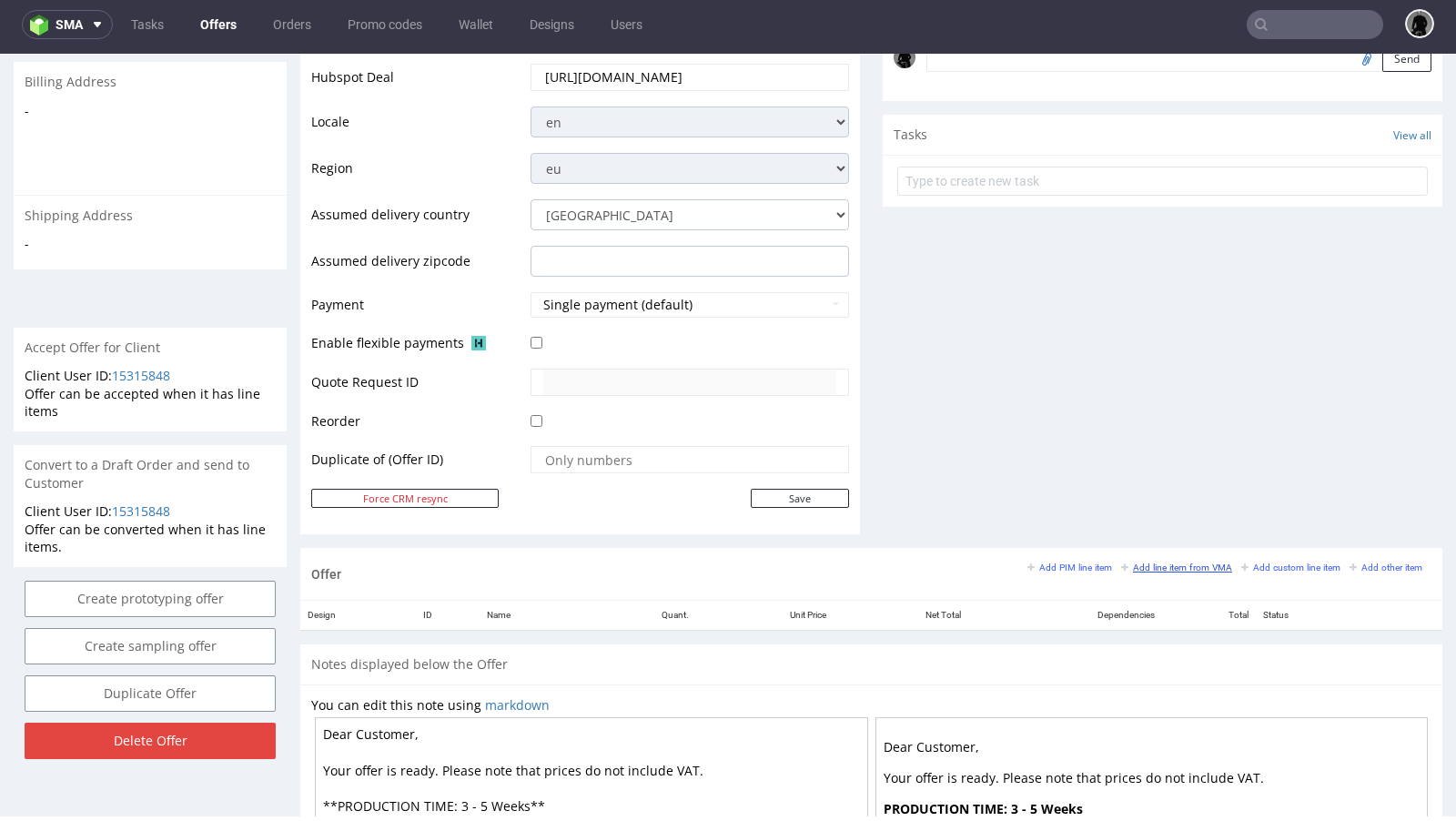
click at [1172, 562] on small "Add line item from VMA" at bounding box center [1176, 567] width 111 height 10
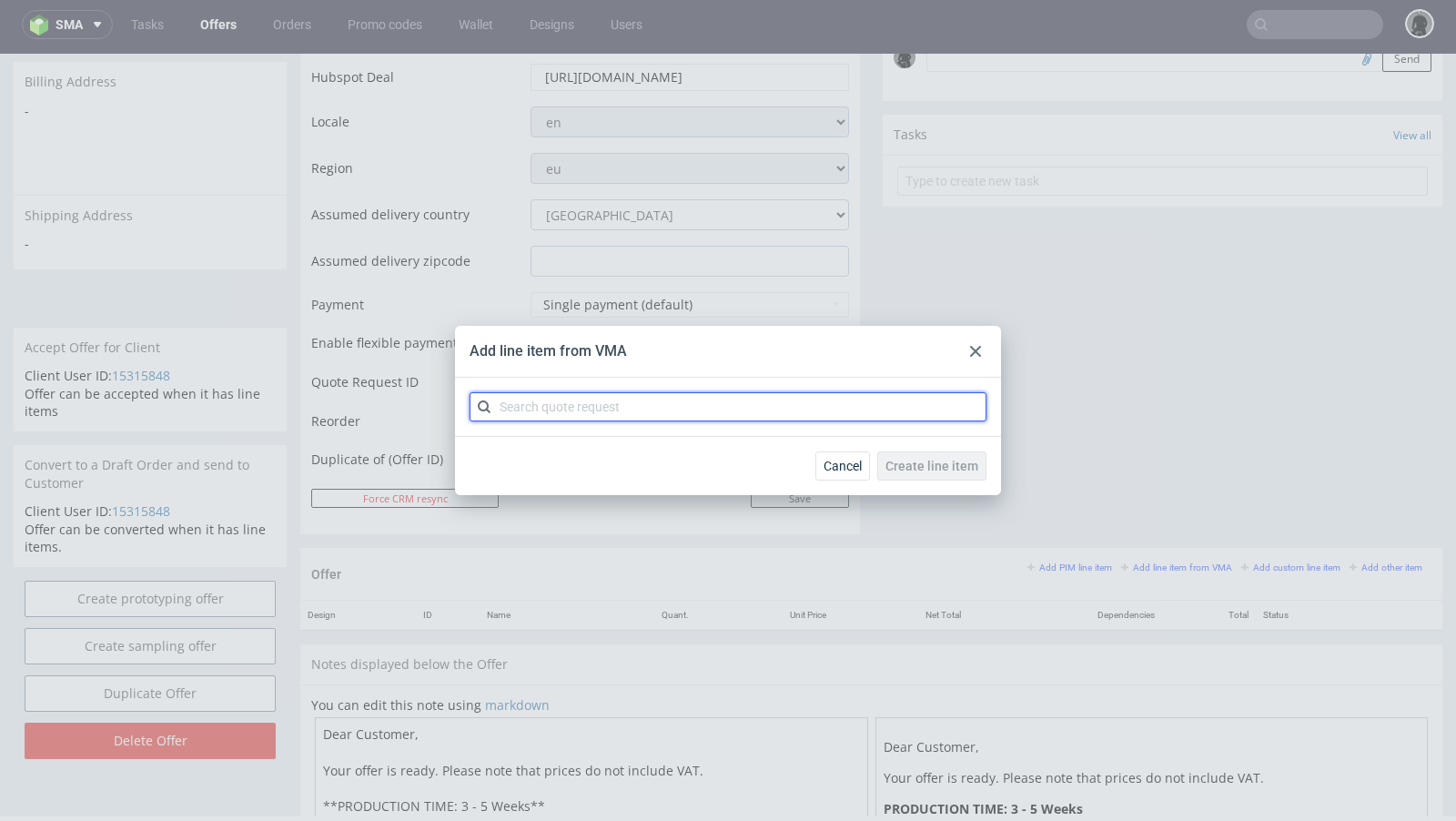
click at [556, 414] on input "text" at bounding box center [728, 406] width 517 height 29
paste input "CBIN"
type input "CBIN"
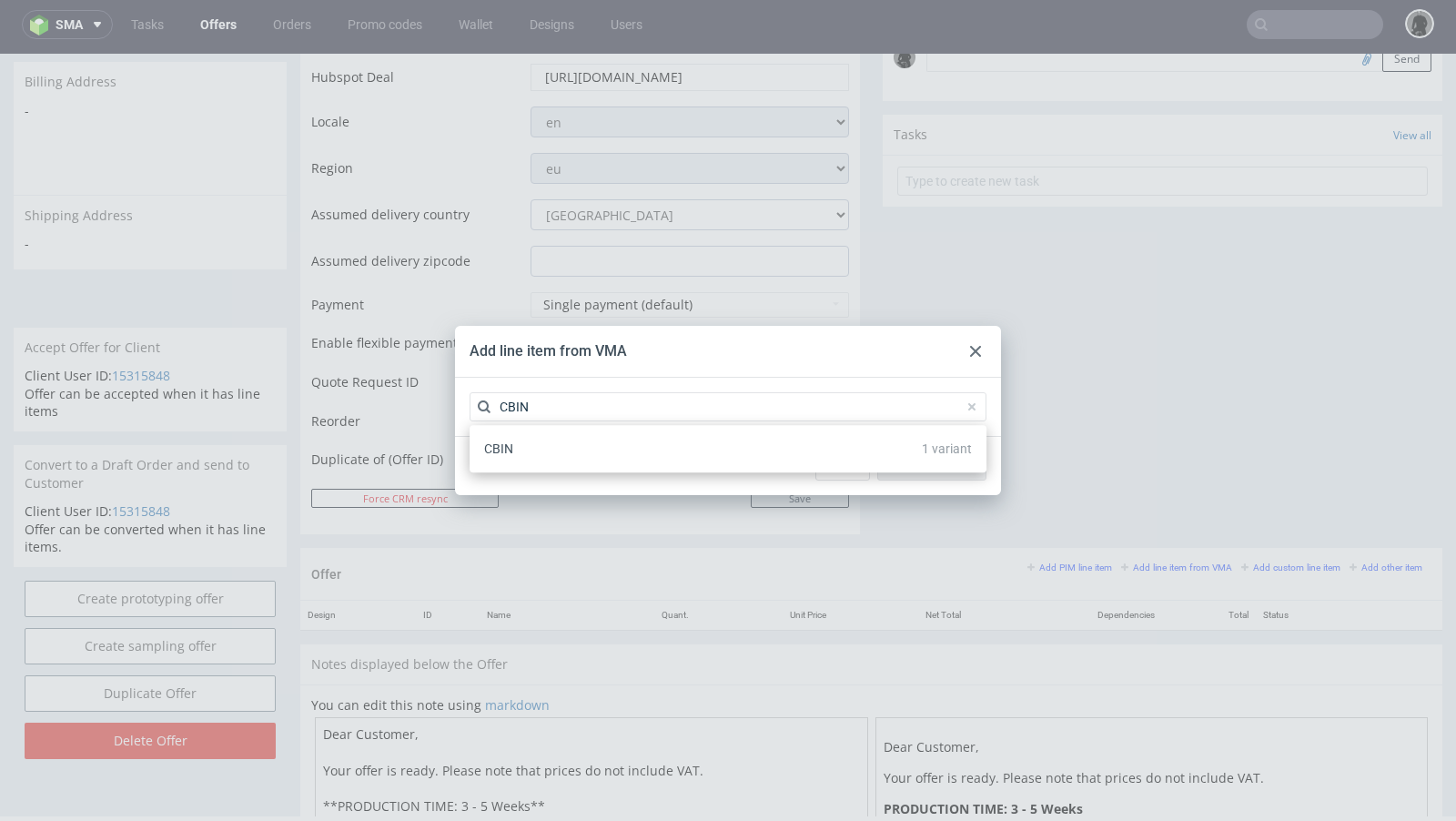
click at [529, 449] on div "CBIN 1 variant" at bounding box center [728, 449] width 502 height 33
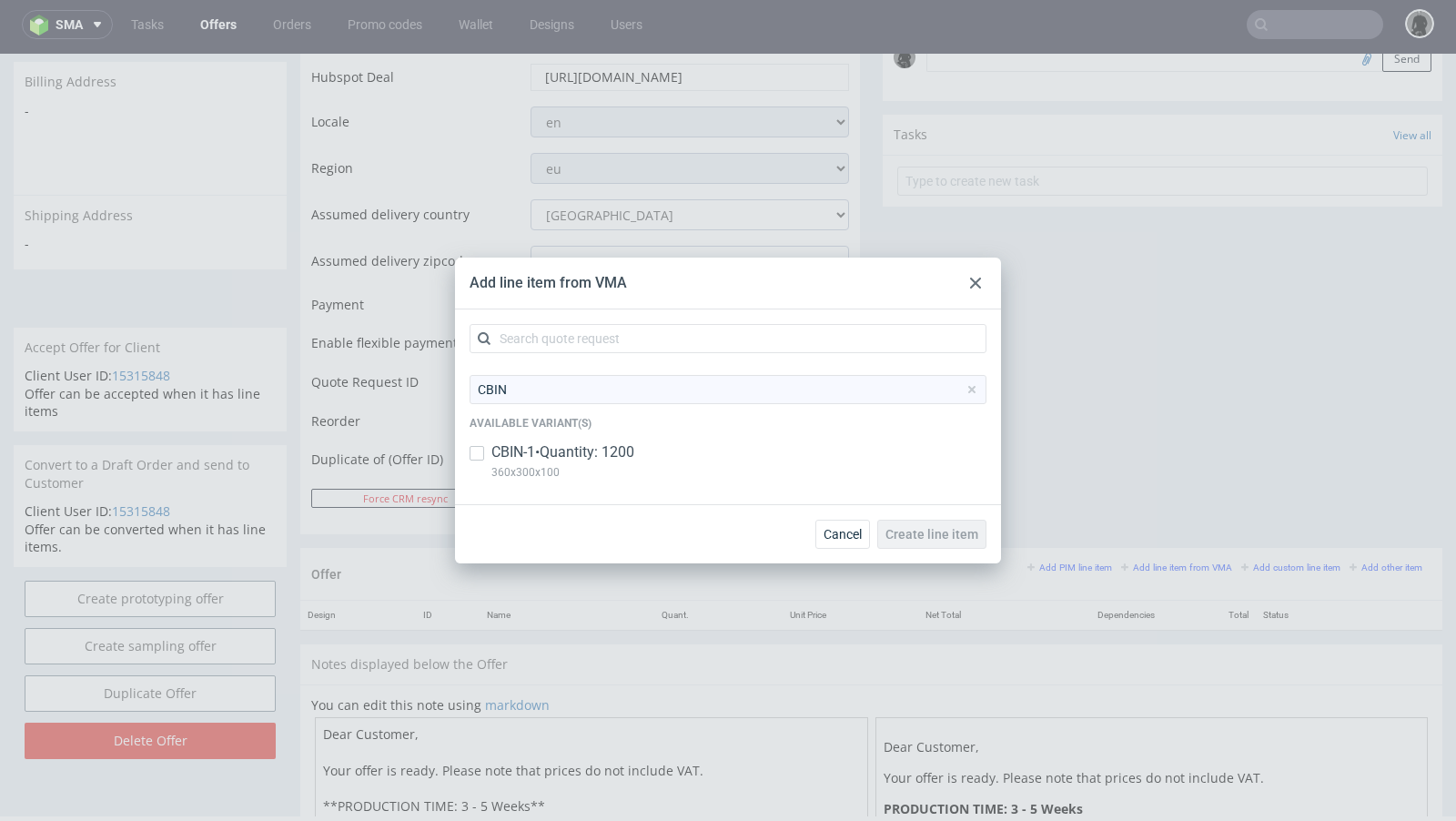
click at [521, 449] on p "CBIN-1 • Quantity: 1200" at bounding box center [563, 452] width 143 height 20
checkbox input "true"
click at [917, 530] on span "Create line item" at bounding box center [931, 534] width 93 height 13
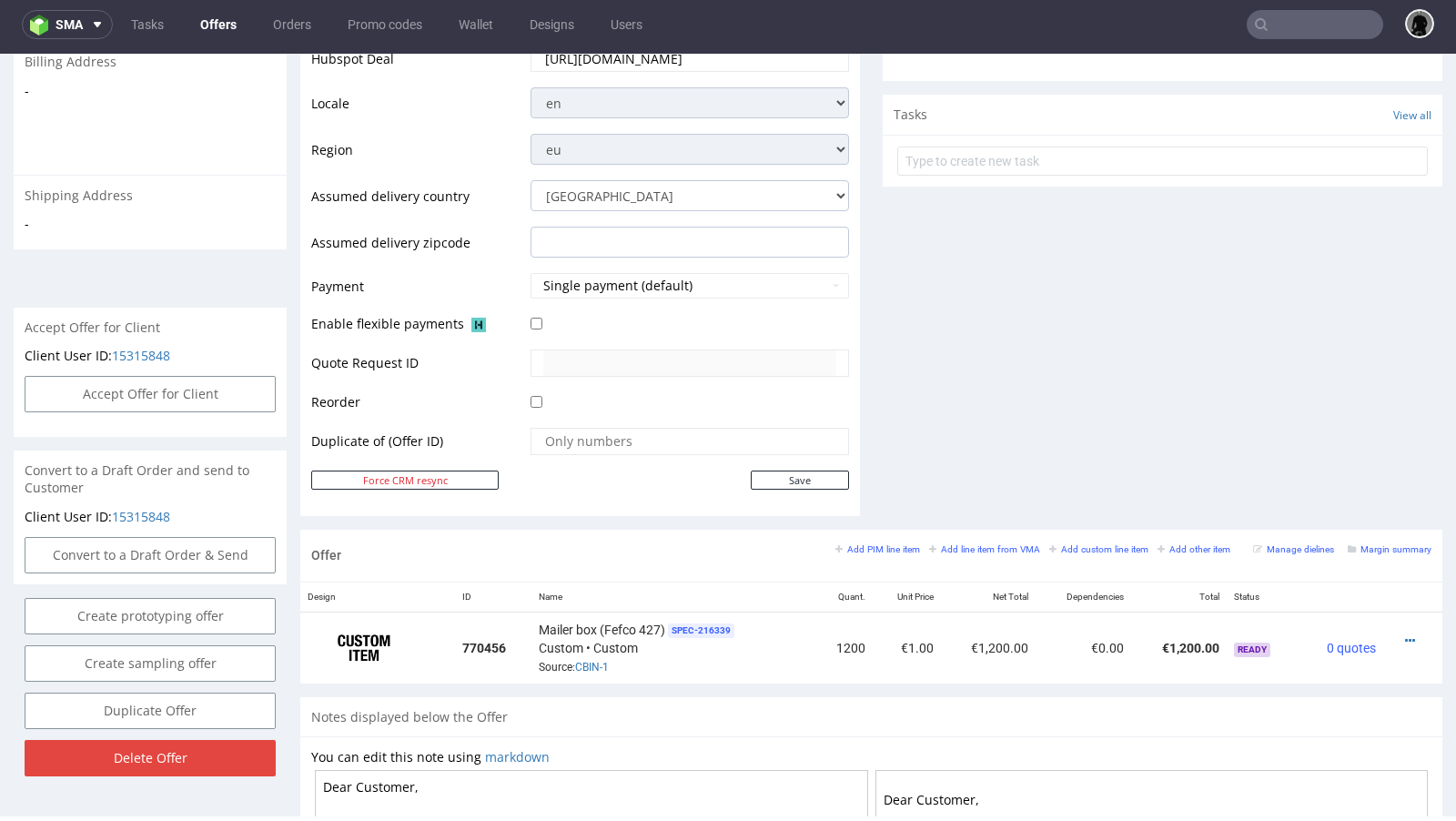
scroll to position [616, 0]
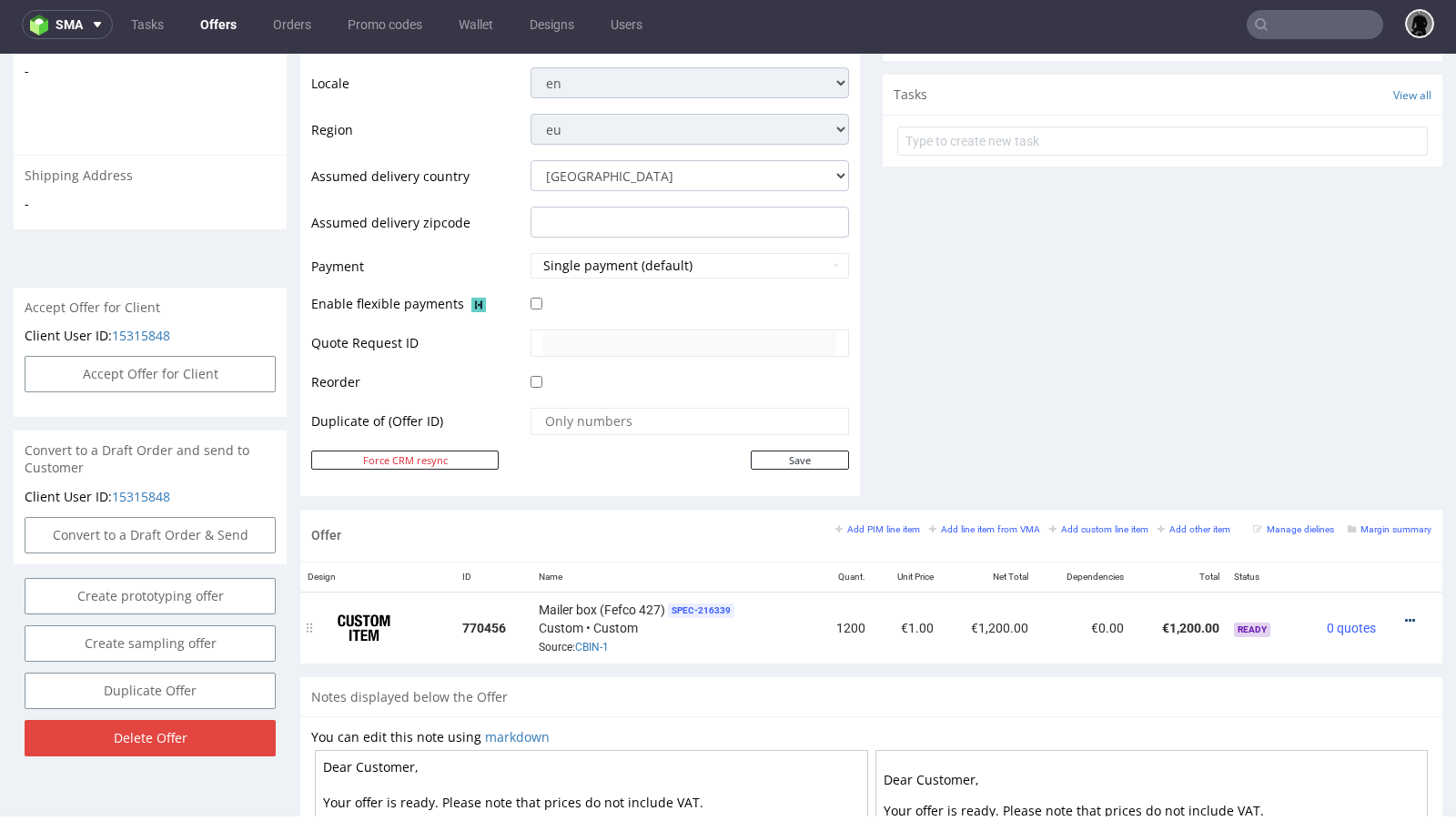
click at [1405, 614] on icon at bounding box center [1409, 620] width 10 height 13
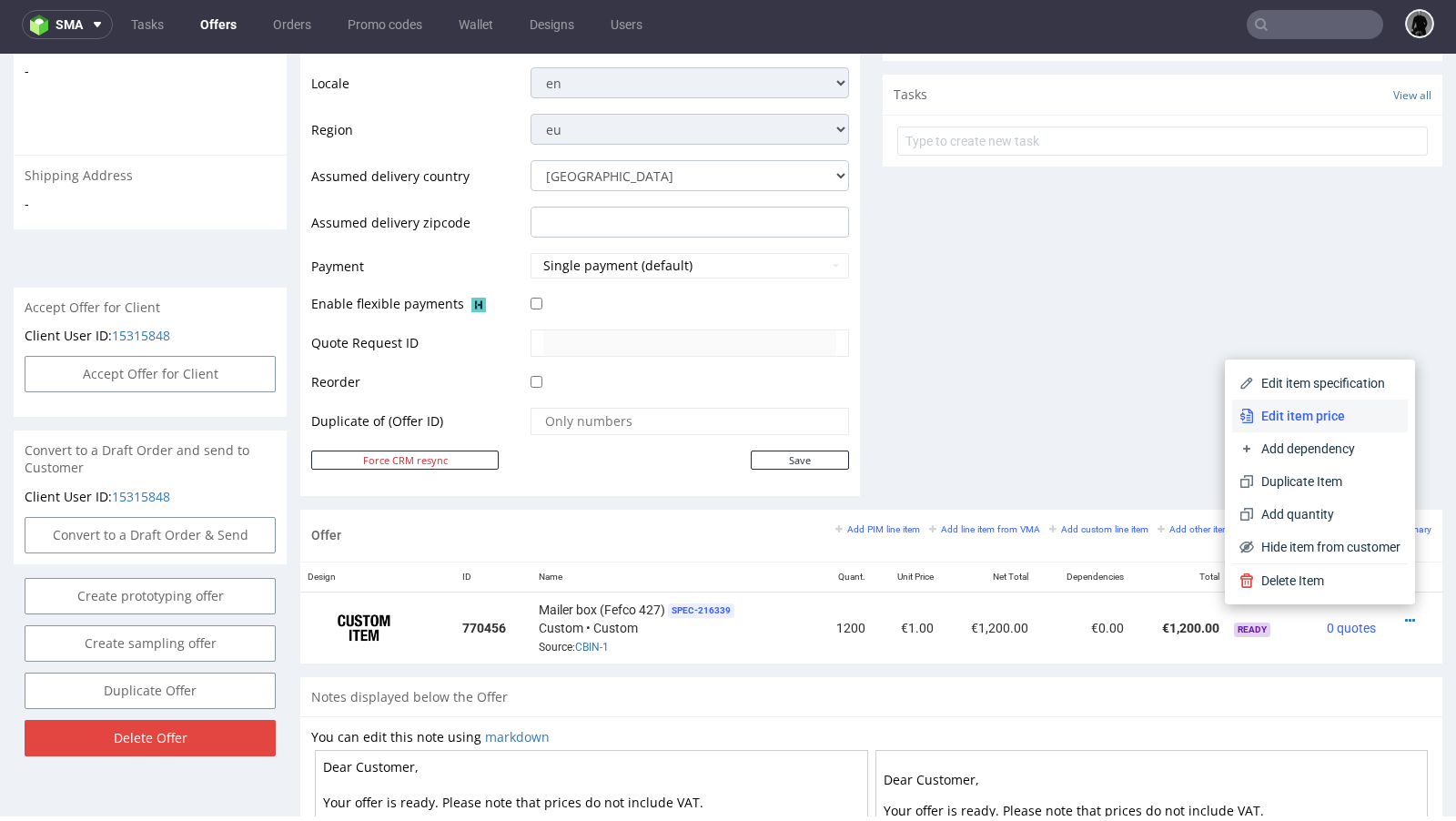
click at [1317, 419] on span "Edit item price" at bounding box center [1328, 416] width 147 height 18
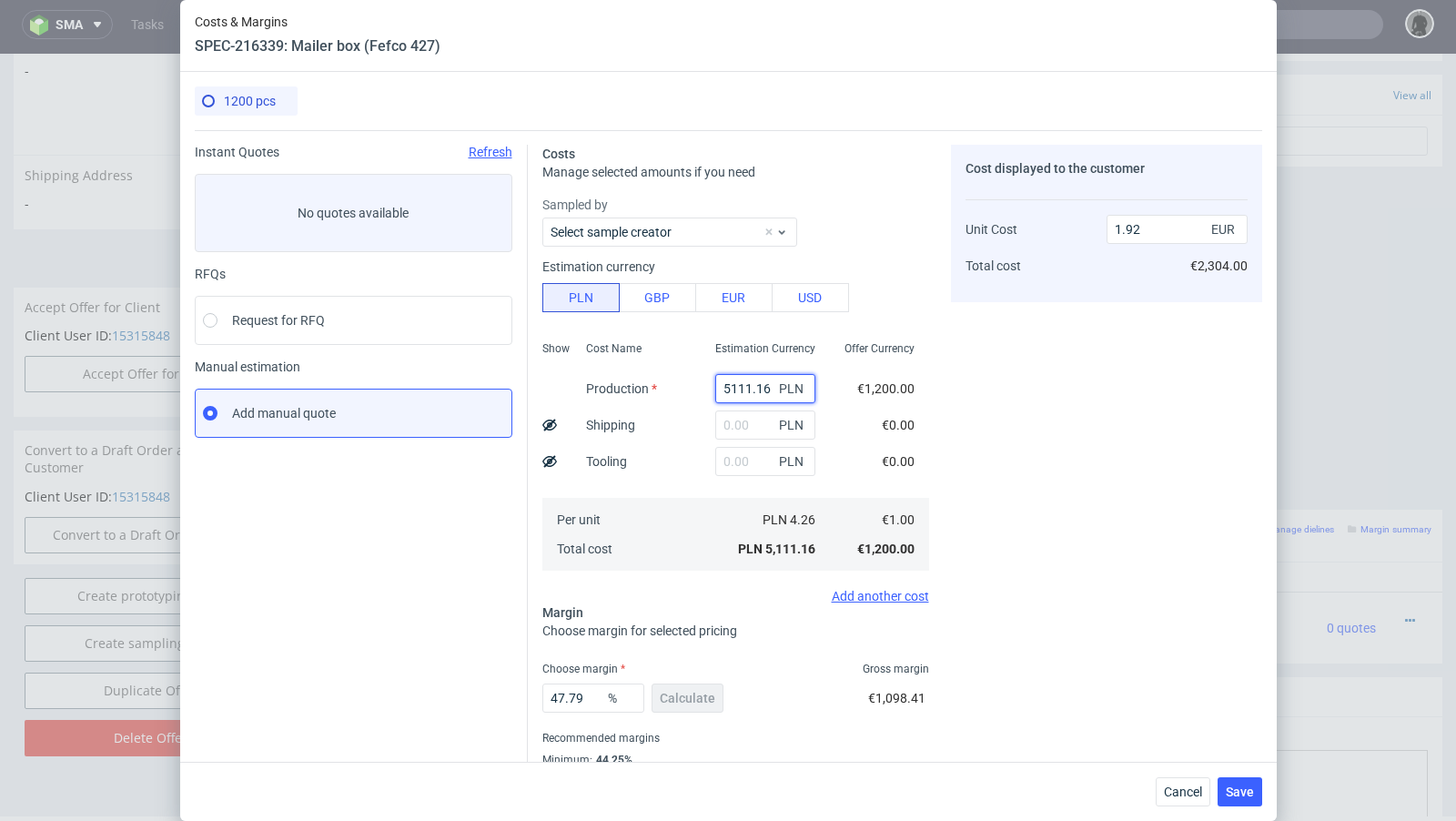
click at [736, 380] on input "5111.16" at bounding box center [764, 389] width 100 height 29
paste input "29"
type input "2916"
type input "1.09"
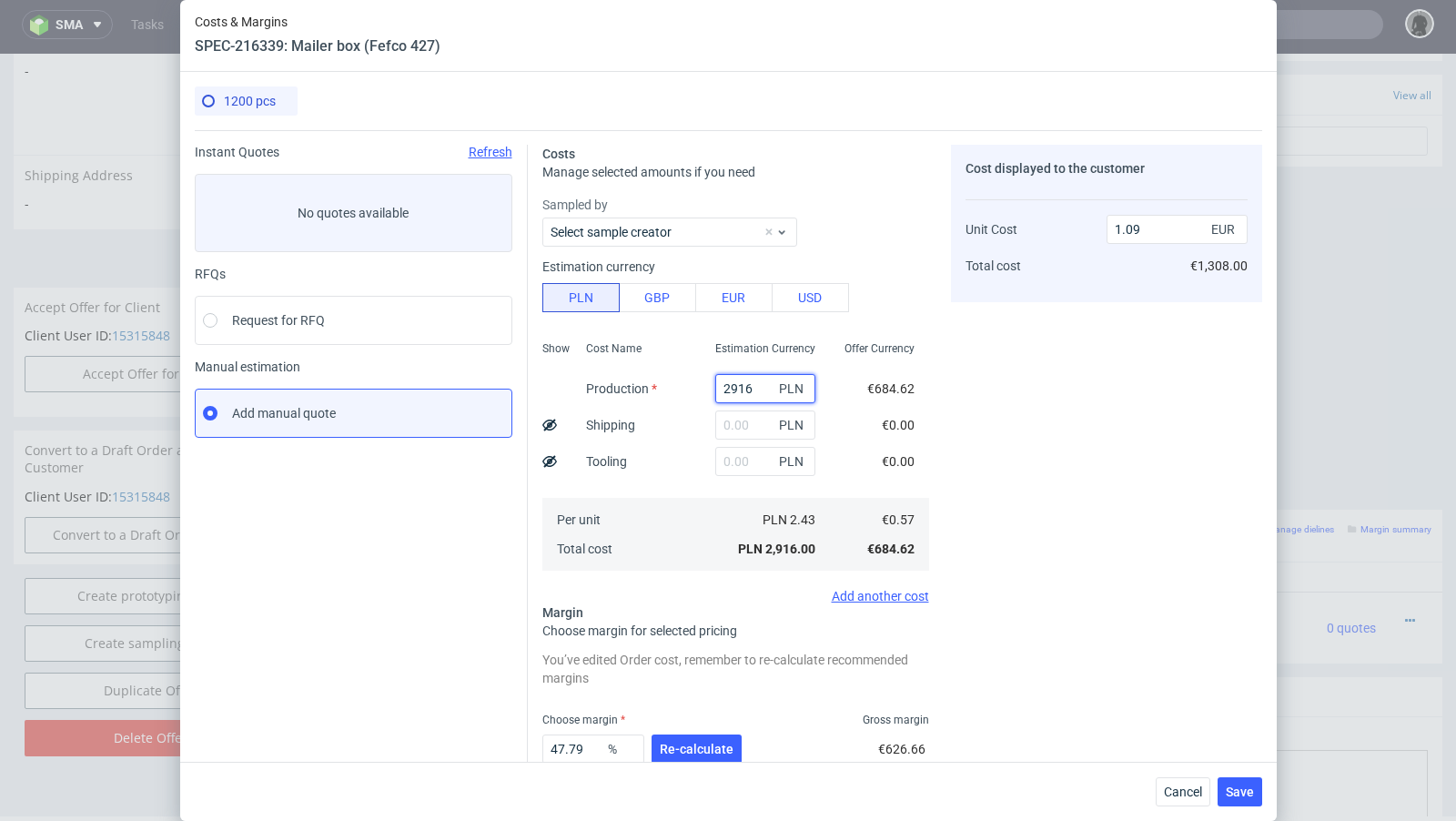
type input "2916"
click at [739, 416] on input "text" at bounding box center [764, 425] width 100 height 29
paste input "731"
type input "731"
type input "1.36"
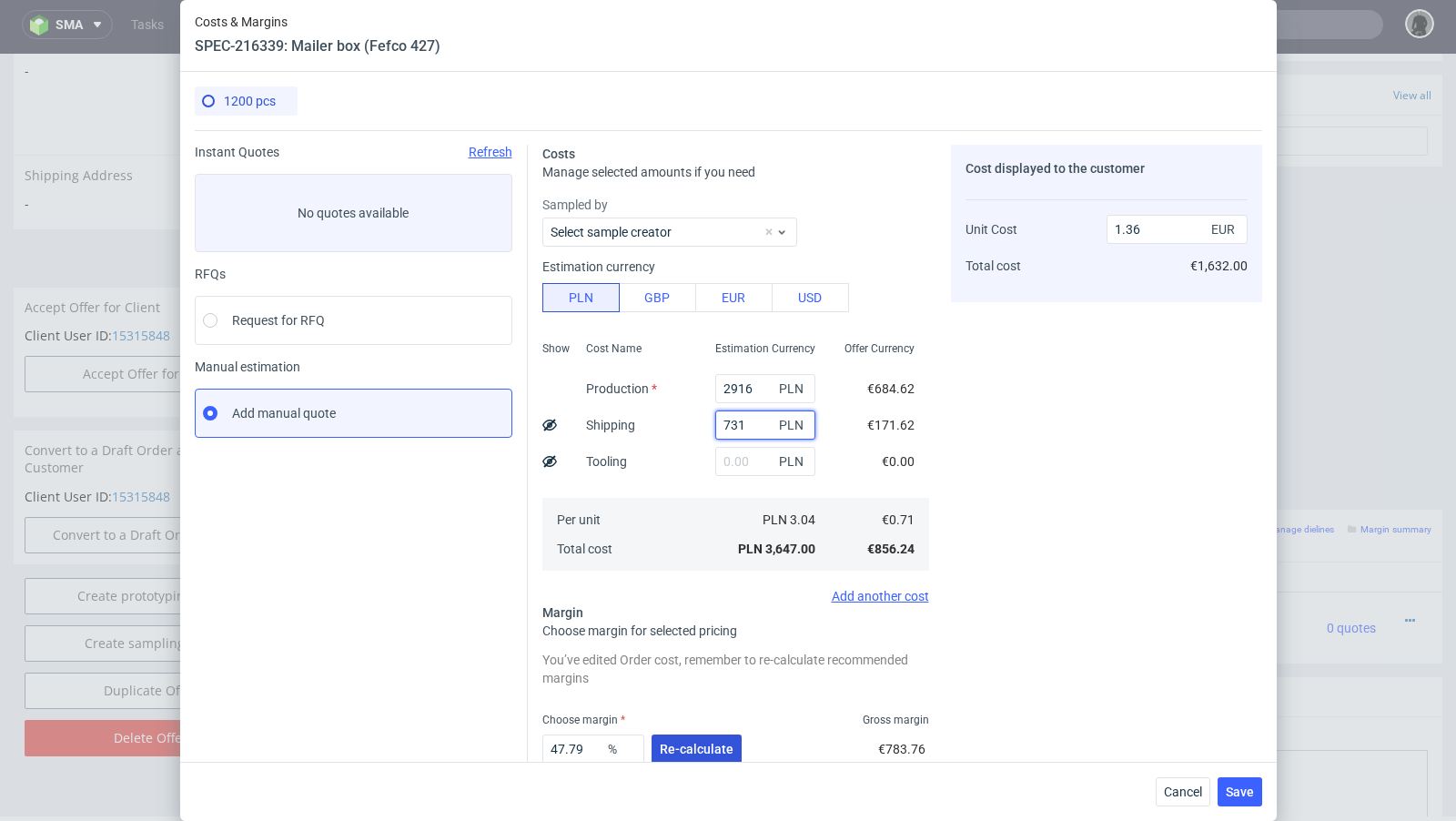
type input "731"
click at [706, 737] on button "Re-calculate" at bounding box center [696, 749] width 90 height 29
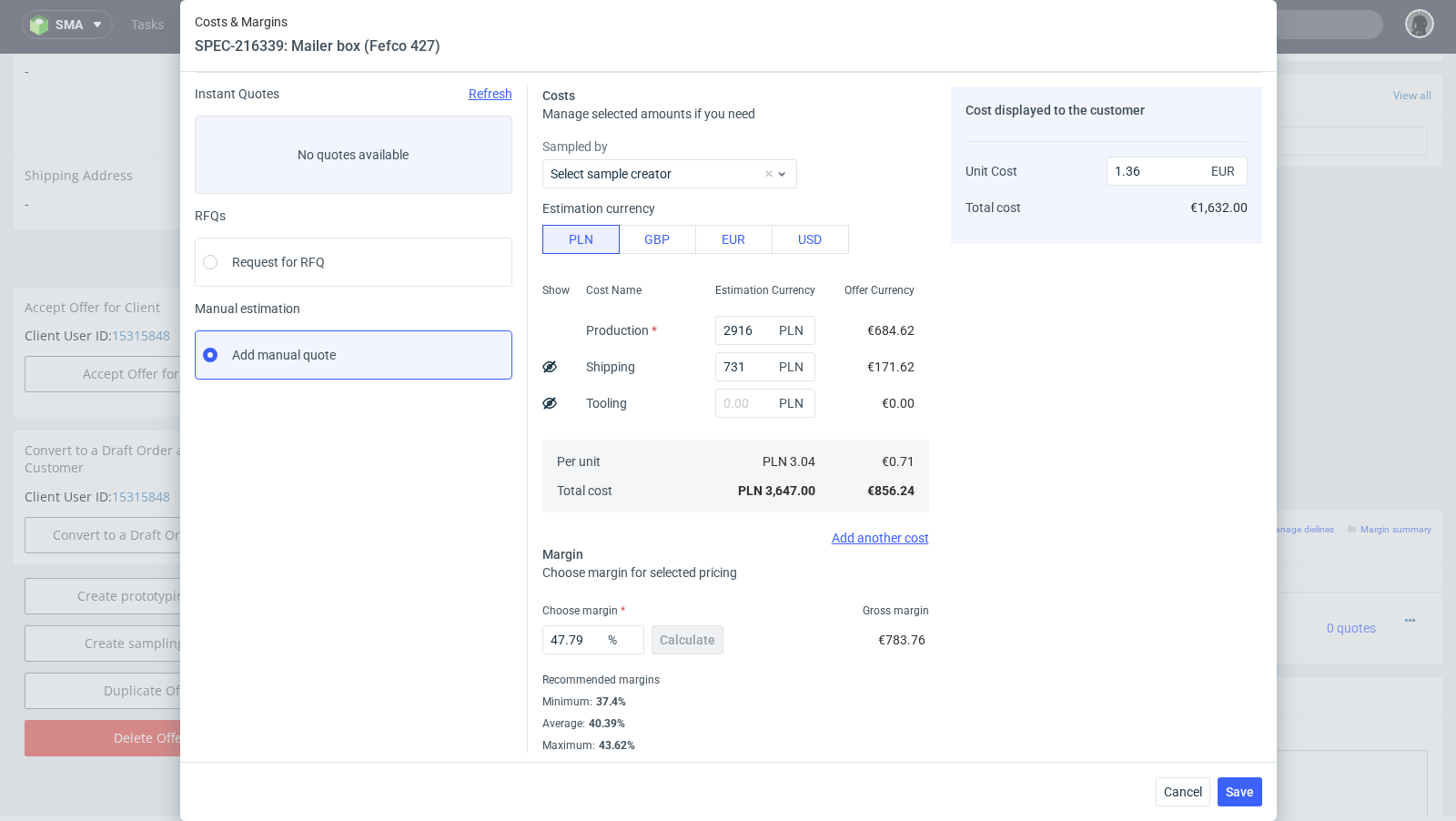
scroll to position [61, 0]
drag, startPoint x: 596, startPoint y: 639, endPoint x: 495, endPoint y: 637, distance: 101.0
click at [495, 637] on div "Instant Quotes Refresh No quotes available RFQs Request for RFQ Manual estimati…" at bounding box center [728, 408] width 1067 height 681
type input "48"
type input "1.37"
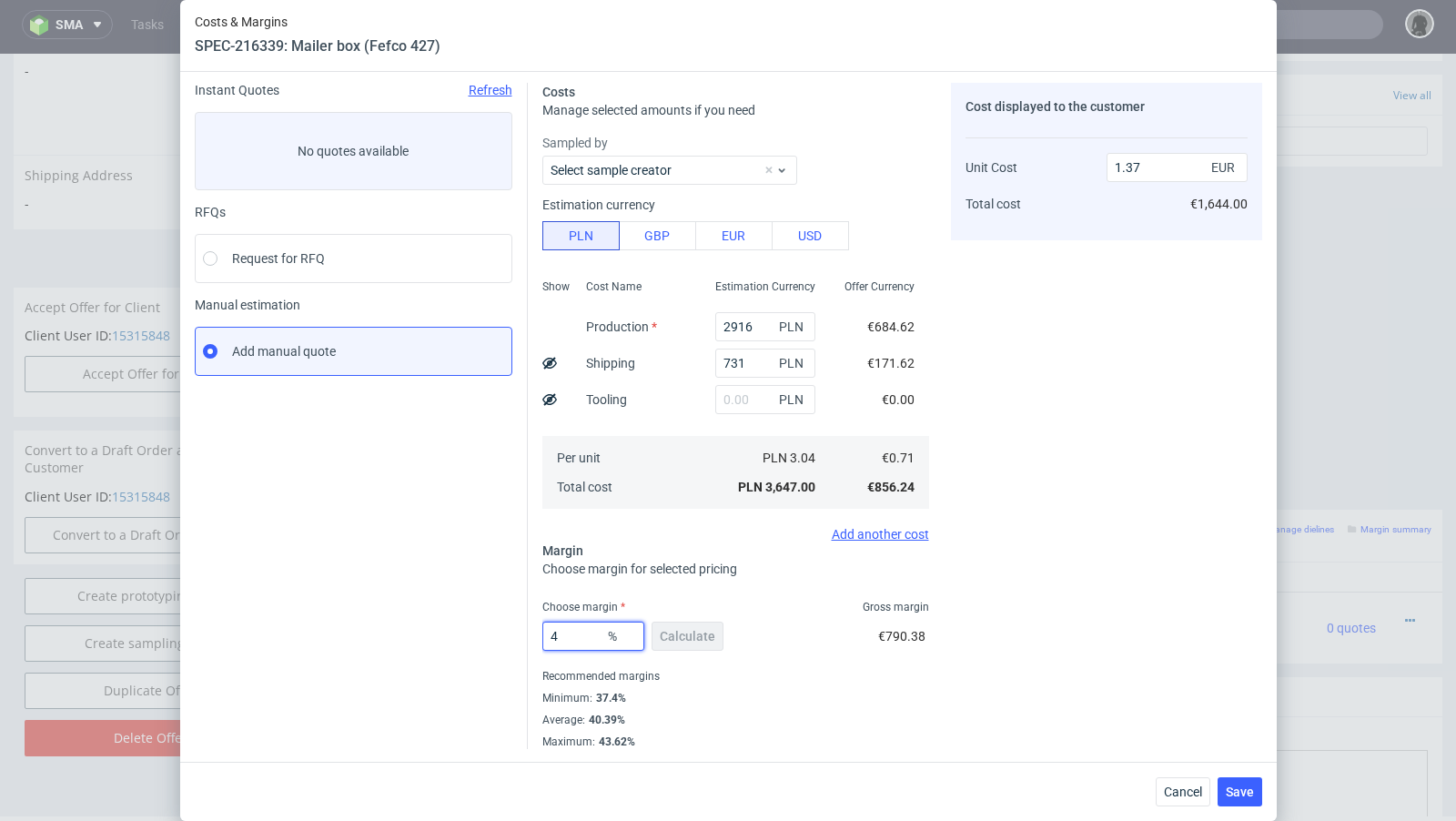
type input "49"
type input "1.4"
type input "48"
type input "1.37"
type input "48.7"
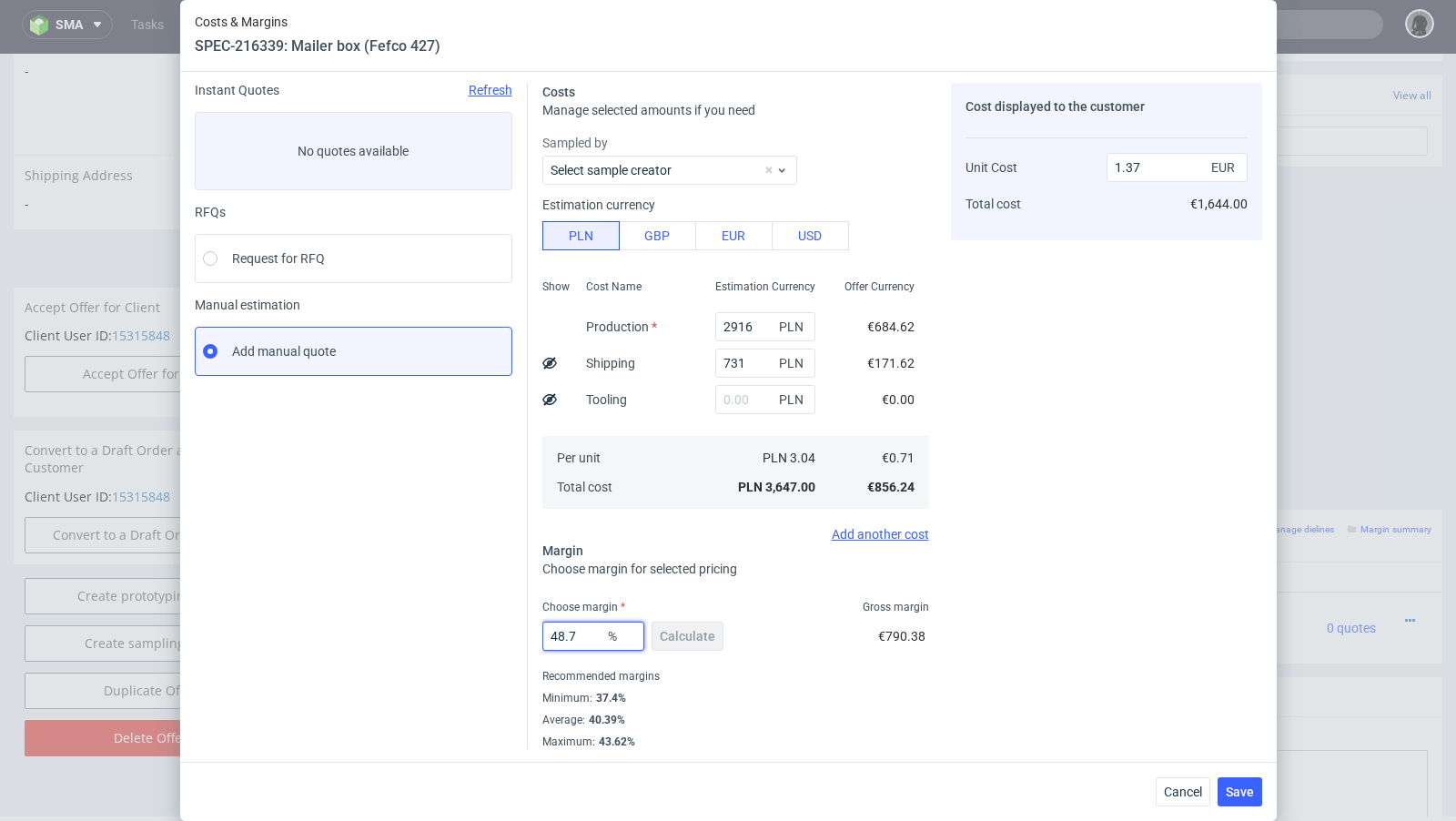
type input "1.39"
type input "48.4"
type input "1.38"
type input "48.2"
type input "1.37"
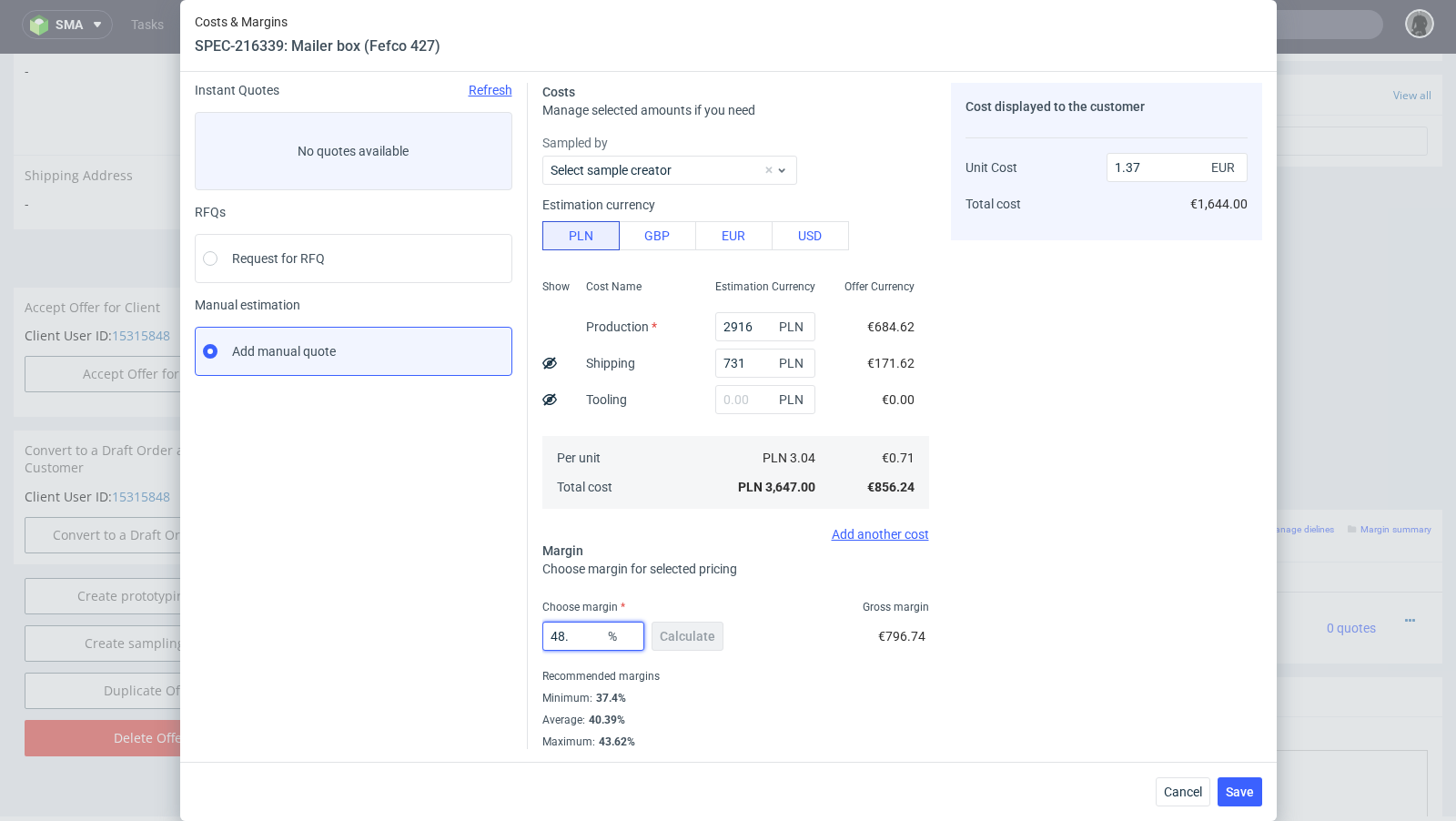
type input "48.3"
type input "1.38"
type input "48.3"
click at [312, 413] on div "Instant Quotes Refresh No quotes available RFQs Request for RFQ Manual estimati…" at bounding box center [361, 416] width 333 height 666
click at [553, 361] on icon at bounding box center [550, 363] width 15 height 15
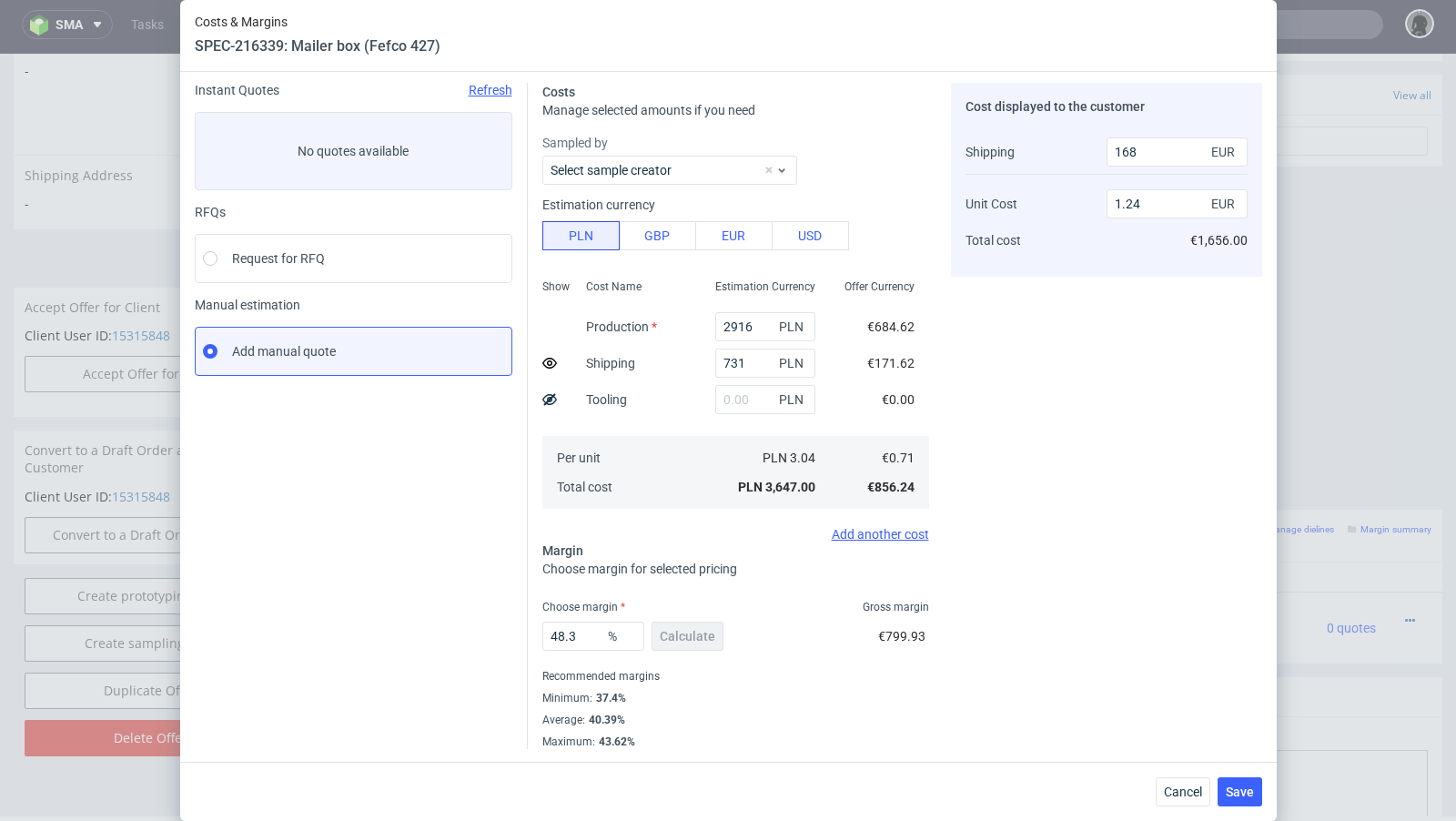
click at [553, 361] on icon at bounding box center [550, 363] width 15 height 15
type input "1.38"
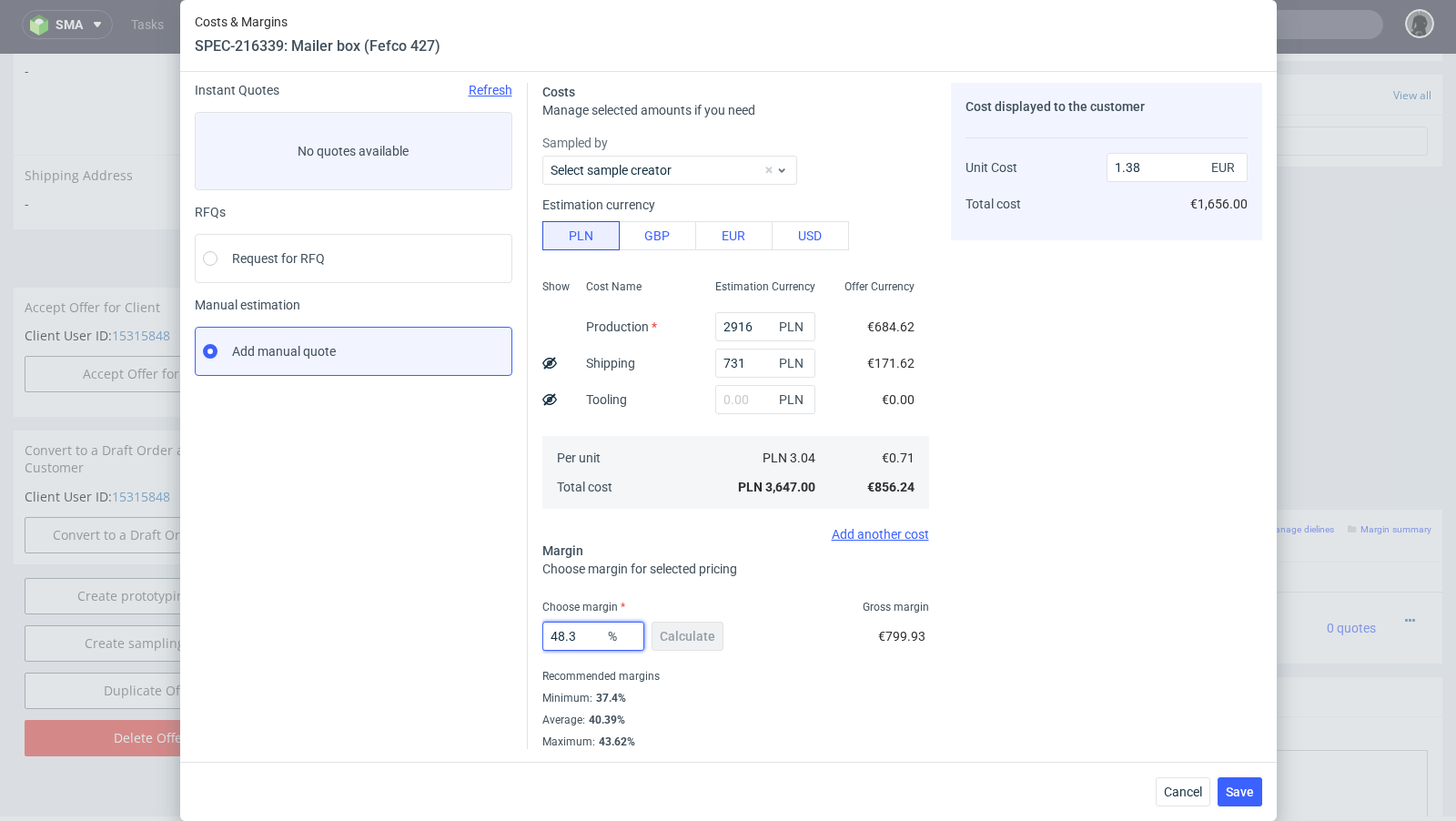
drag, startPoint x: 584, startPoint y: 646, endPoint x: 560, endPoint y: 632, distance: 27.8
click at [560, 632] on input "48.3" at bounding box center [593, 636] width 102 height 29
type input "47"
type input "1.34"
type input "46"
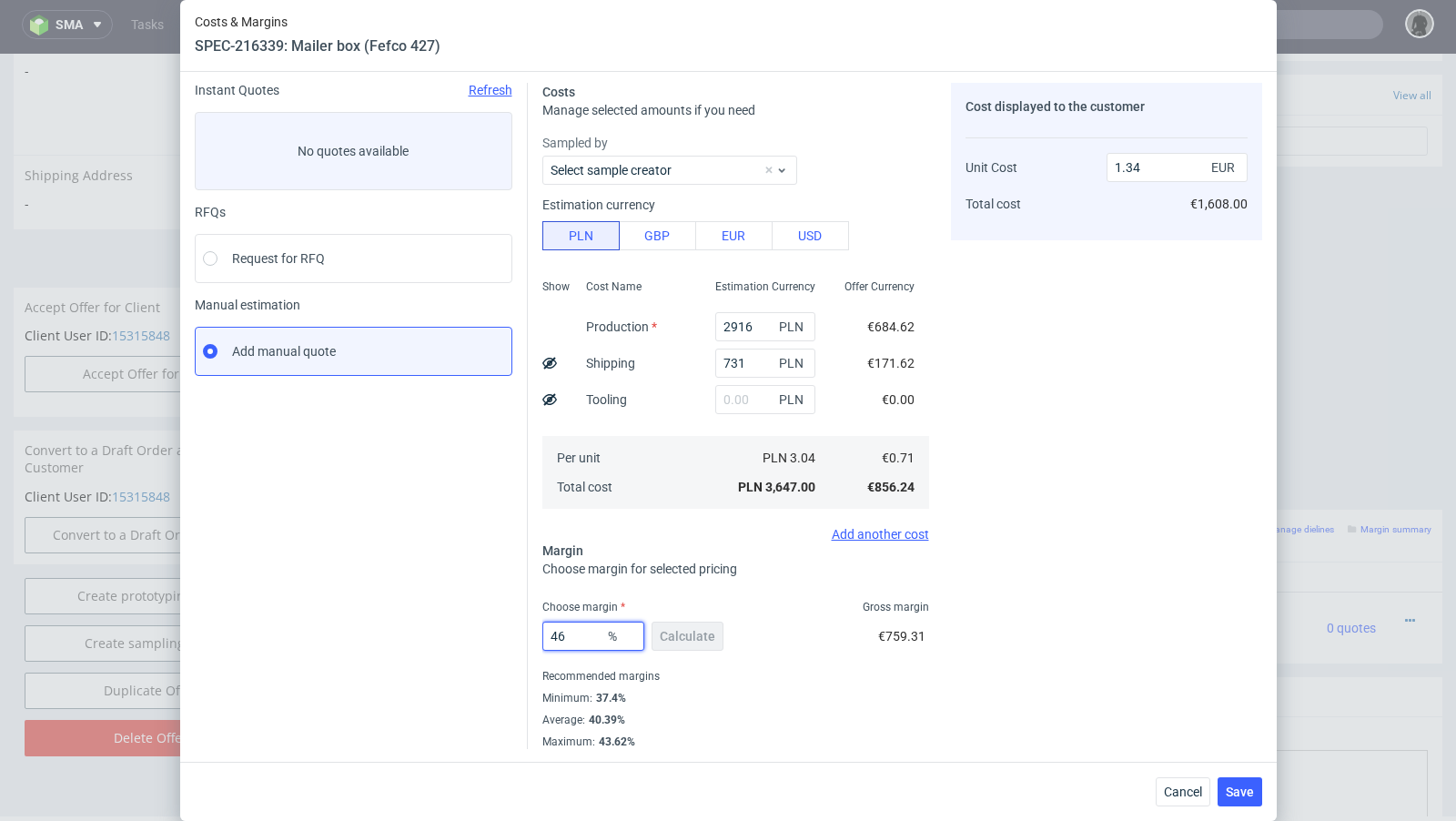
type input "1.32"
type input "46"
click at [550, 362] on icon at bounding box center [550, 363] width 15 height 15
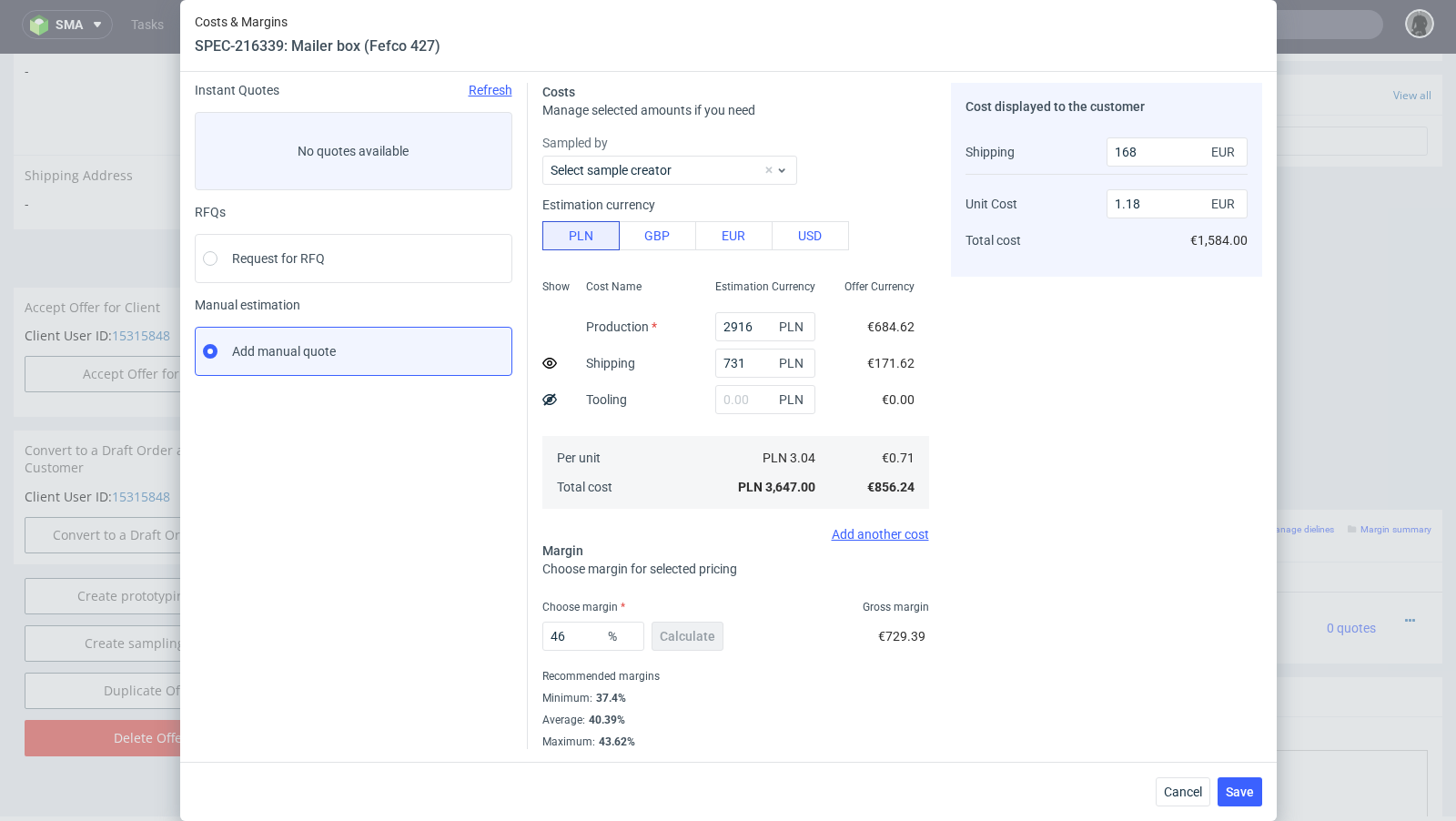
click at [550, 362] on icon at bounding box center [550, 363] width 15 height 15
type input "1.32"
click at [394, 658] on div "Instant Quotes Refresh No quotes available RFQs Request for RFQ Manual estimati…" at bounding box center [361, 416] width 333 height 666
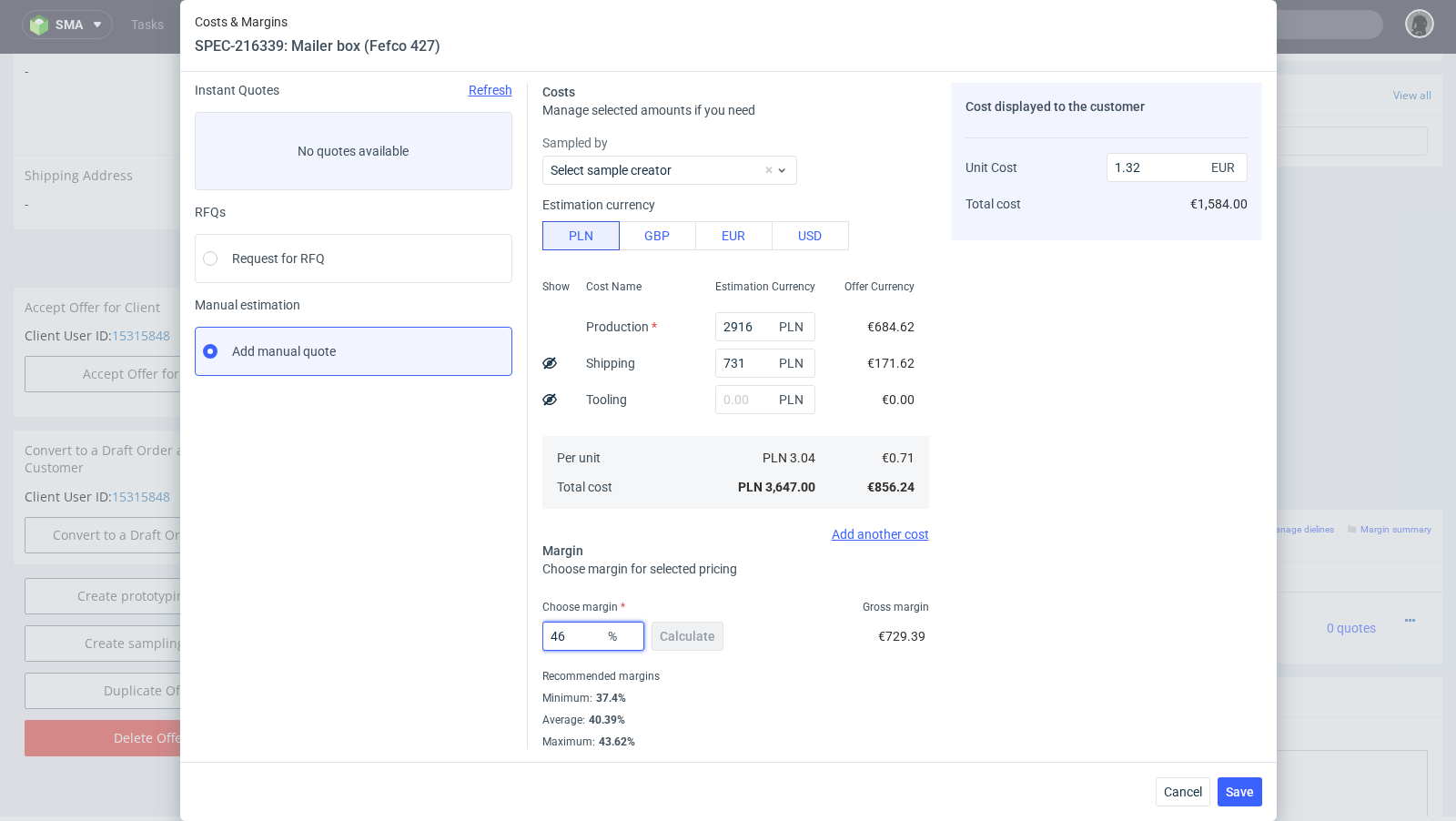
click at [580, 638] on input "46" at bounding box center [593, 636] width 102 height 29
type input "46.5"
type input "1.33"
type input "46.2"
type input "1.32"
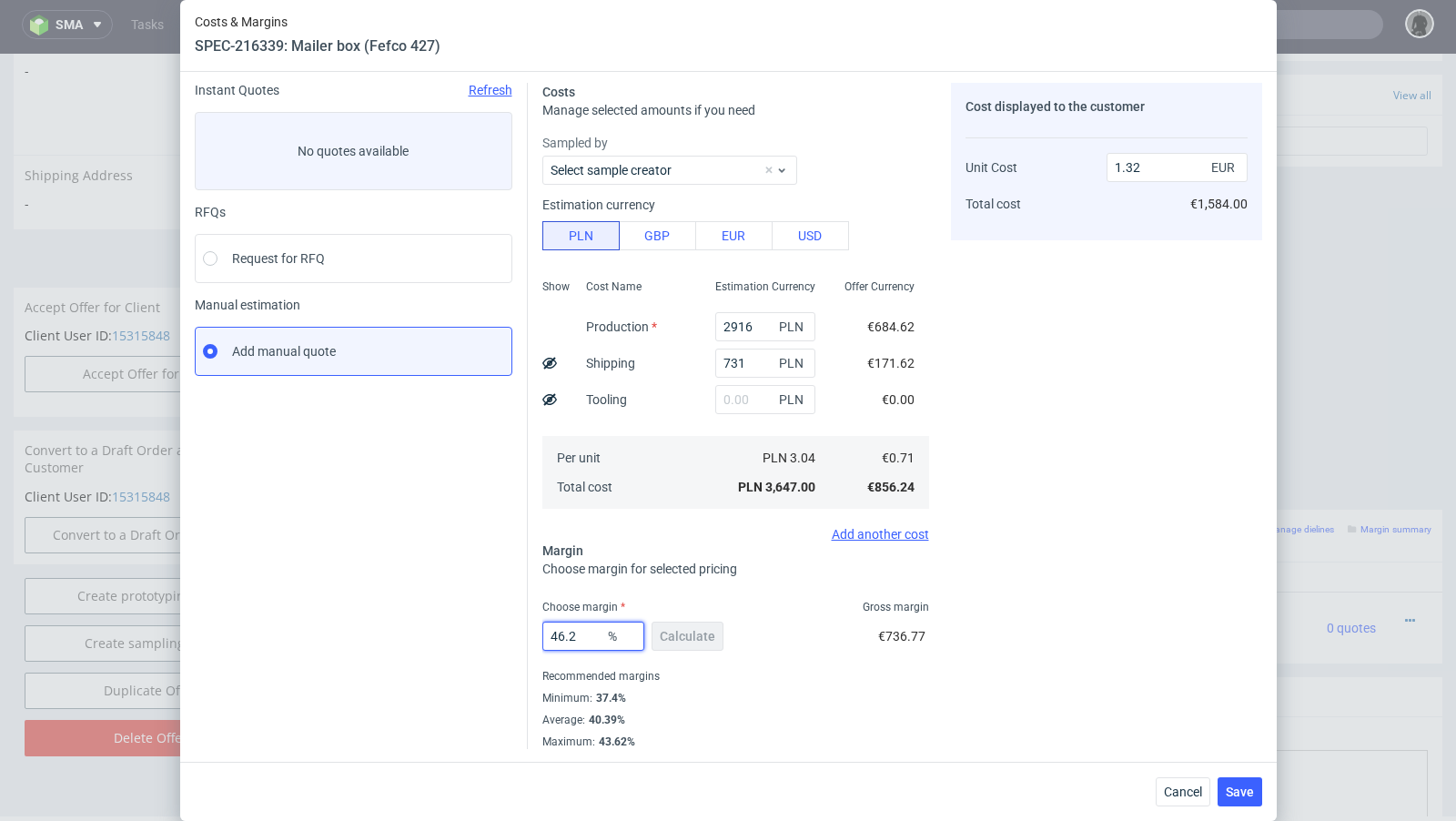
type input "46.29"
type input "1.33"
type input "46.27"
type input "1.32"
type input "46.27"
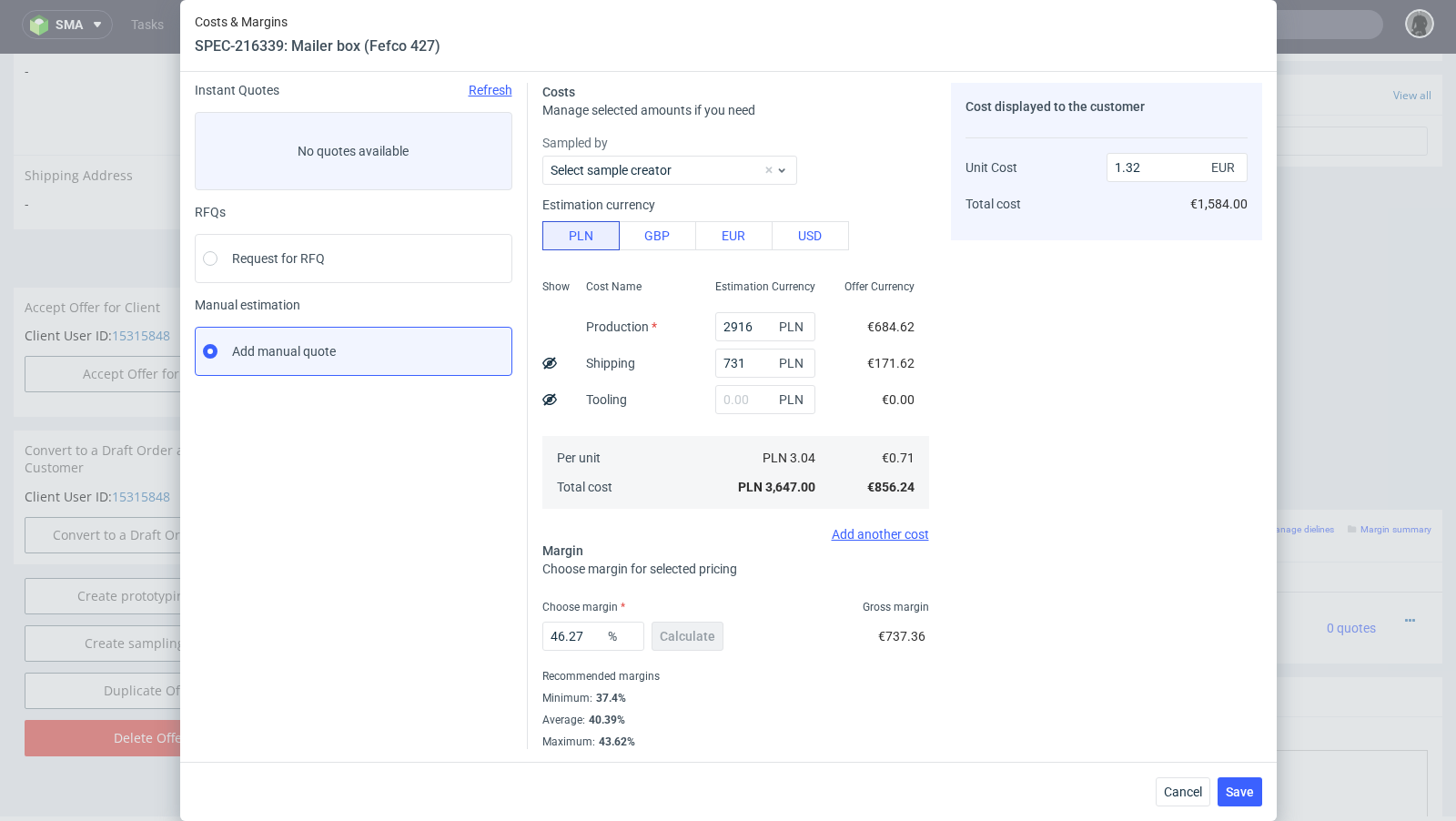
click at [501, 599] on div "Instant Quotes Refresh No quotes available RFQs Request for RFQ Manual estimati…" at bounding box center [361, 416] width 333 height 666
click at [1250, 791] on span "Save" at bounding box center [1239, 792] width 28 height 13
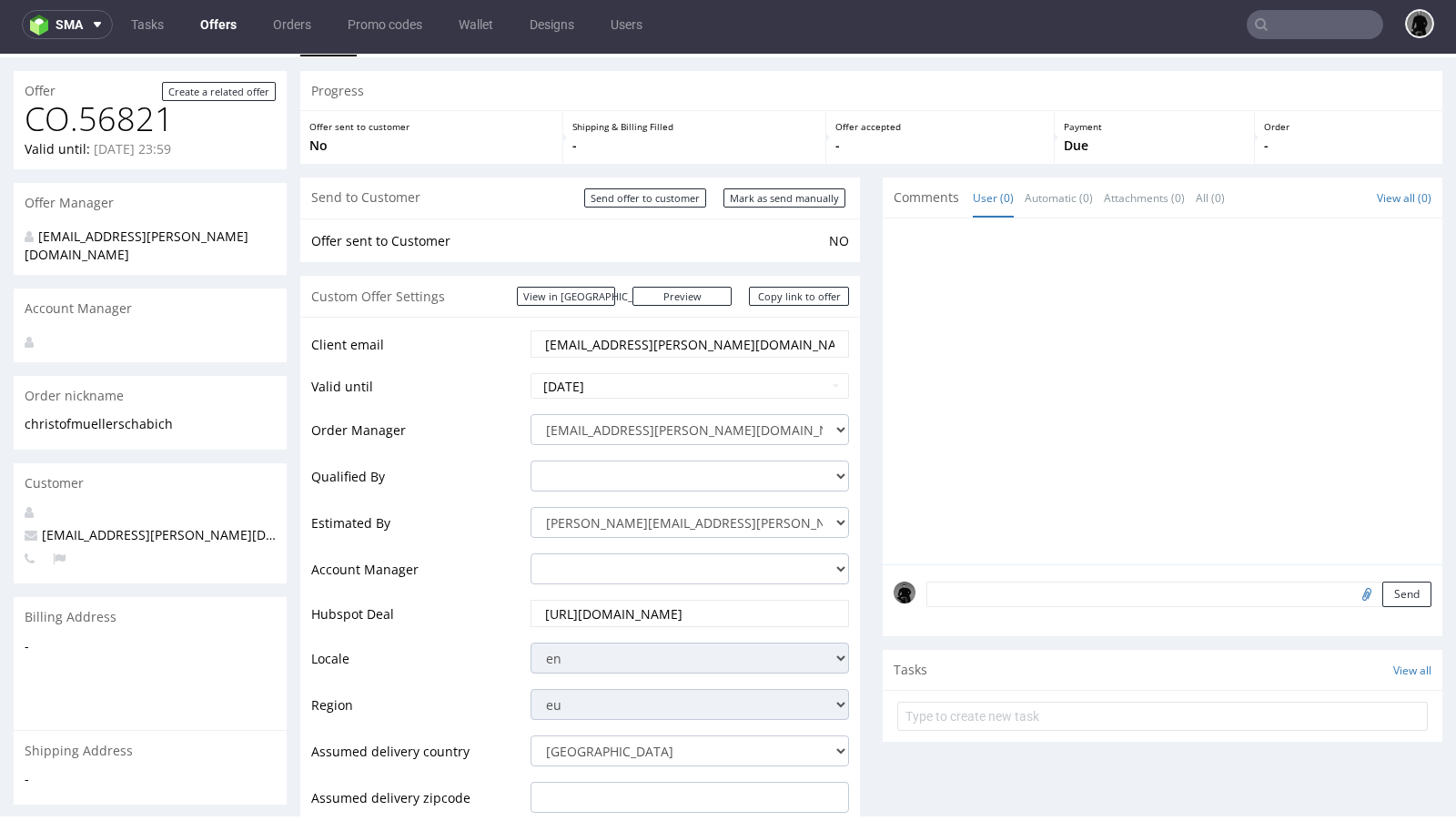
scroll to position [0, 0]
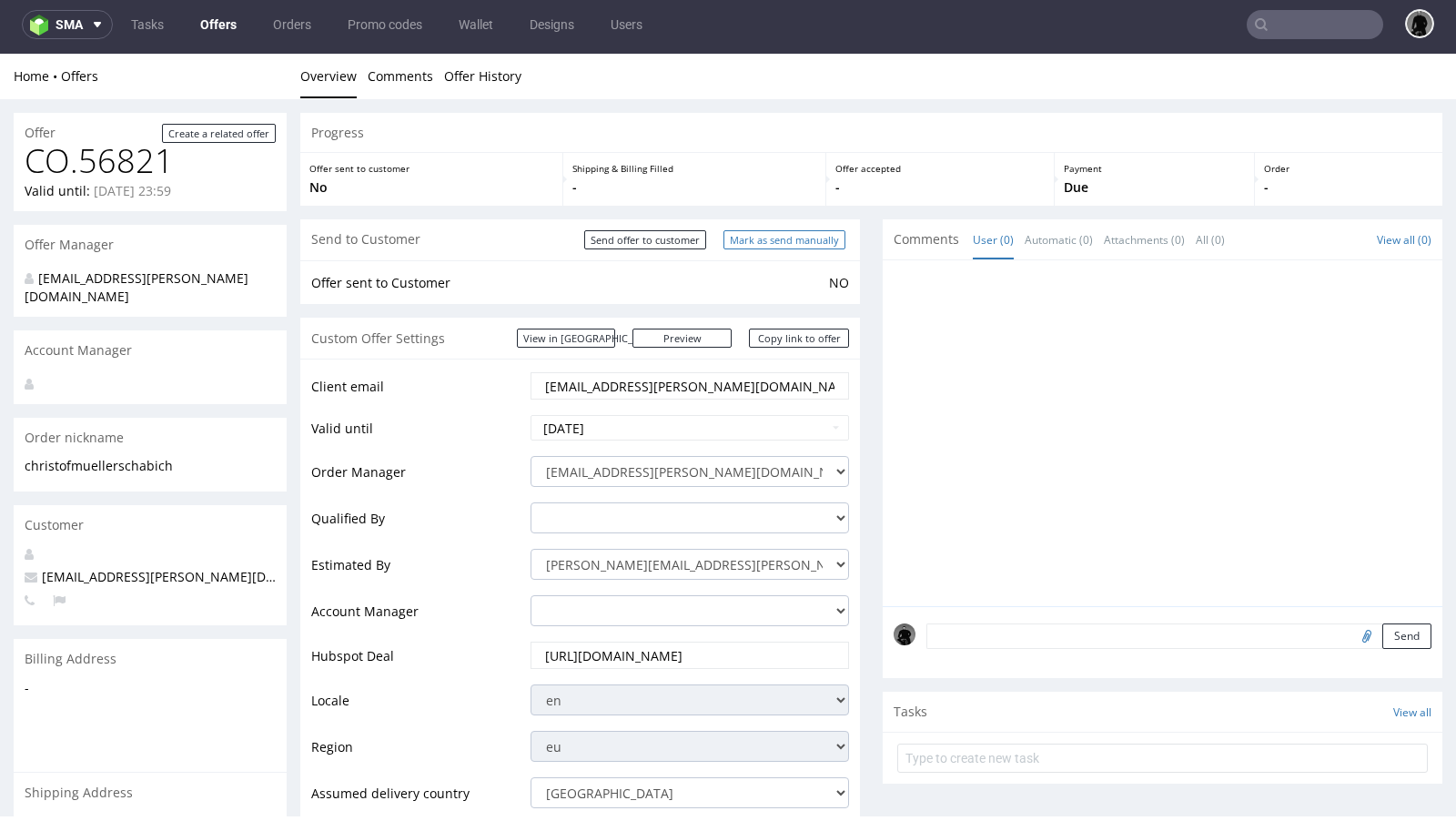
click at [779, 238] on input "Mark as send manually" at bounding box center [784, 239] width 122 height 19
type input "In progress..."
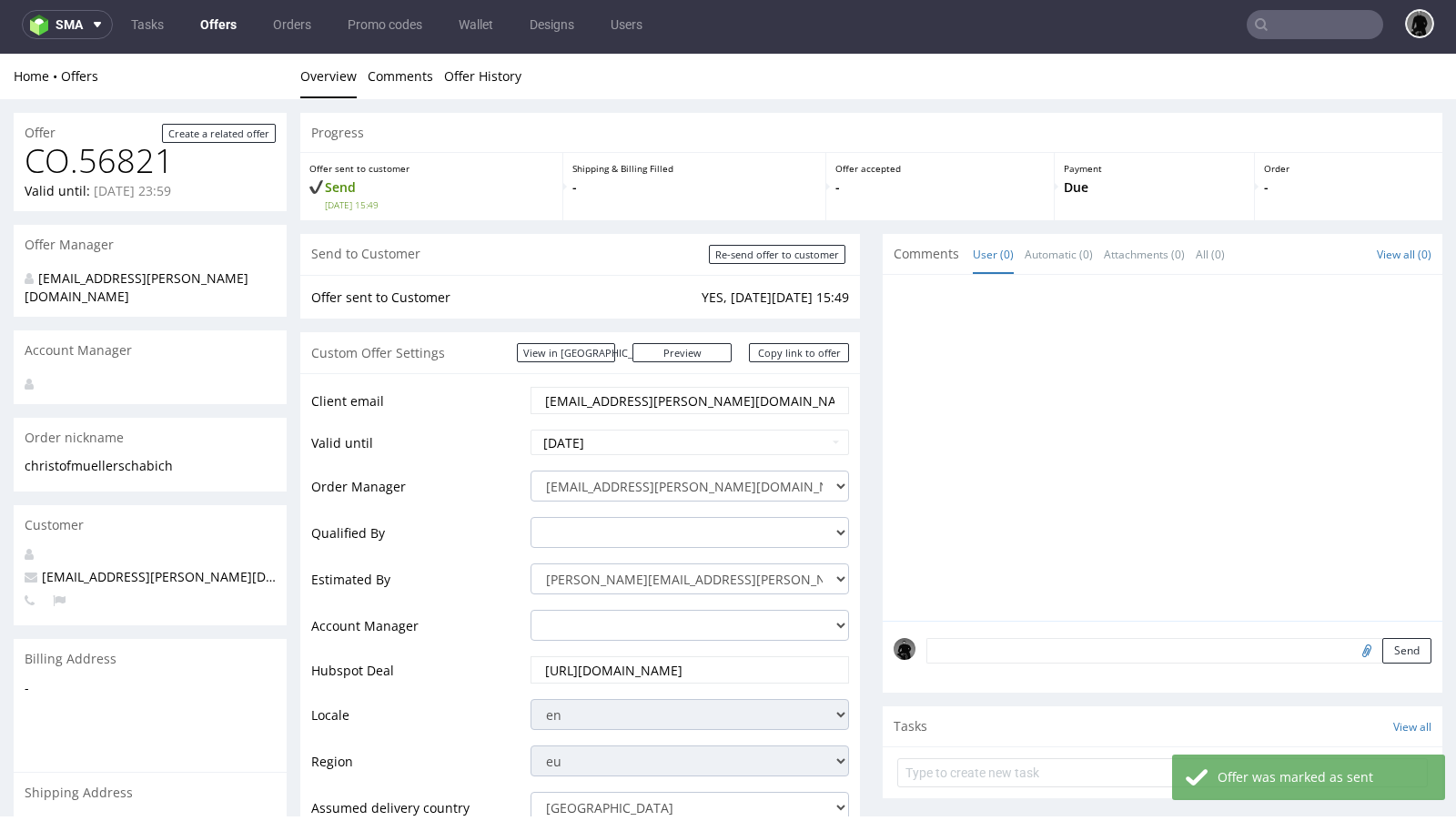
click at [142, 568] on p "christof.mueller@schabi.ch" at bounding box center [150, 577] width 251 height 18
click at [128, 568] on span "christof.mueller@schabi.ch" at bounding box center [191, 576] width 332 height 17
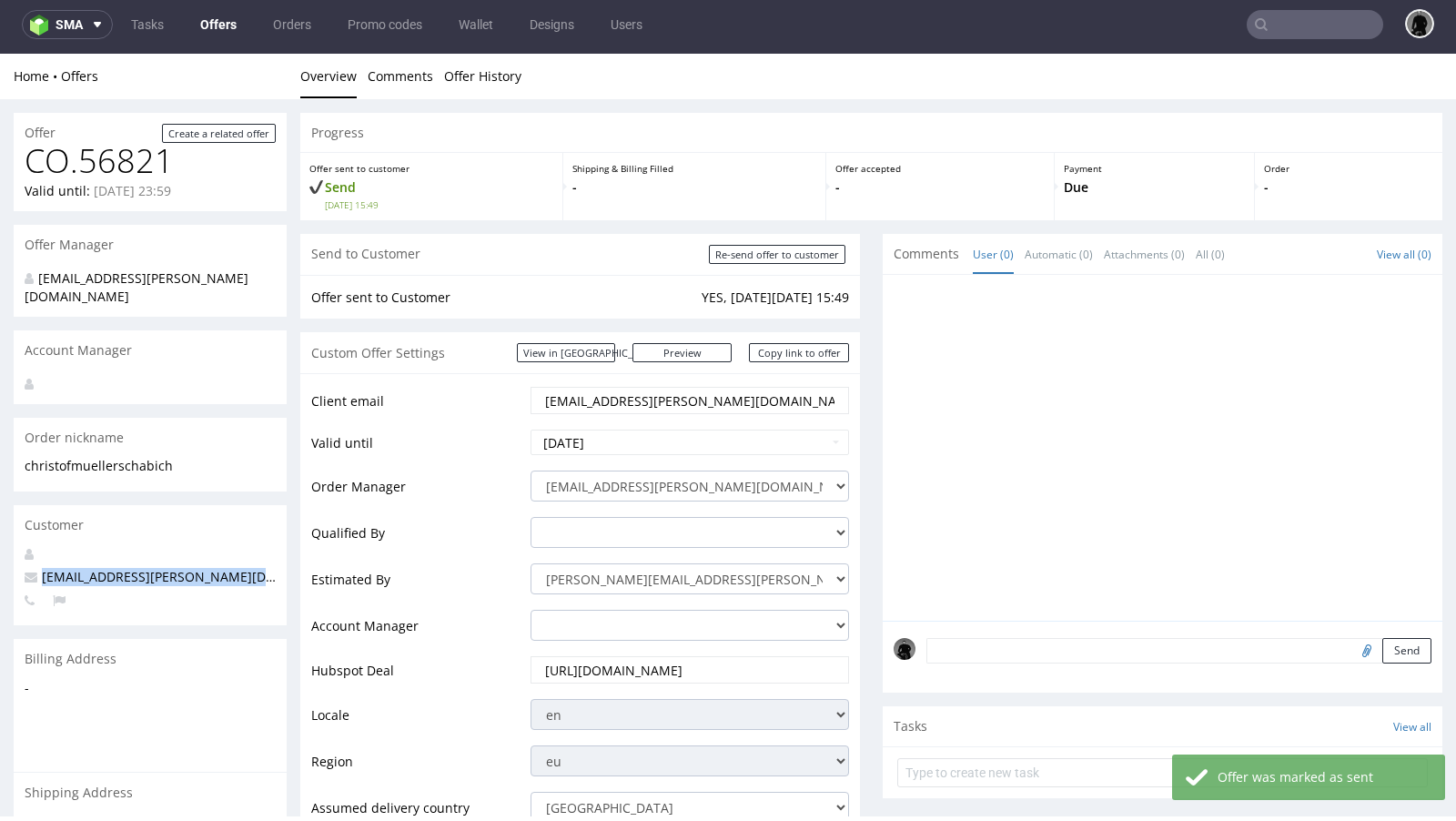
copy span "christof.mueller@schabi.ch"
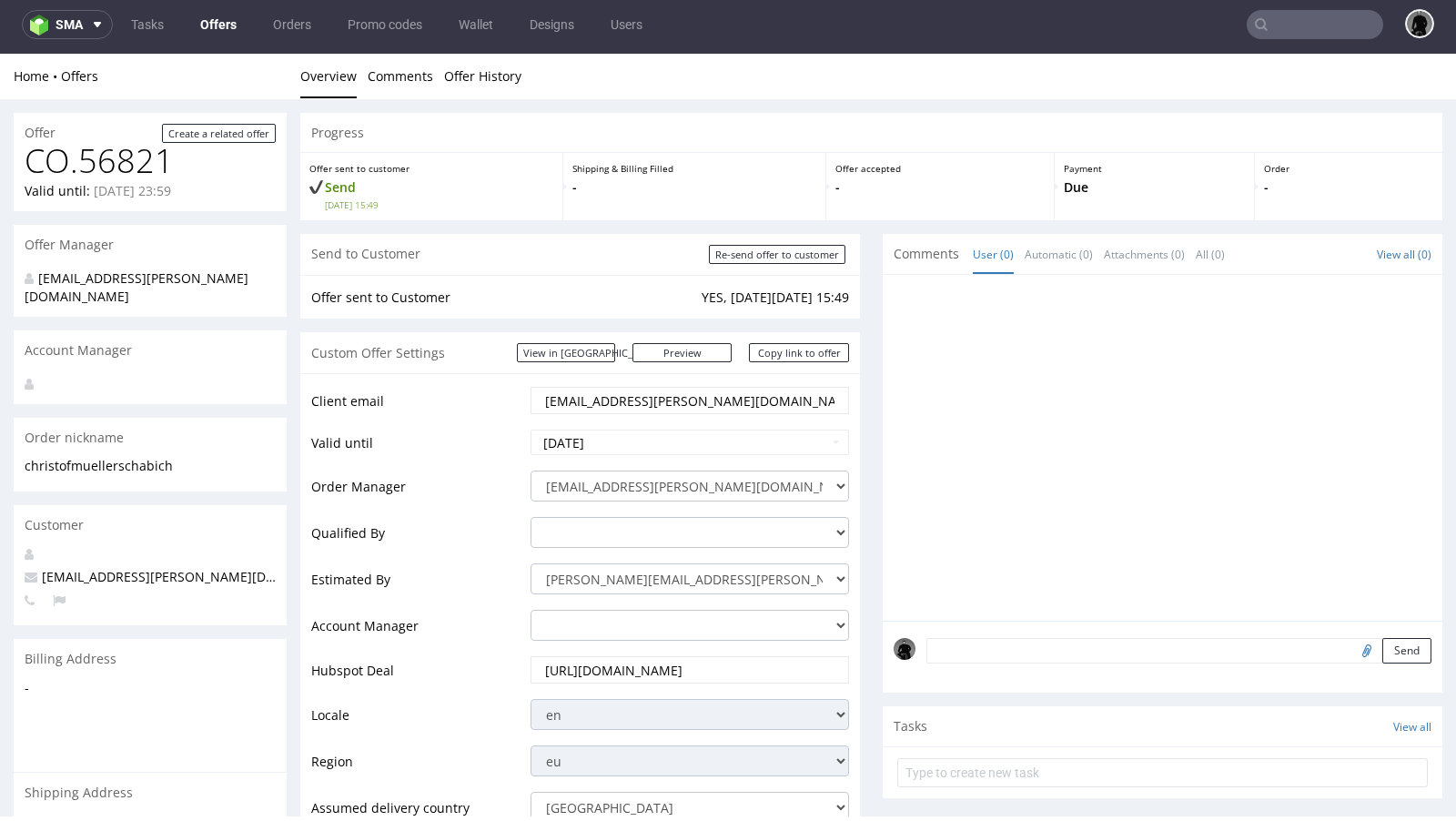
click at [314, 335] on div "Custom Offer Settings View in Hubspot Preview https://packhelp.com/packhelp-plu…" at bounding box center [580, 352] width 560 height 41
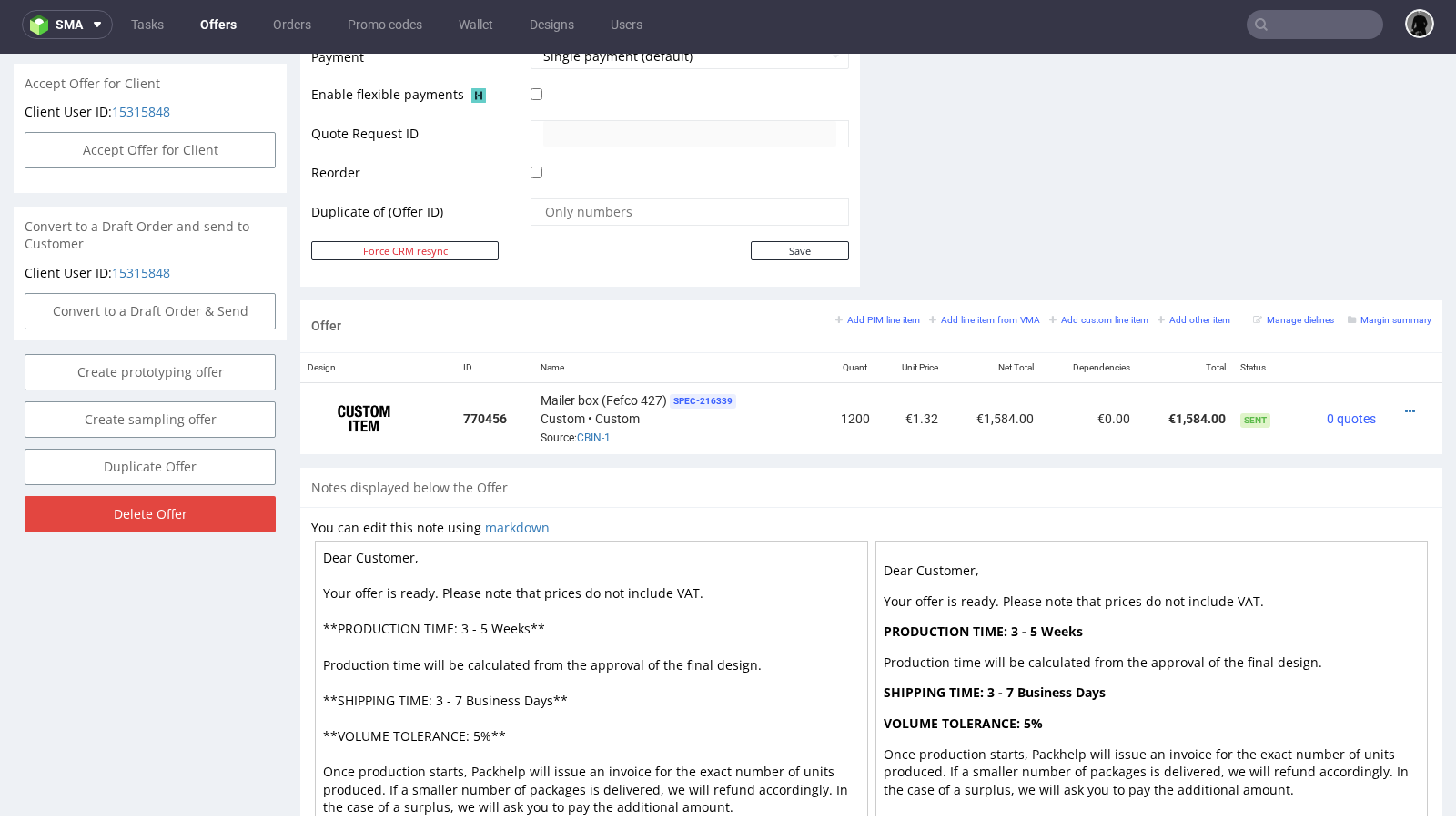
scroll to position [849, 0]
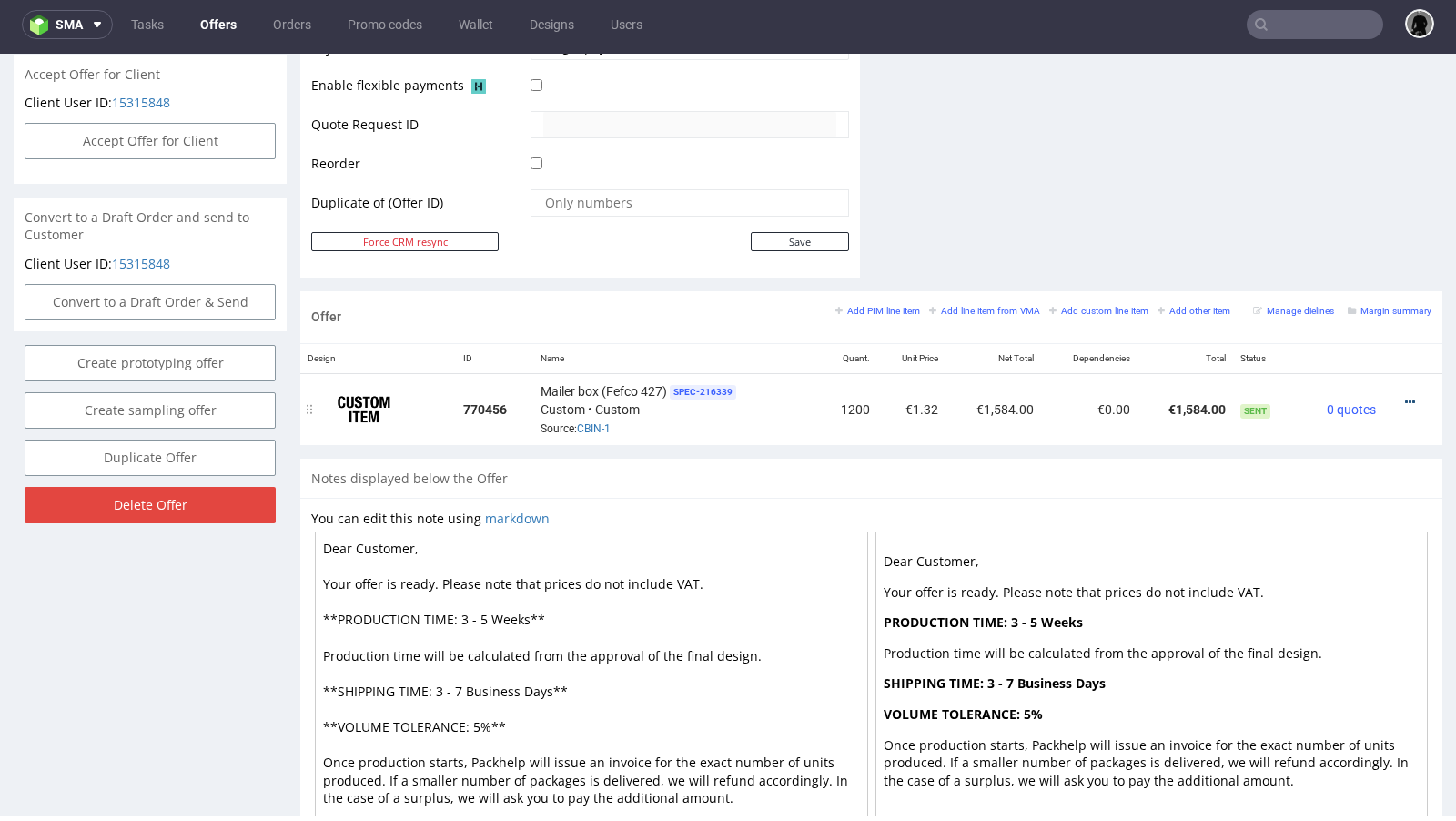
click at [1405, 395] on icon at bounding box center [1409, 402] width 10 height 13
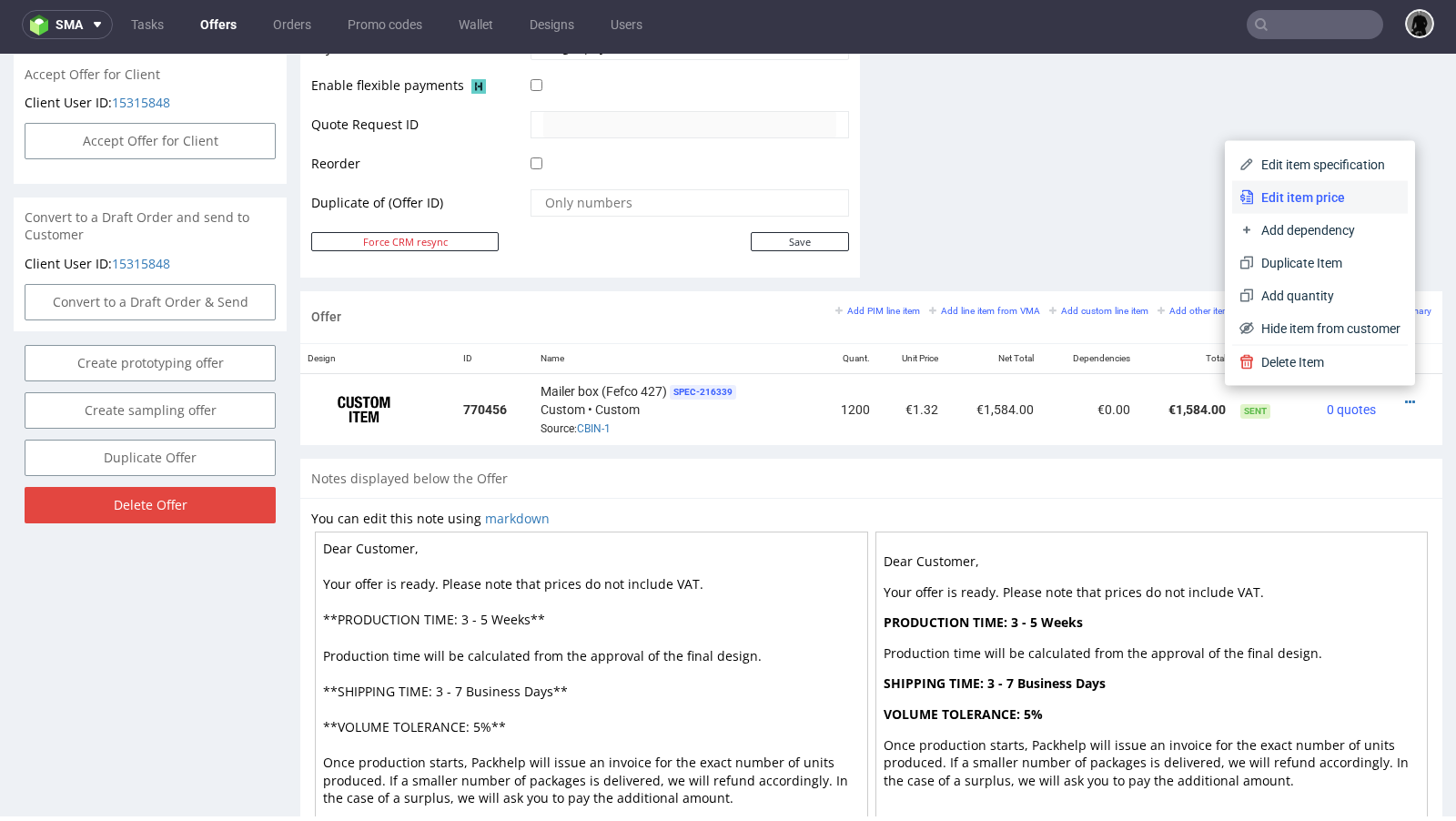
click at [1298, 198] on span "Edit item price" at bounding box center [1328, 197] width 147 height 18
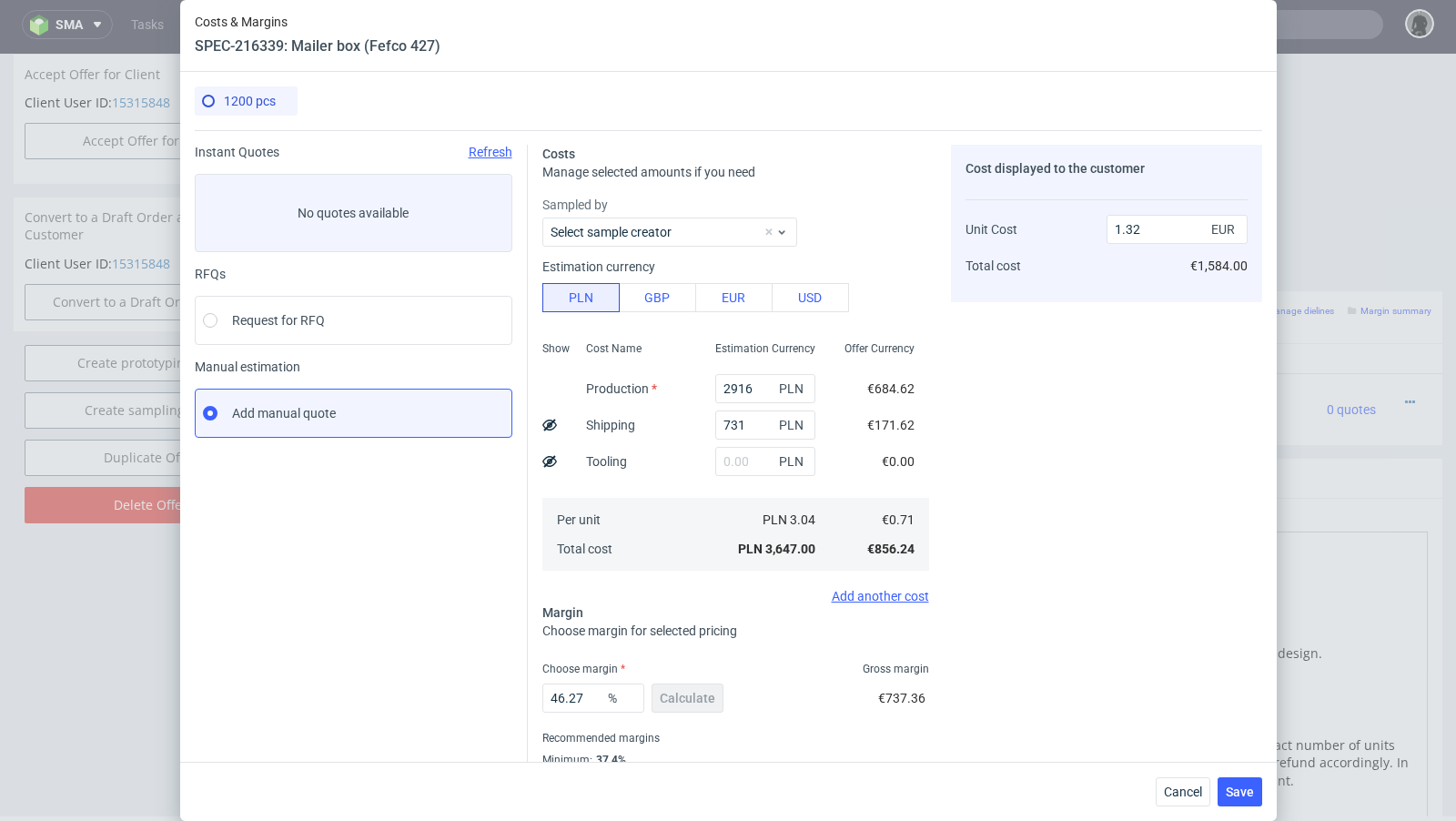
scroll to position [61, 0]
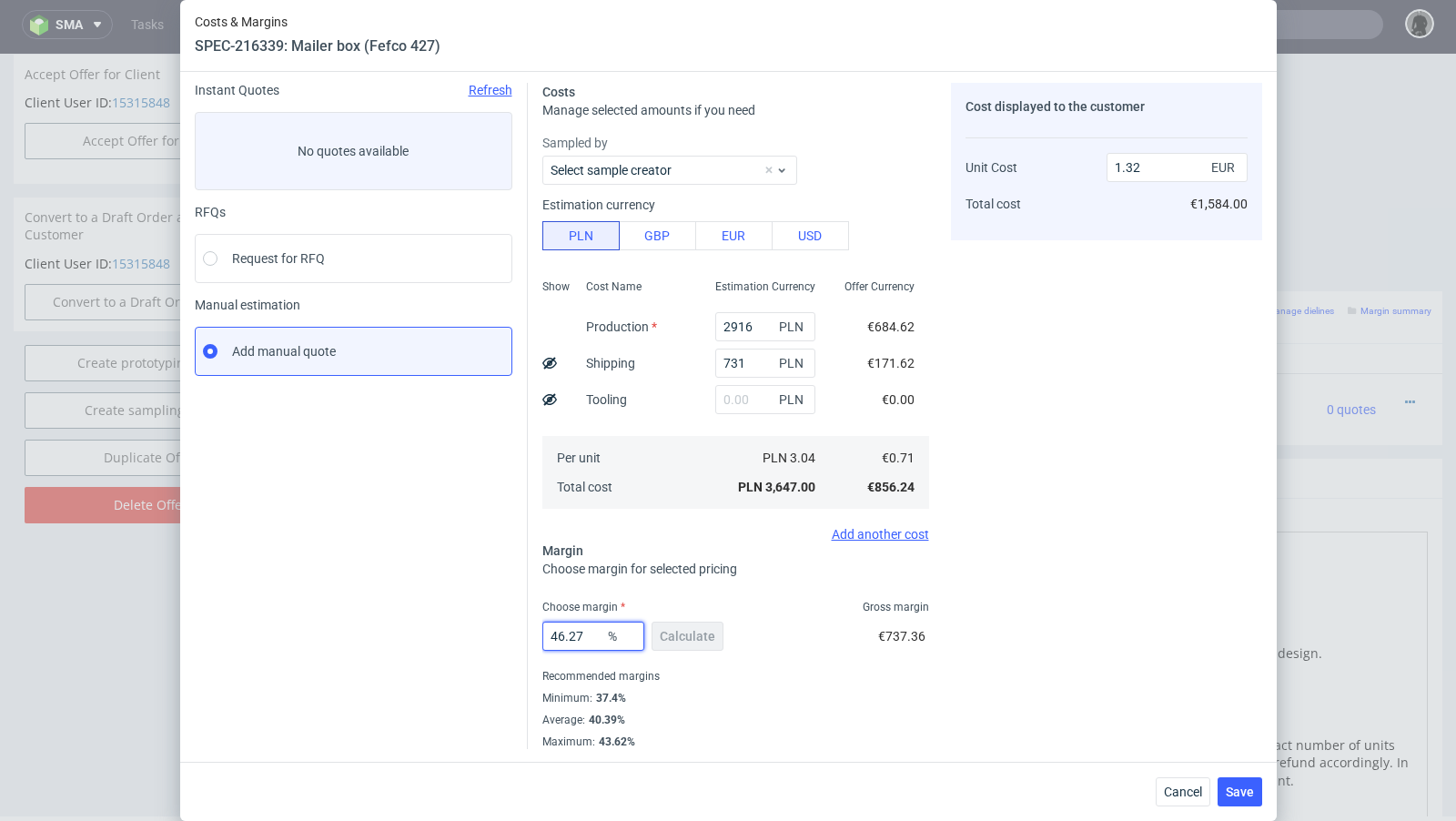
drag, startPoint x: 589, startPoint y: 632, endPoint x: 557, endPoint y: 634, distance: 32.1
click at [557, 634] on input "46.27" at bounding box center [593, 636] width 102 height 29
type input "44"
type input "1.27"
type input "43"
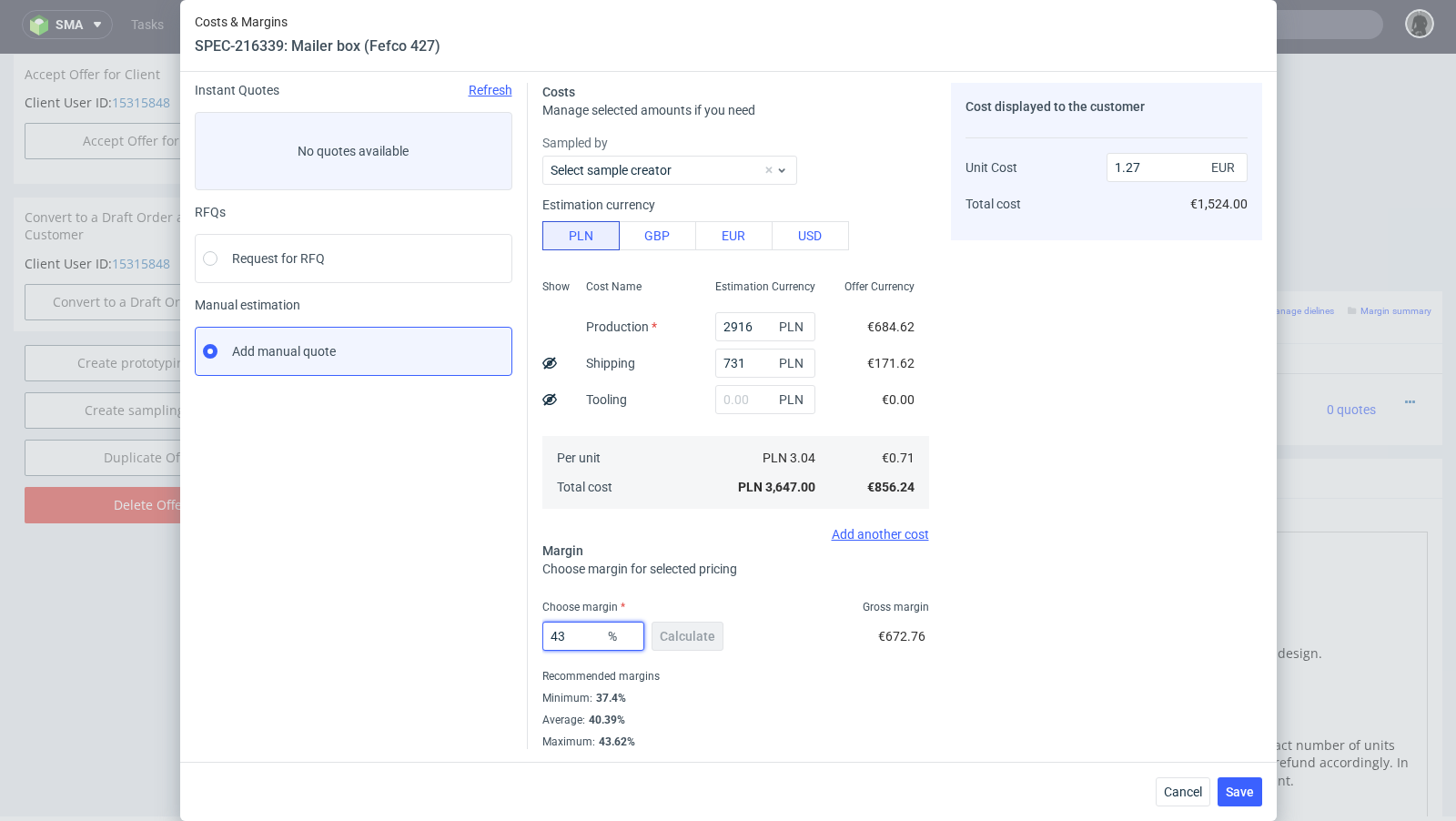
type input "1.25"
type input "43.4"
type input "1.26"
type input "43.2"
type input "1.25"
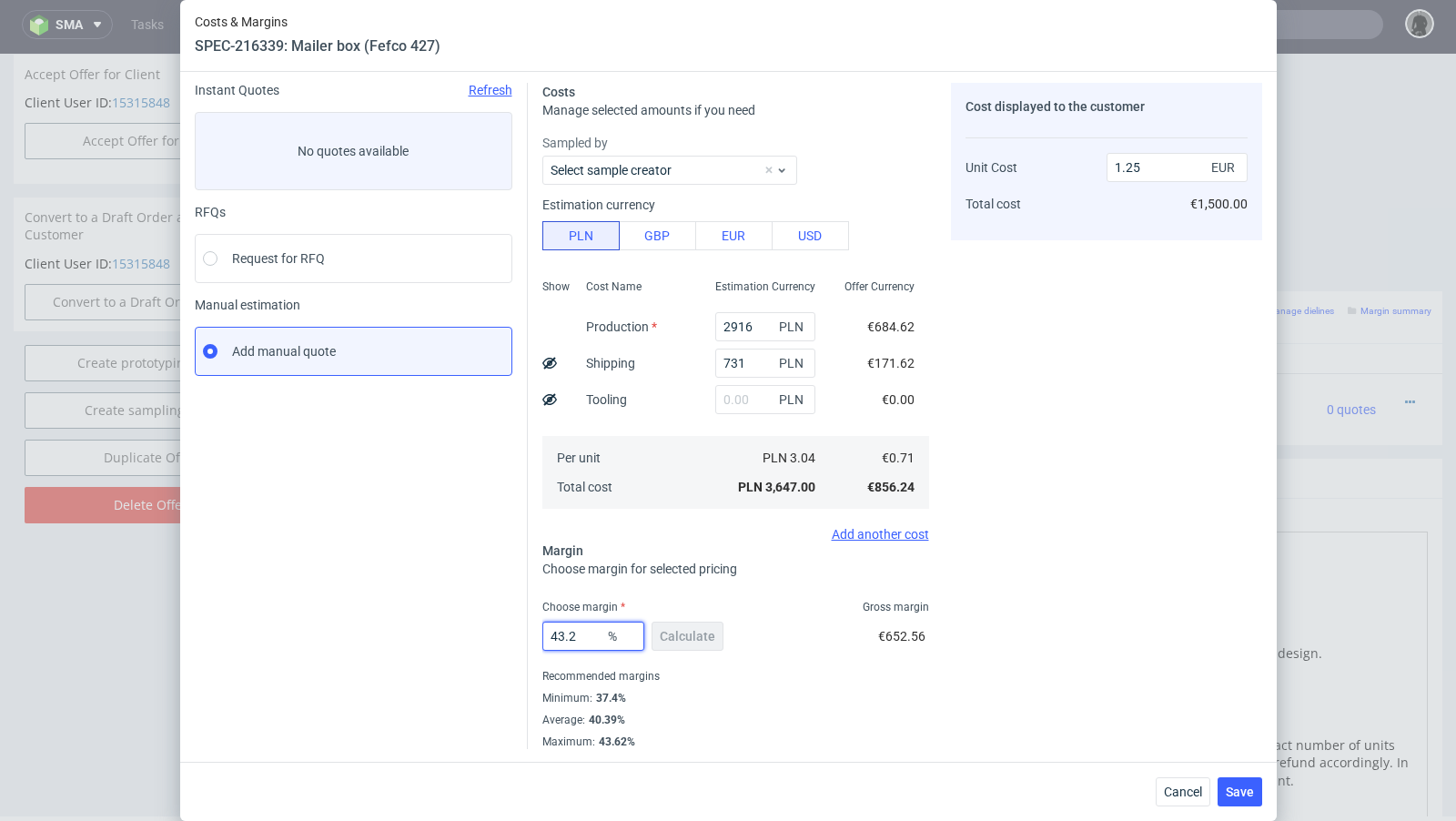
type input "43.29"
type input "1.26"
type input "43.28"
type input "1.25"
type input "43.28"
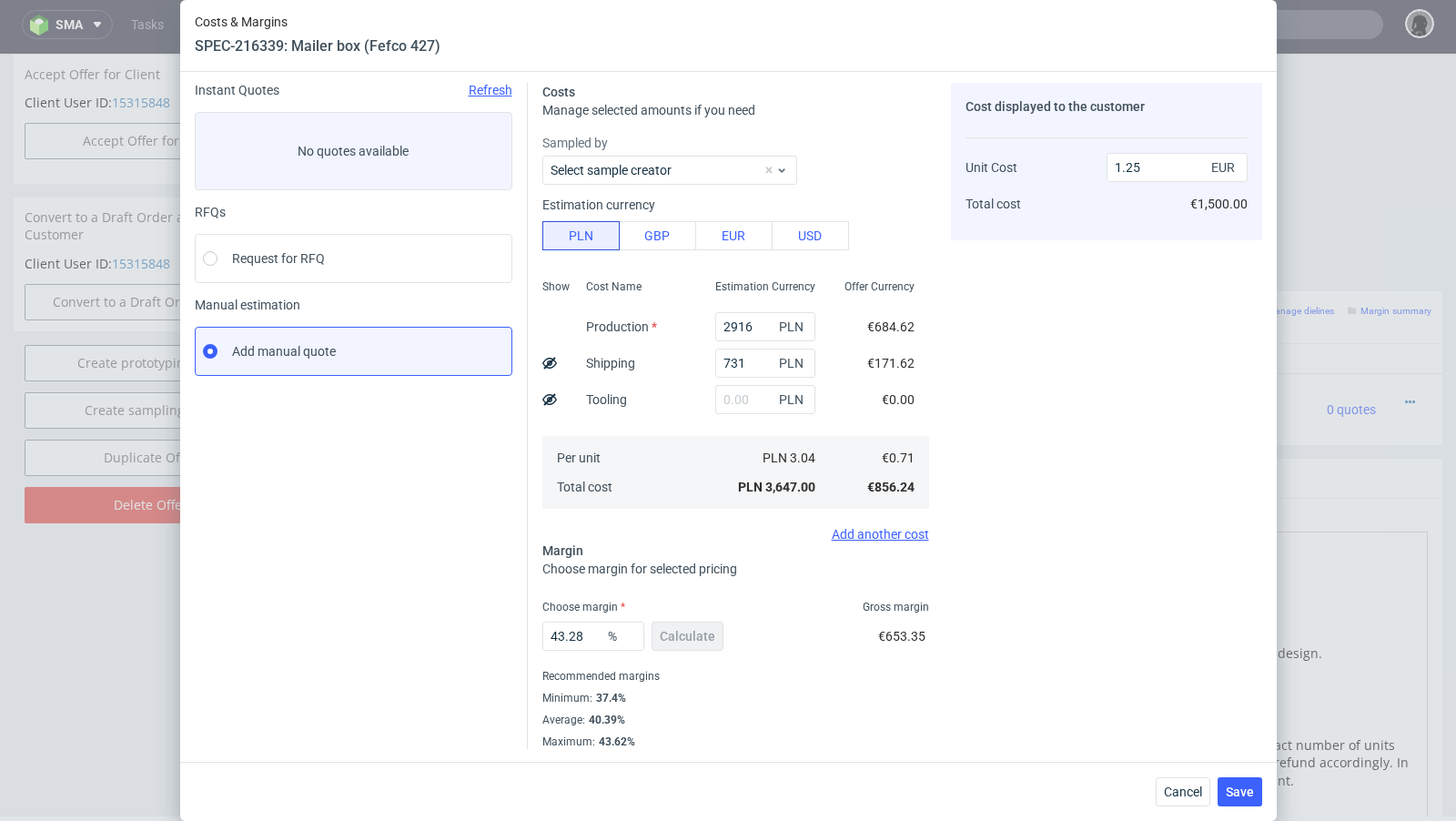
click at [799, 682] on div "Recommended margins" at bounding box center [735, 676] width 386 height 22
click at [1243, 798] on span "Save" at bounding box center [1239, 792] width 28 height 13
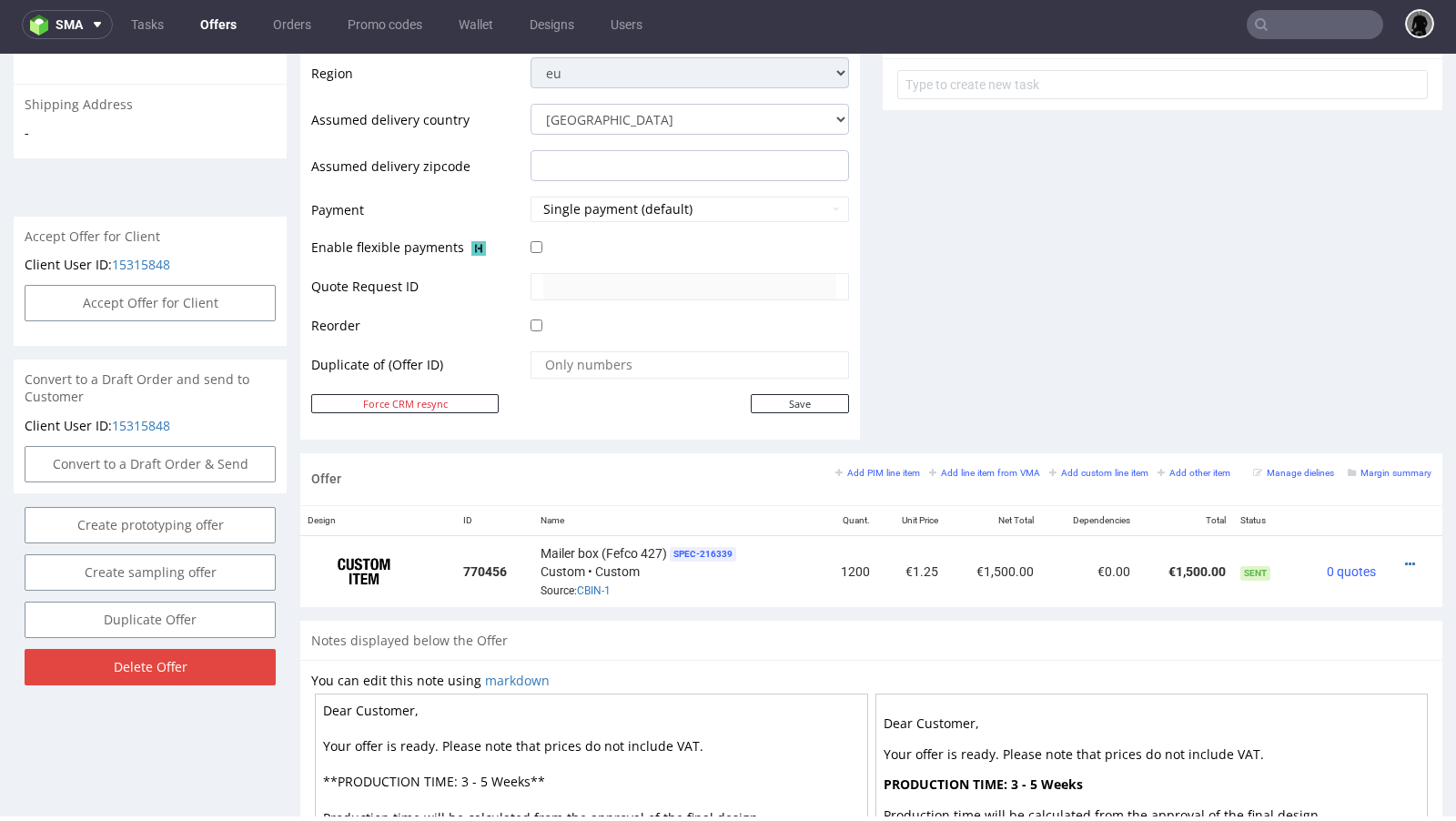
scroll to position [707, 0]
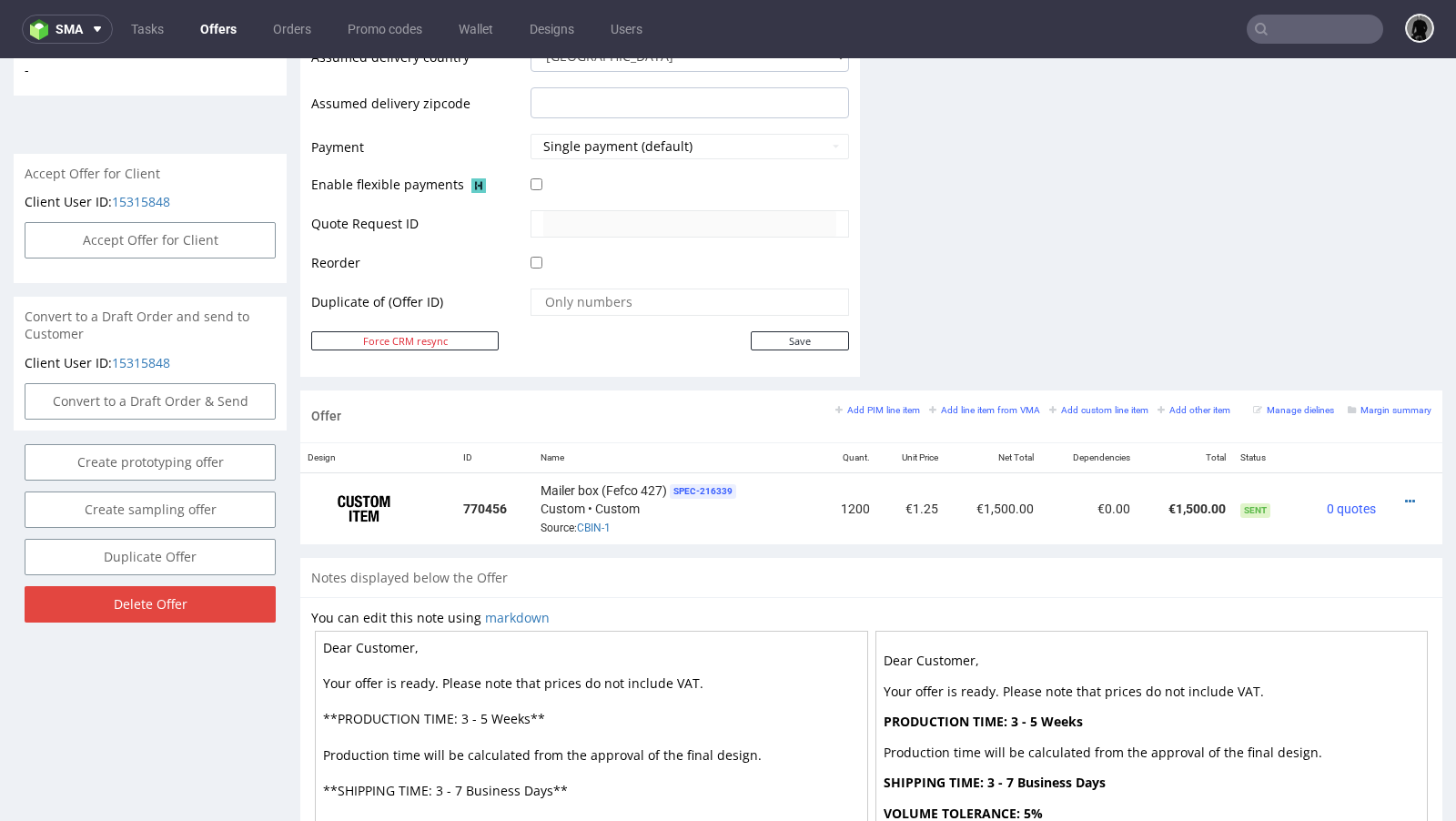
scroll to position [769, 0]
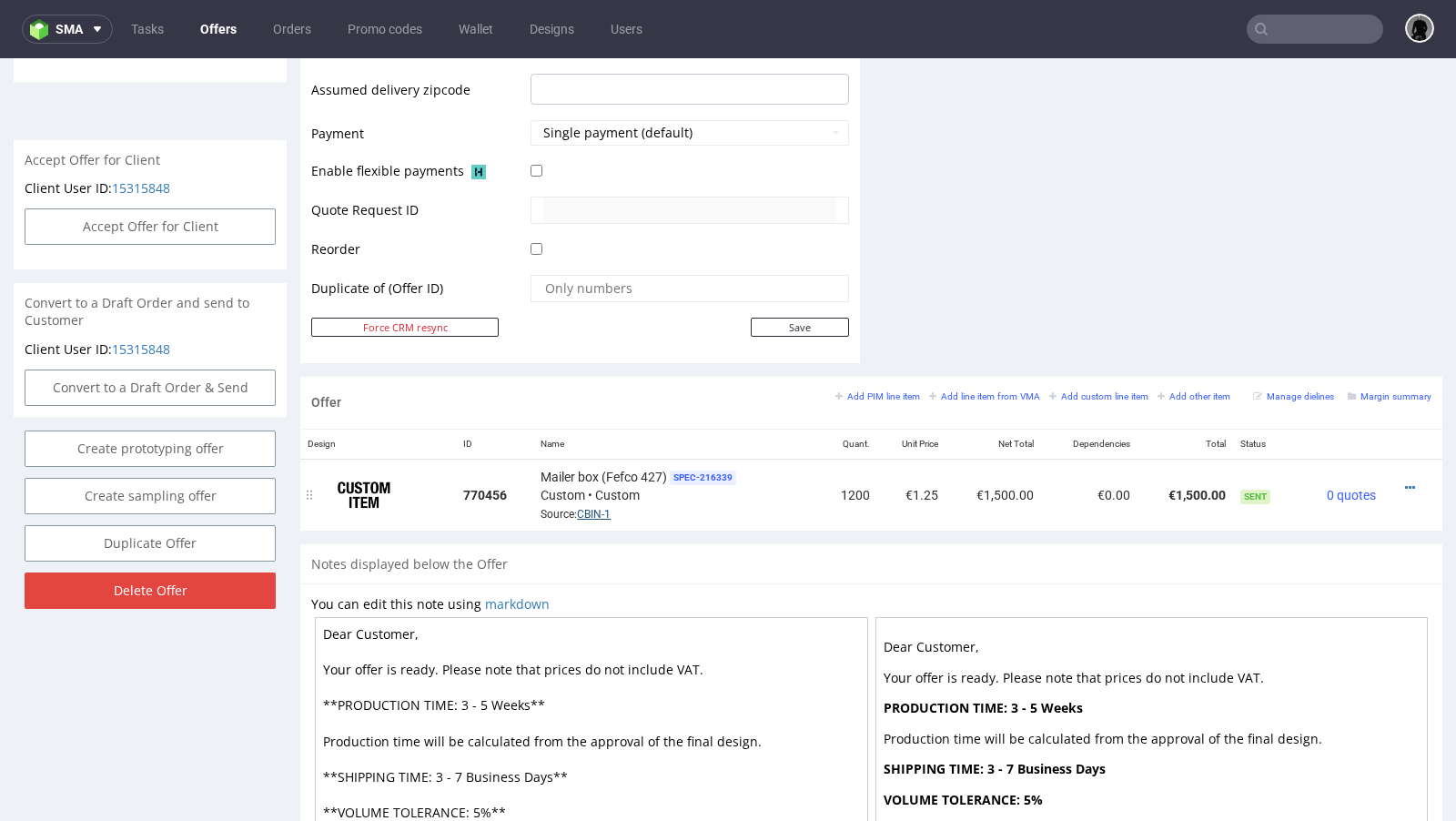
click at [589, 507] on link "CBIN-1" at bounding box center [594, 514] width 34 height 13
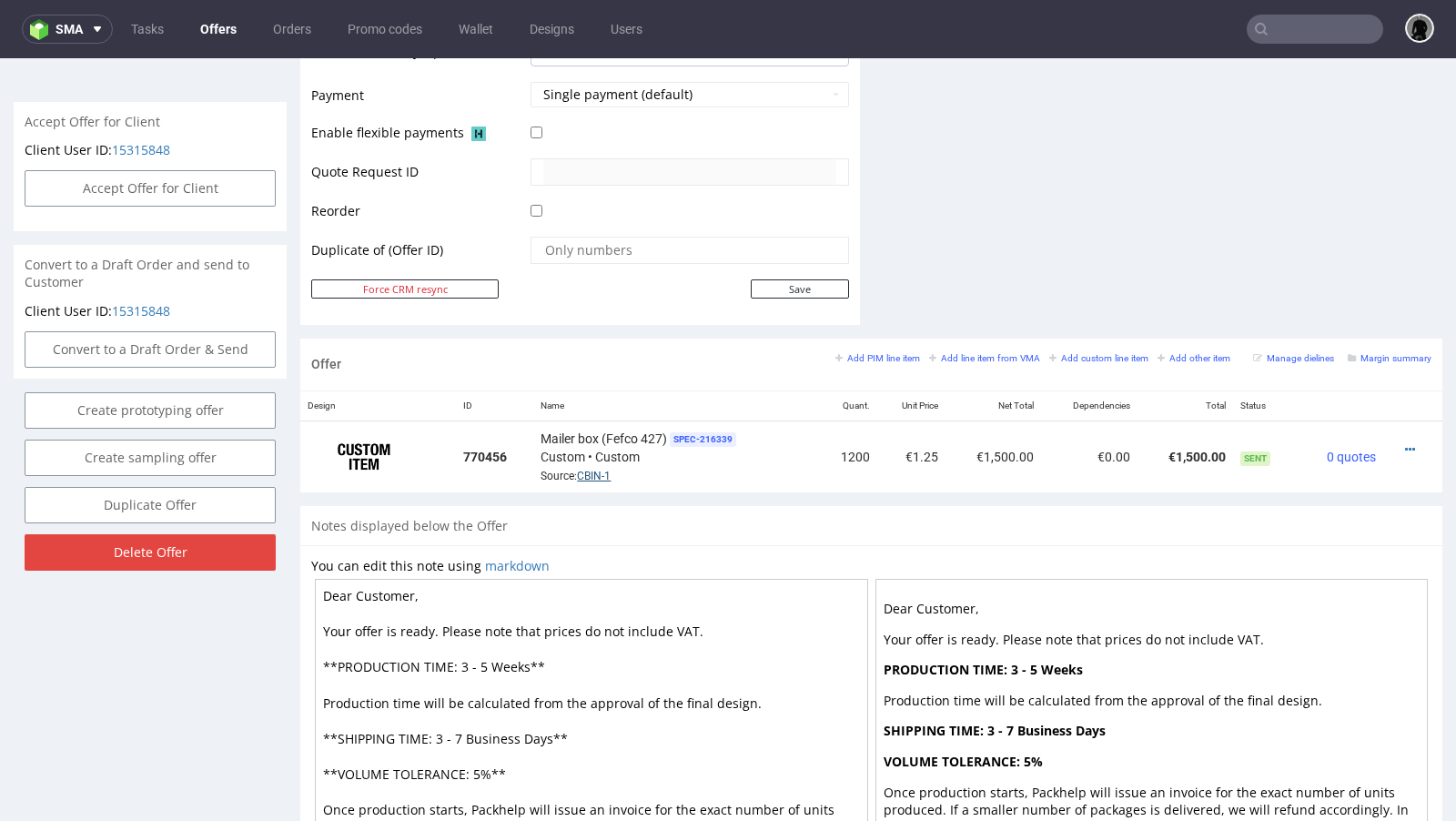
scroll to position [806, 0]
click at [589, 472] on link "CBIN-1" at bounding box center [594, 477] width 34 height 13
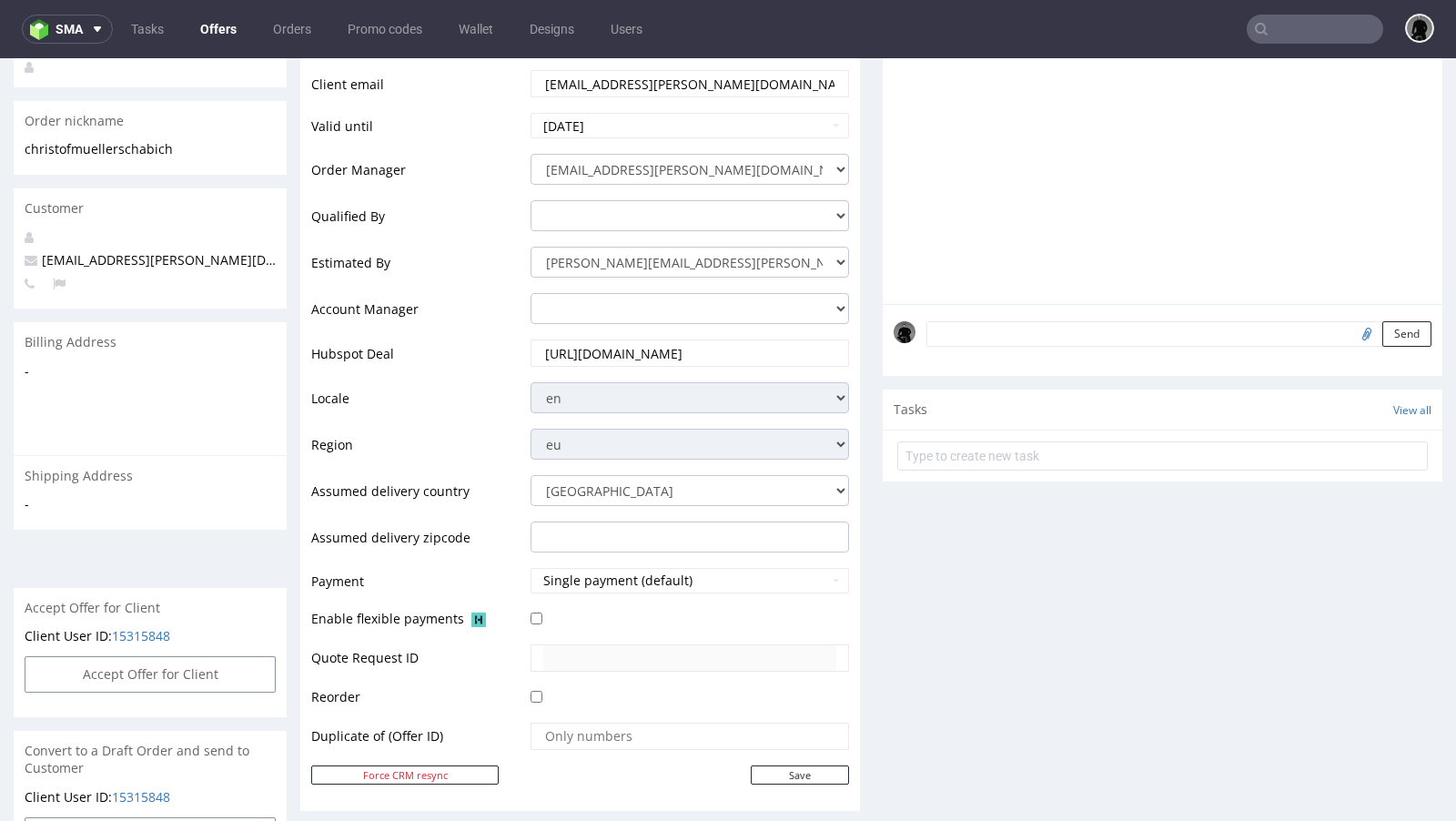
scroll to position [0, 0]
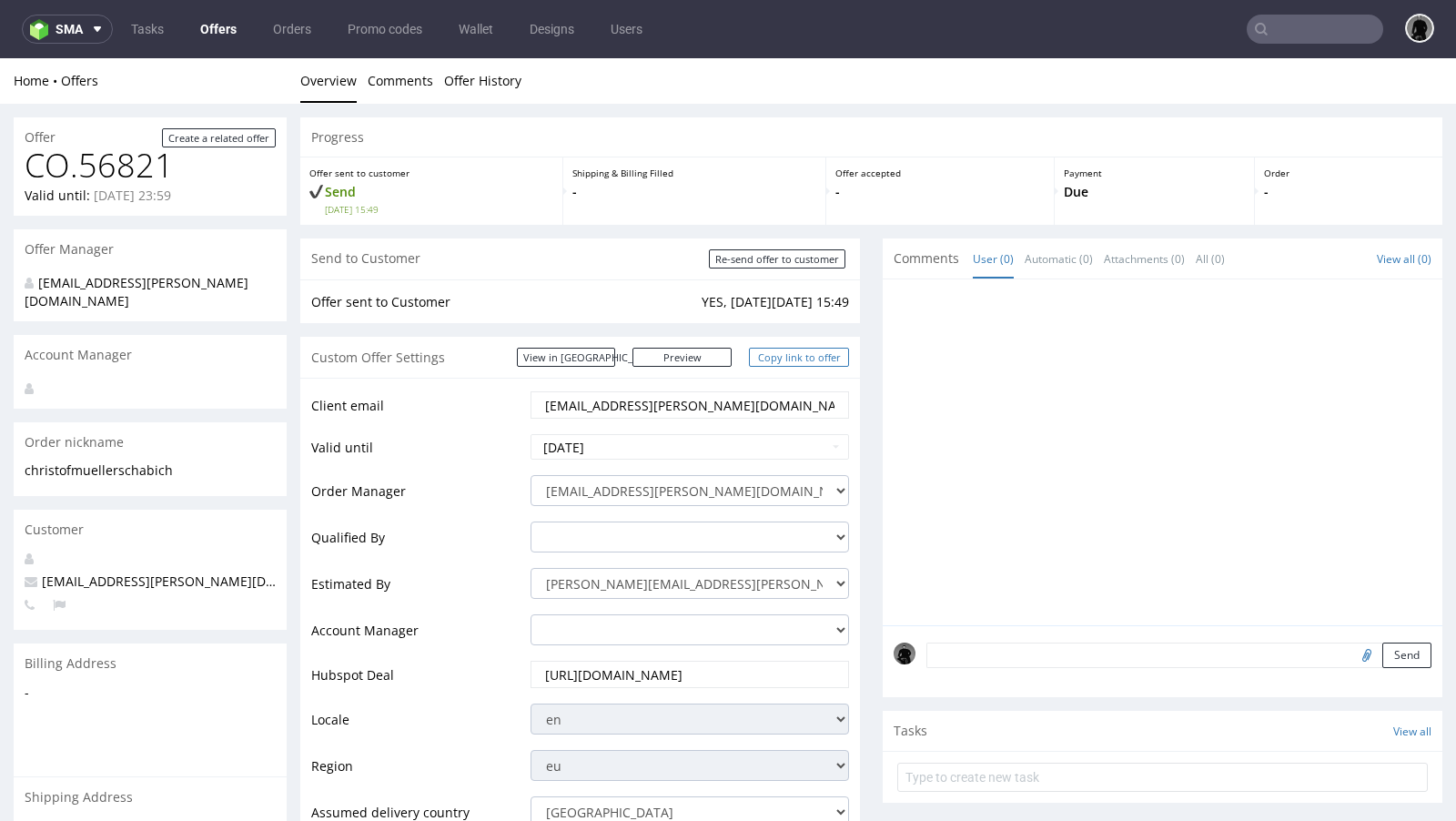
click at [780, 363] on link "Copy link to offer" at bounding box center [798, 357] width 100 height 19
click at [234, 16] on link "Offers" at bounding box center [217, 29] width 58 height 29
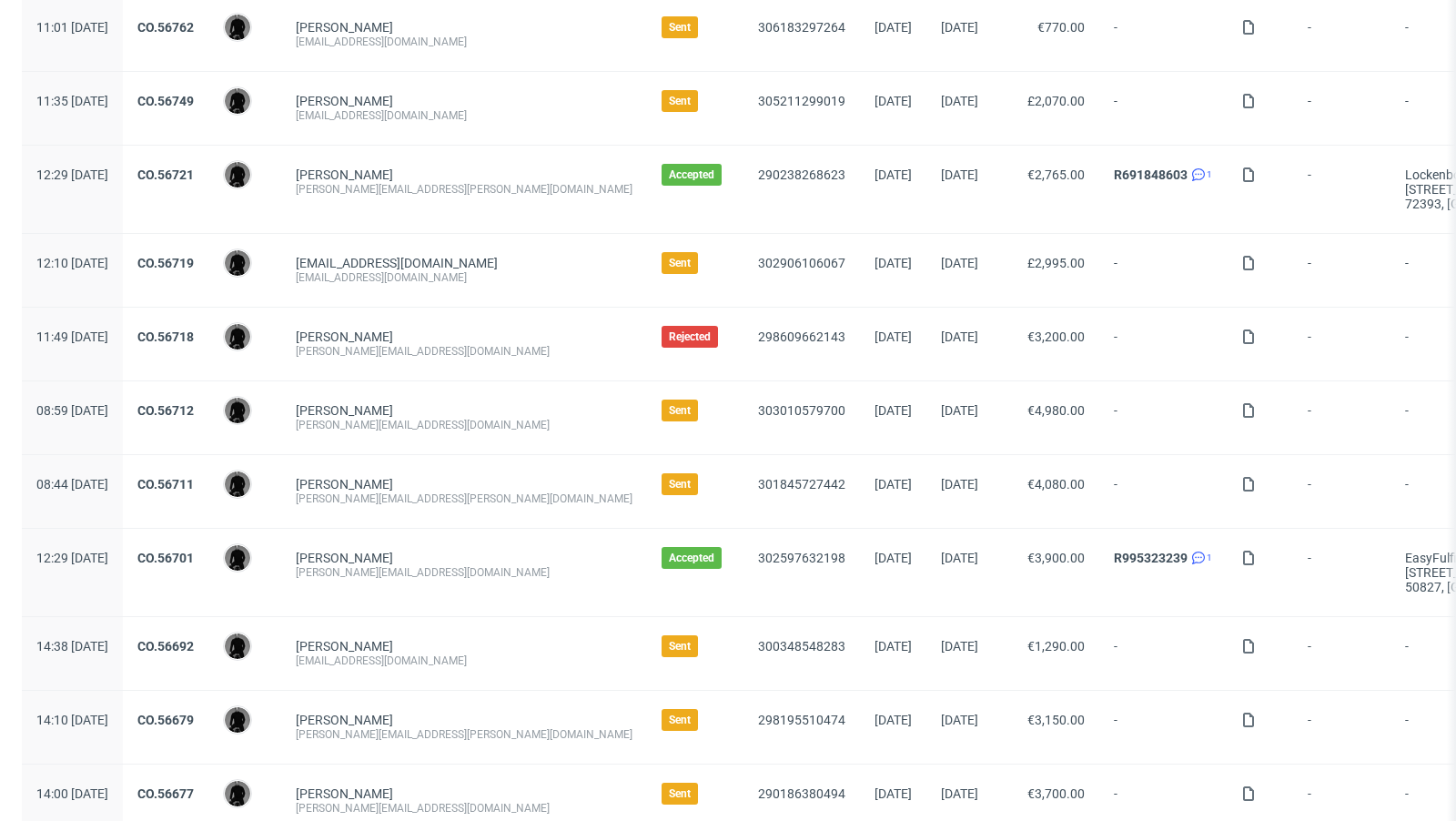
scroll to position [666, 0]
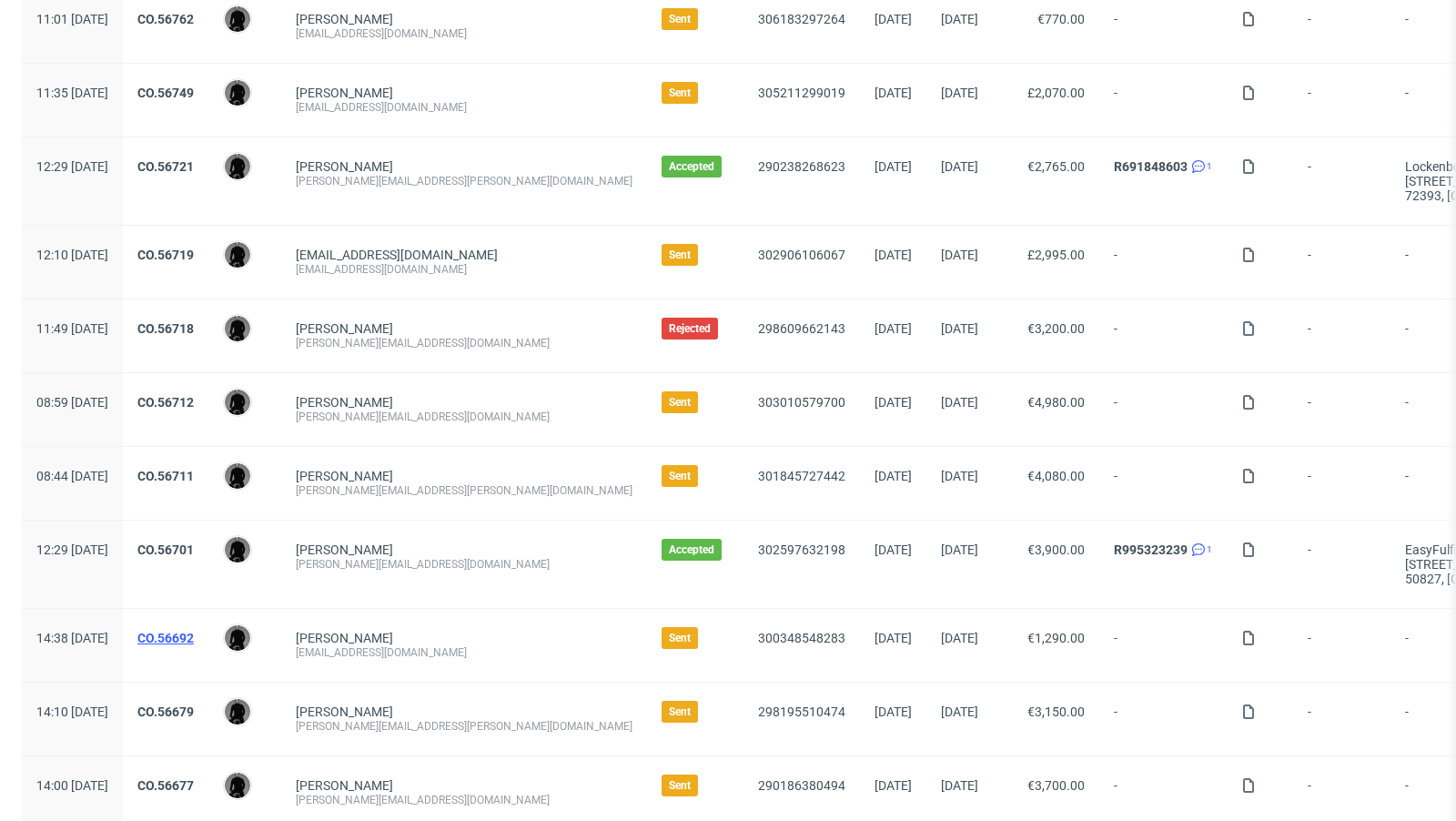
click at [194, 630] on link "CO.56692" at bounding box center [165, 638] width 56 height 15
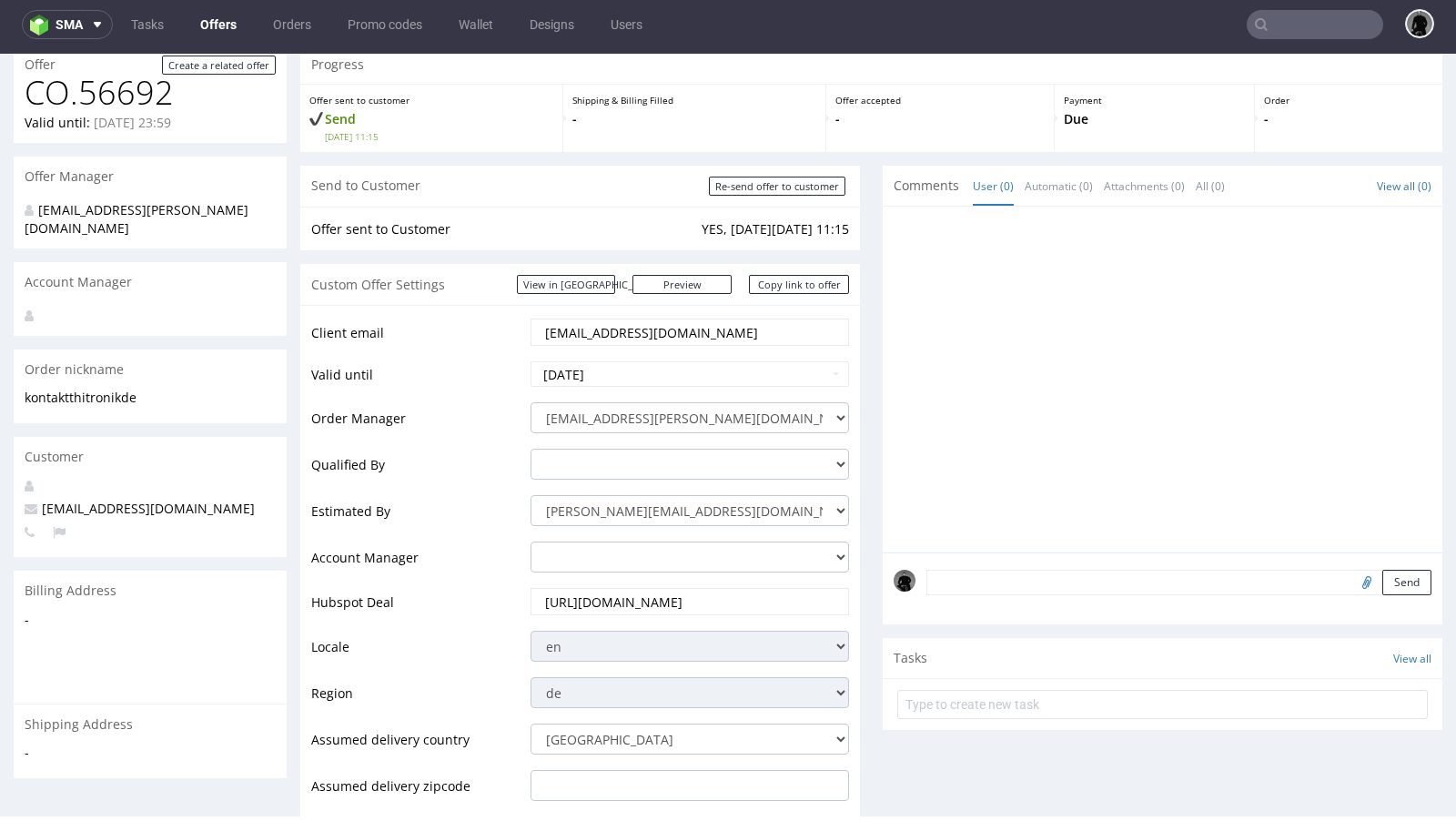
scroll to position [73, 0]
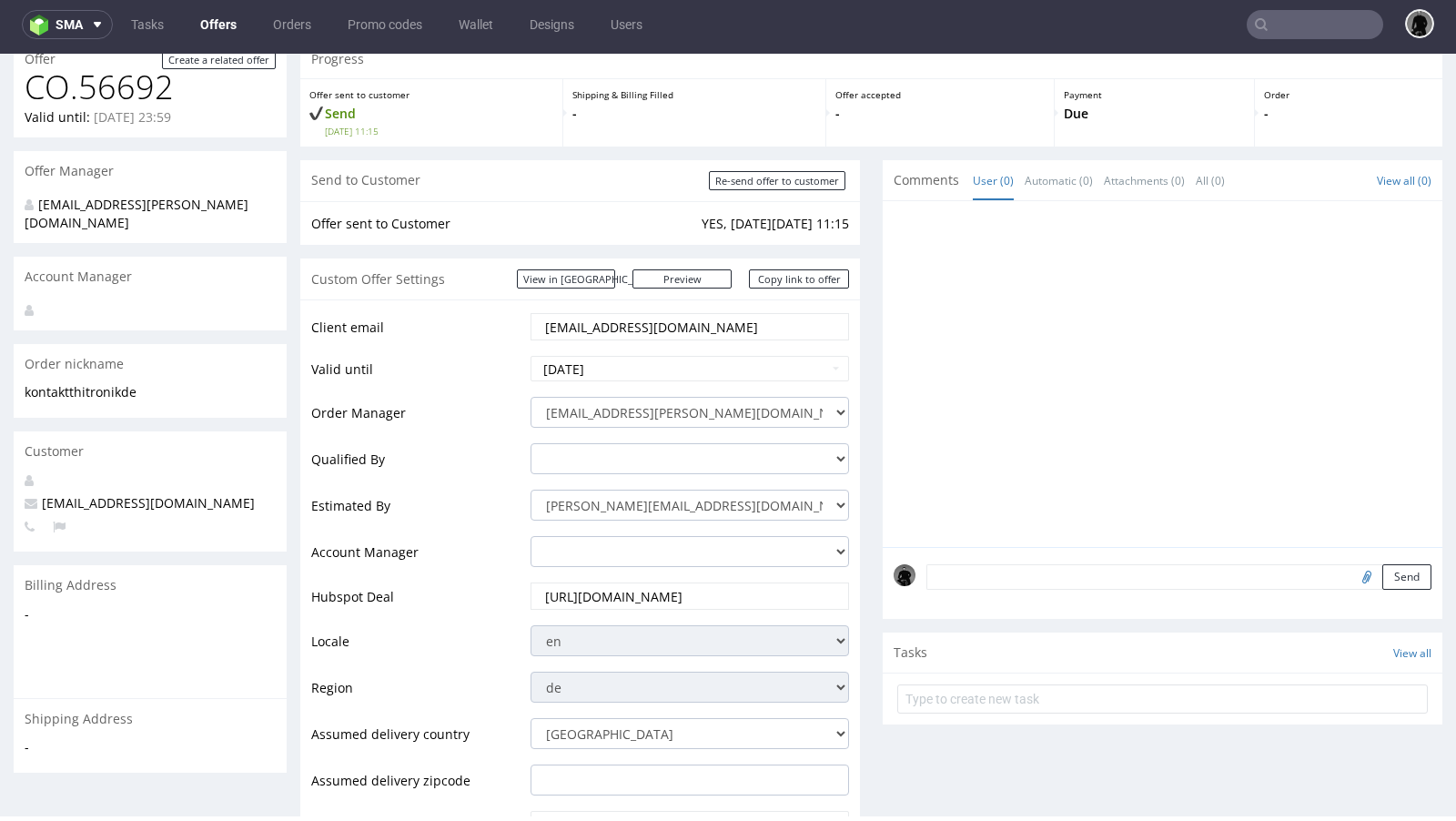
click at [105, 494] on span "[EMAIL_ADDRESS][DOMAIN_NAME]" at bounding box center [139, 503] width 230 height 17
copy span "[EMAIL_ADDRESS][DOMAIN_NAME]"
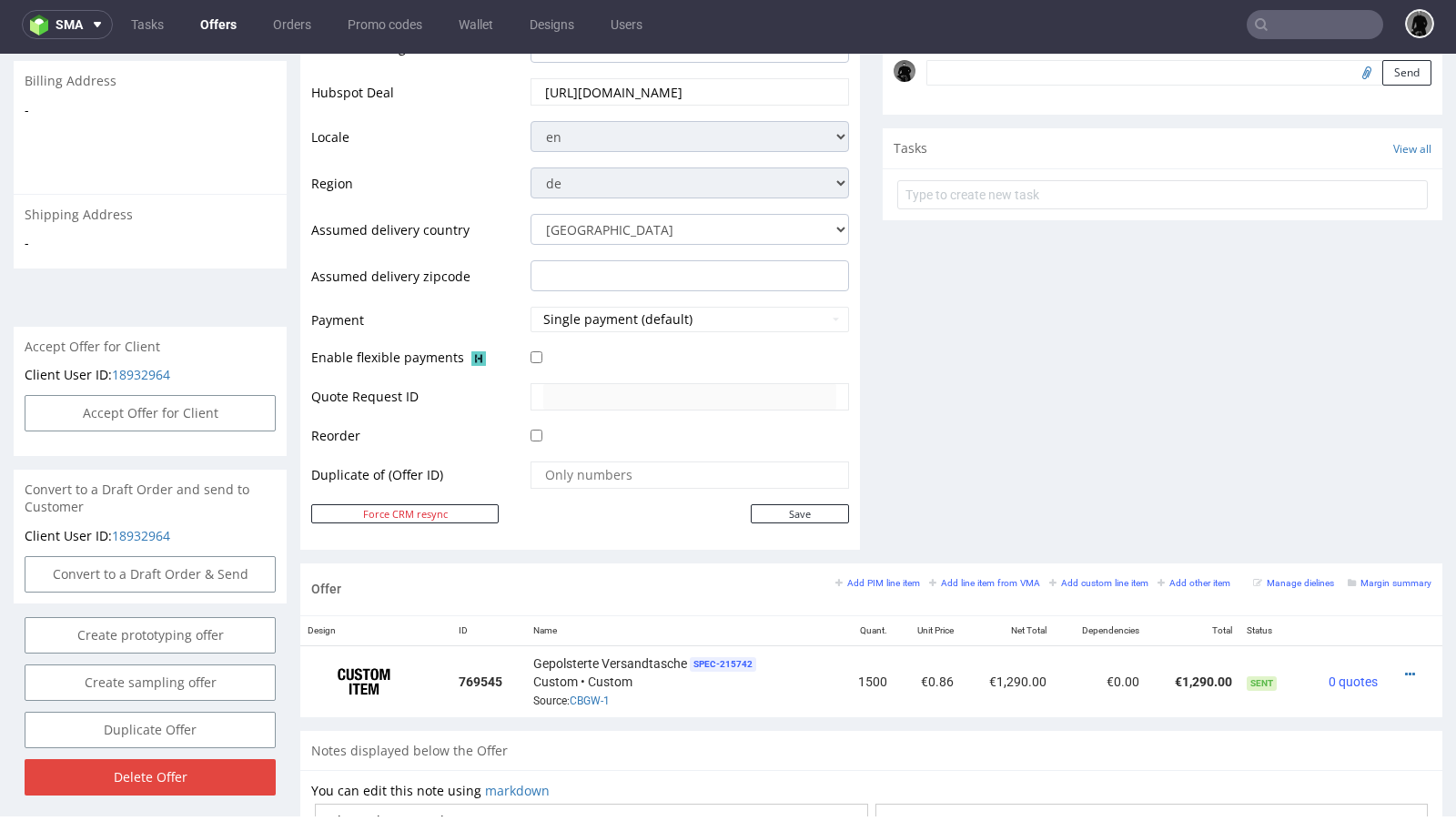
scroll to position [598, 0]
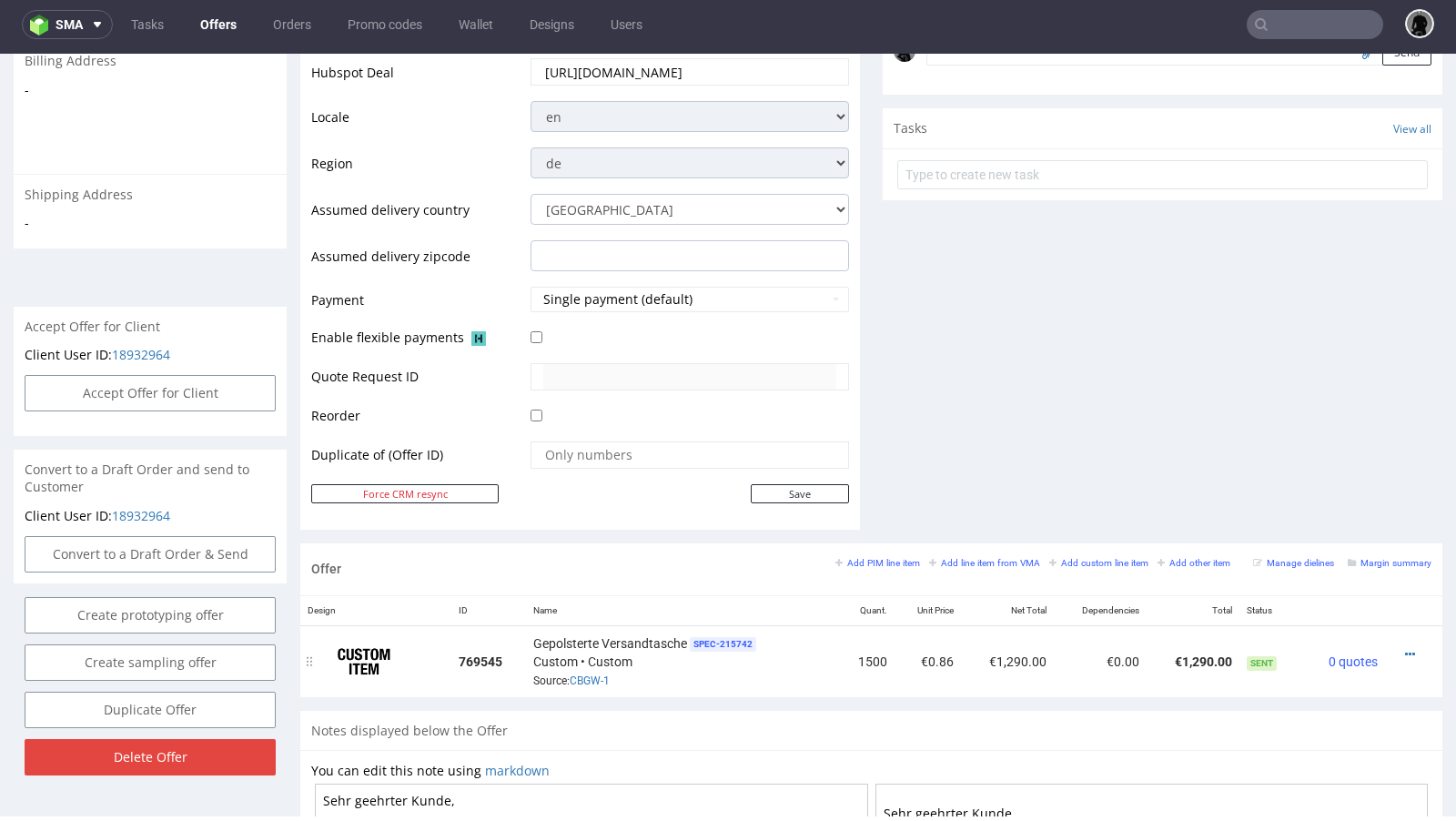
click at [588, 689] on td "Gepolsterte Versandtasche SPEC- 215742 Custom • Custom Source: CBGW-1" at bounding box center [682, 660] width 312 height 72
click at [588, 674] on link "CBGW-1" at bounding box center [590, 681] width 40 height 13
click at [201, 20] on link "Offers" at bounding box center [217, 25] width 58 height 29
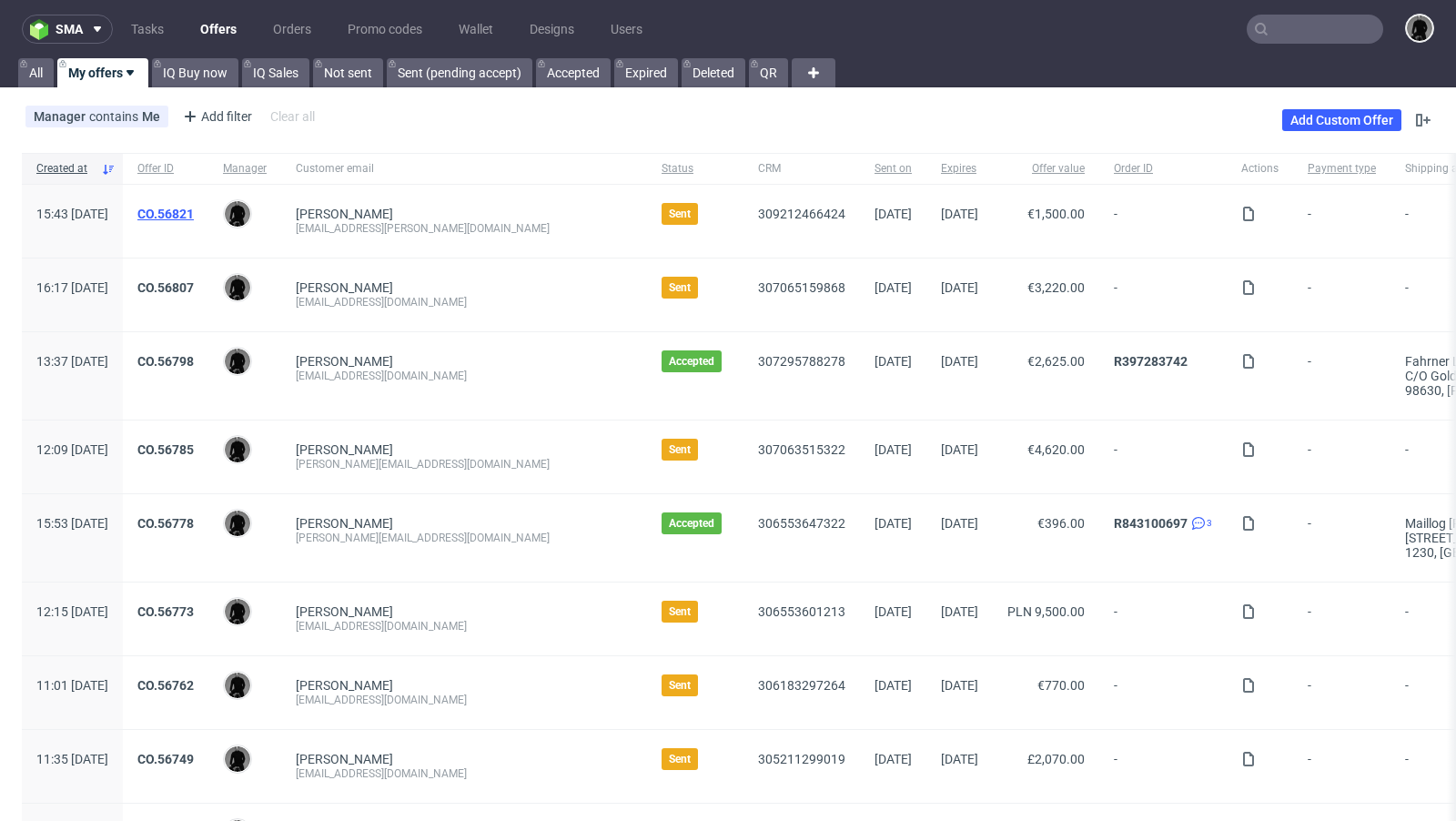
click at [194, 206] on link "CO.56821" at bounding box center [165, 214] width 56 height 15
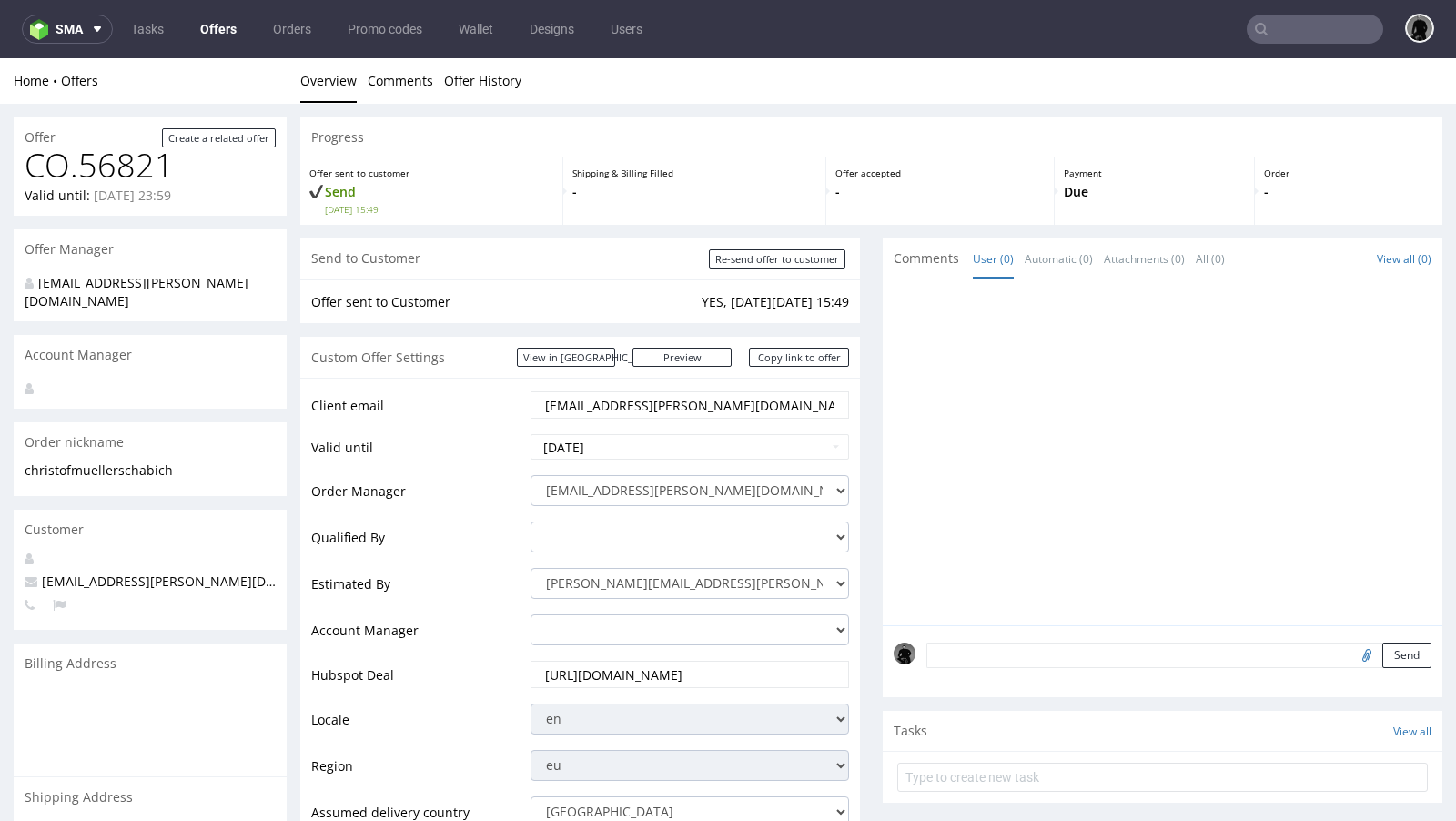
click at [199, 27] on link "Offers" at bounding box center [217, 29] width 58 height 29
